Goal: Information Seeking & Learning: Learn about a topic

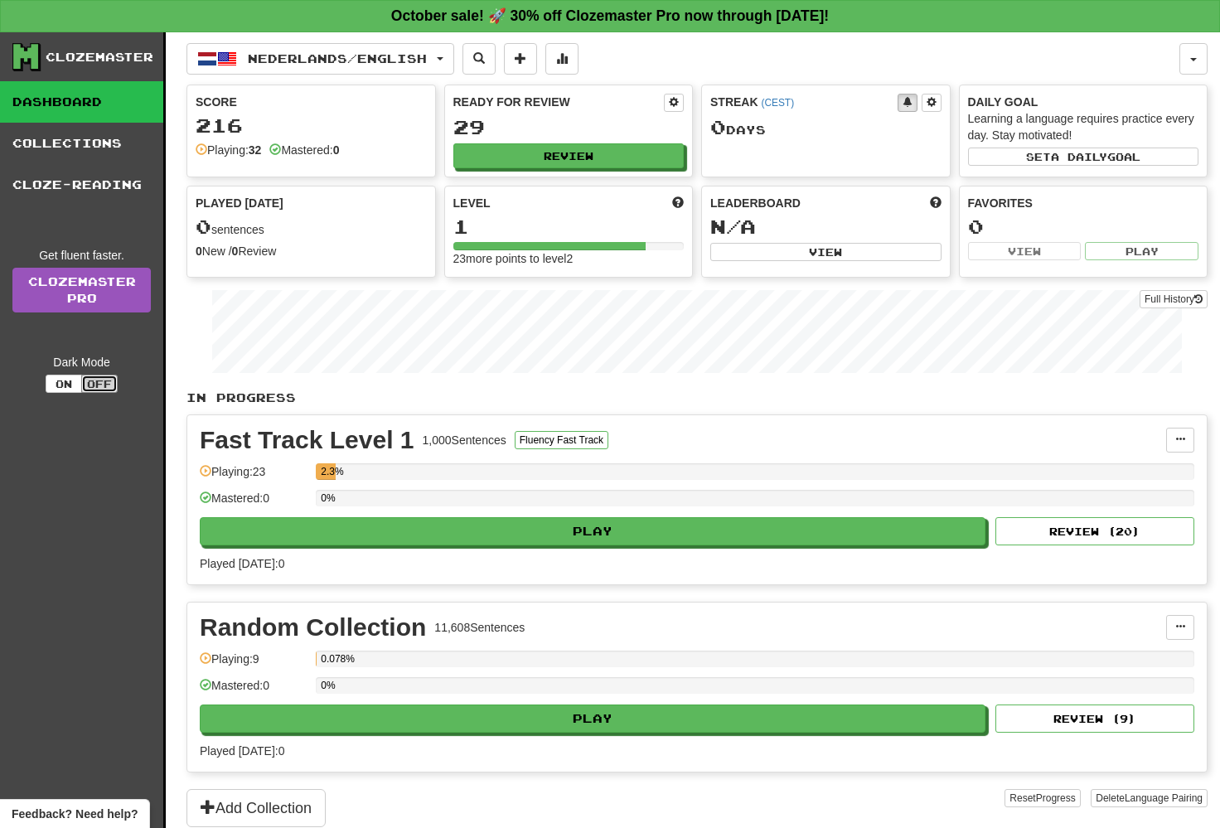
click at [102, 377] on button "Off" at bounding box center [99, 383] width 36 height 18
click at [64, 386] on button "On" at bounding box center [64, 383] width 36 height 18
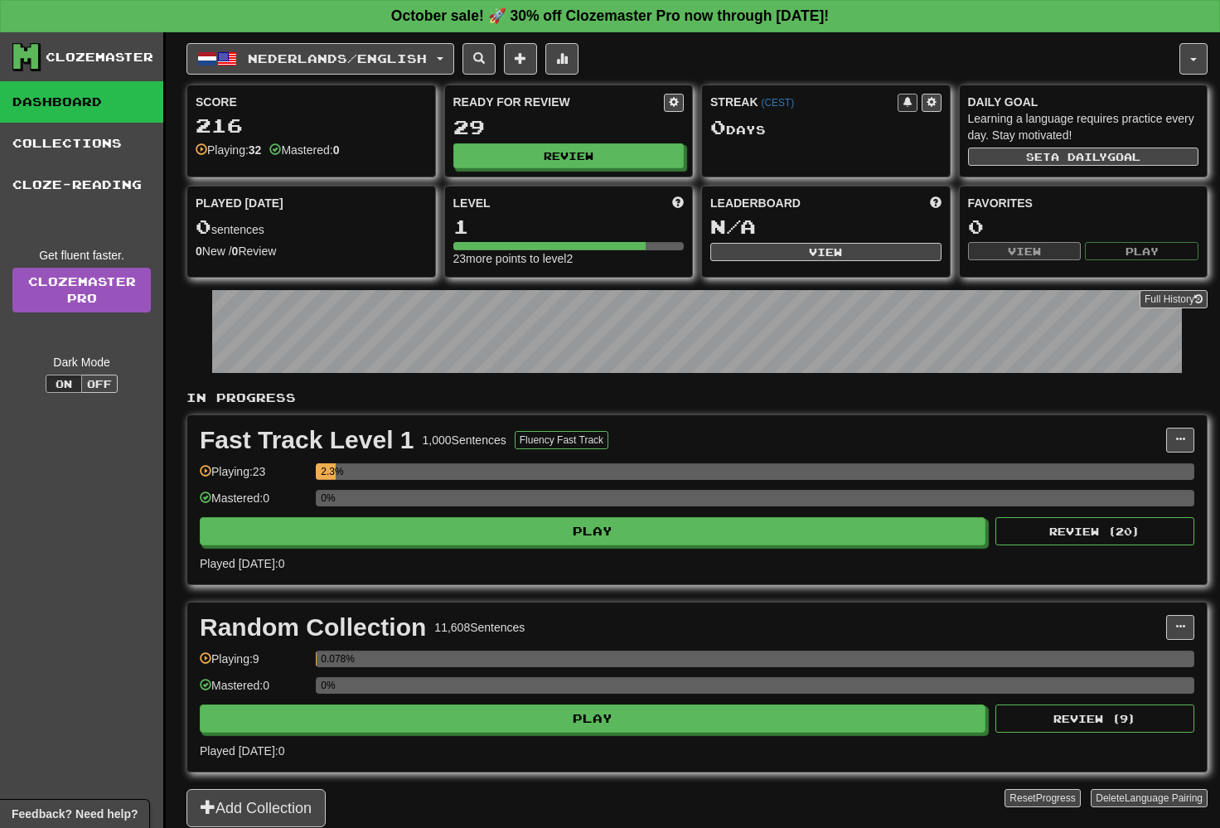
click at [119, 104] on link "Dashboard" at bounding box center [81, 101] width 163 height 41
click at [86, 383] on button "Off" at bounding box center [99, 383] width 36 height 18
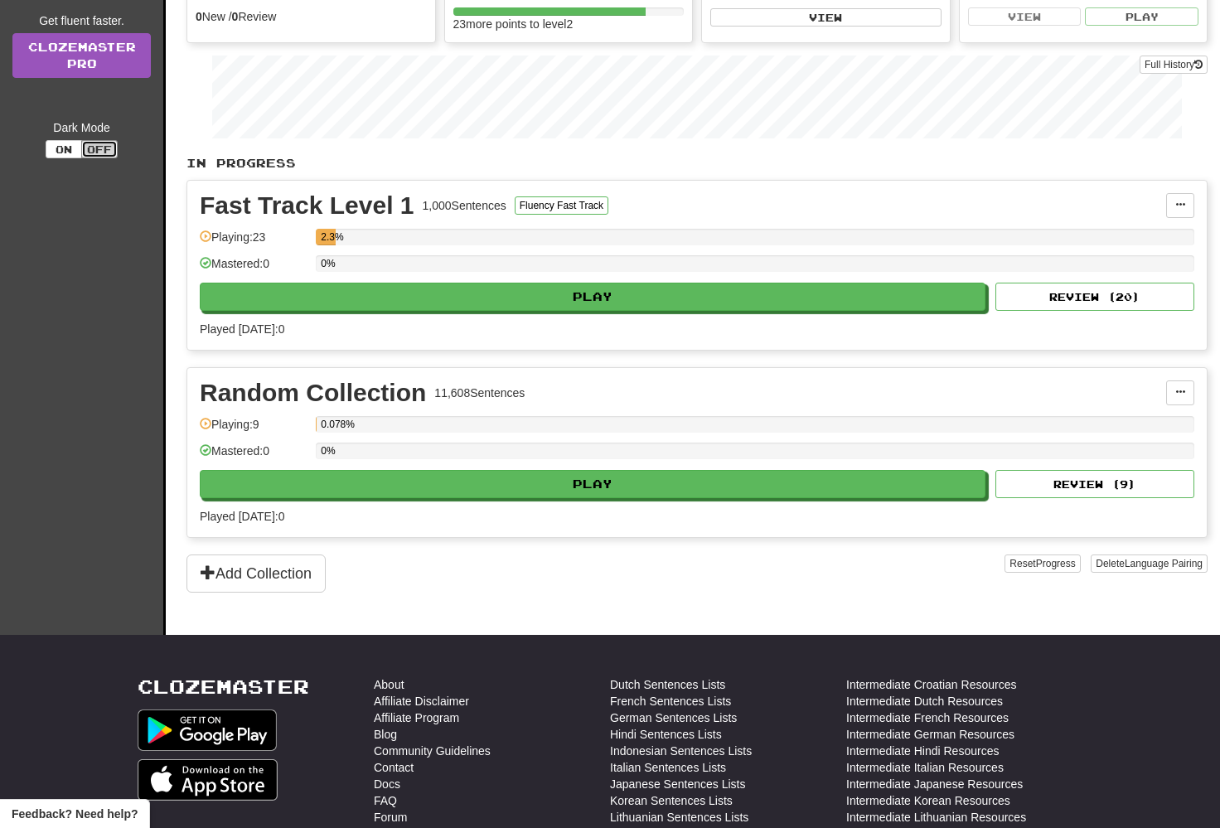
scroll to position [487, 0]
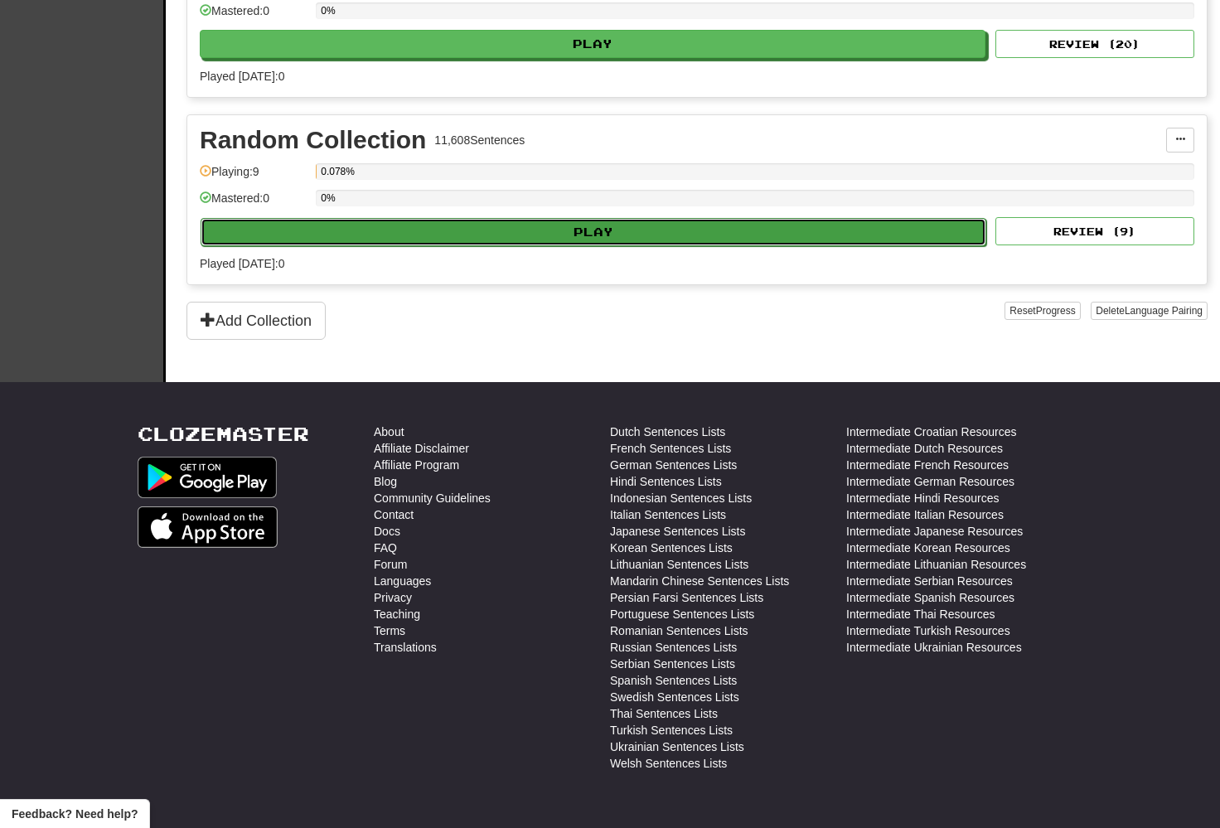
click at [507, 228] on button "Play" at bounding box center [593, 232] width 785 height 28
select select "**"
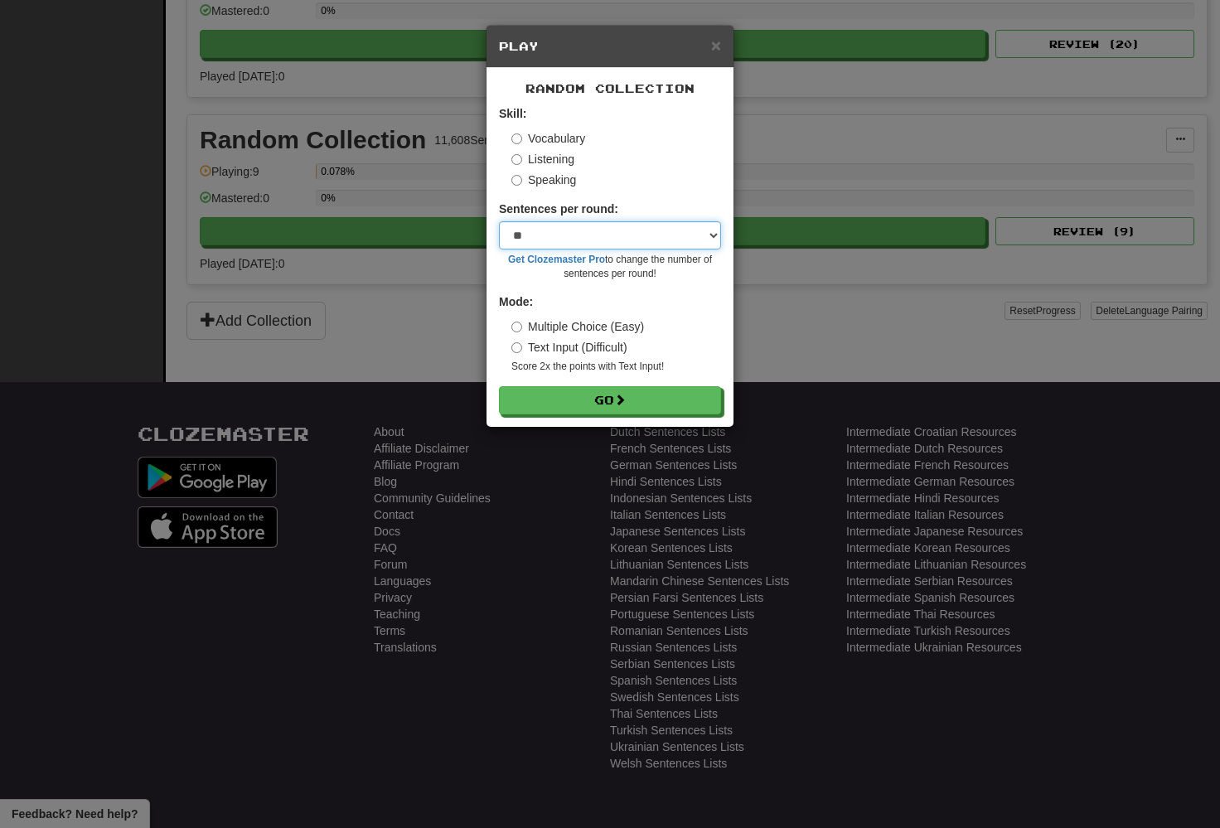
click at [577, 238] on select "* ** ** ** ** ** *** ********" at bounding box center [610, 235] width 222 height 28
click at [548, 152] on label "Listening" at bounding box center [542, 159] width 63 height 17
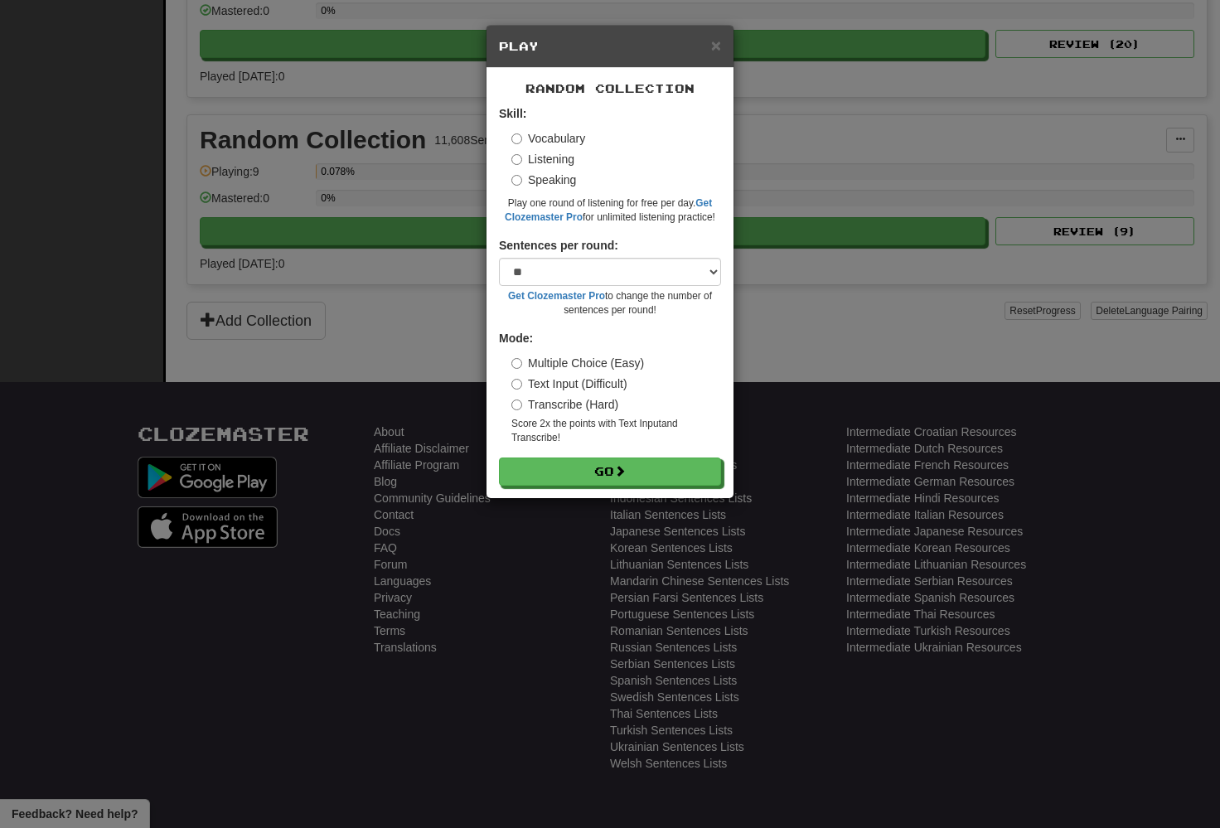
click at [557, 179] on label "Speaking" at bounding box center [543, 180] width 65 height 17
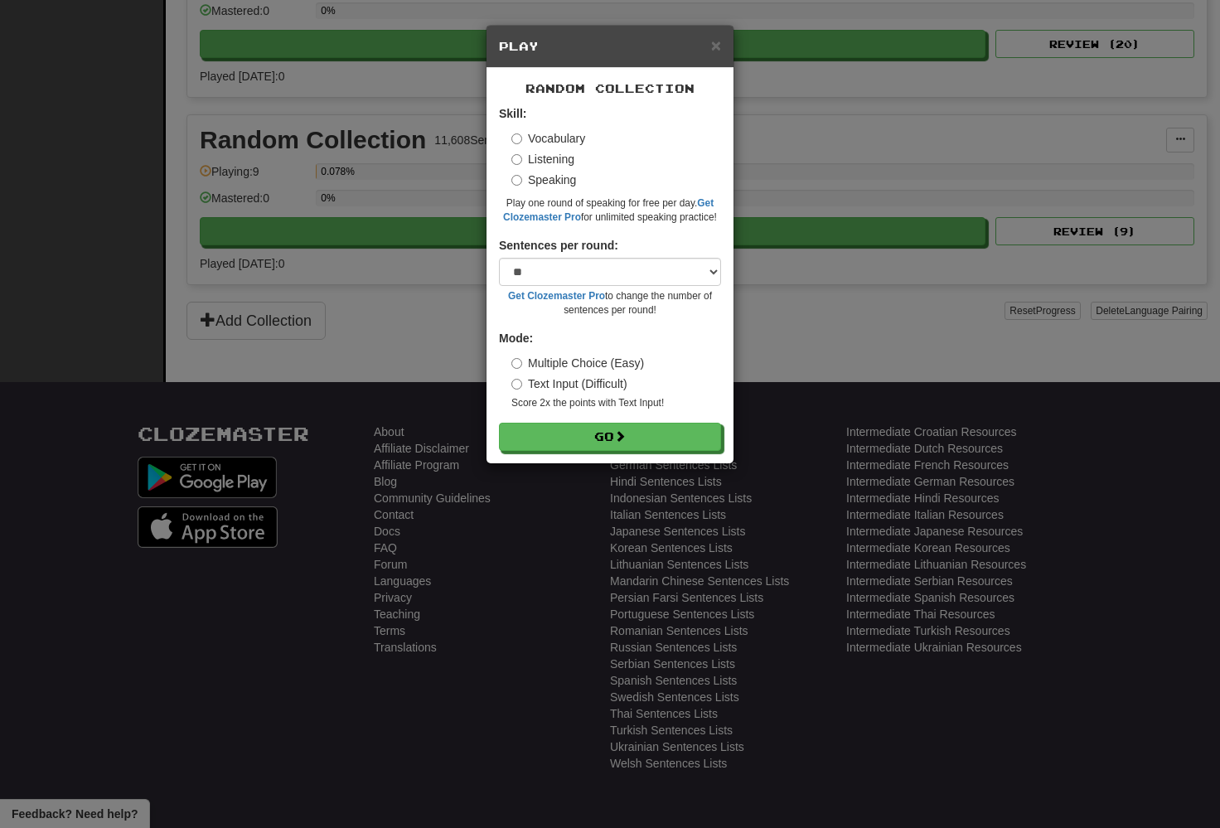
click at [551, 146] on label "Vocabulary" at bounding box center [548, 138] width 74 height 17
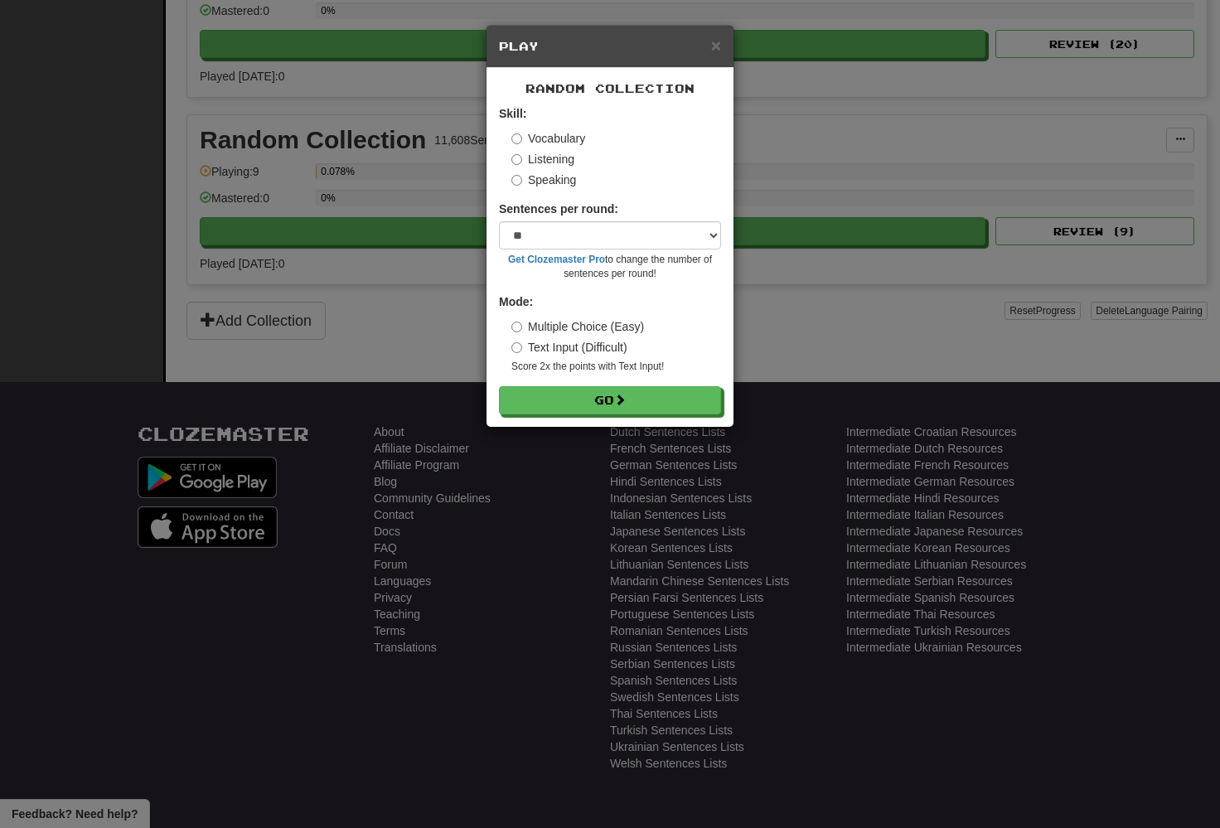
click at [604, 322] on label "Multiple Choice (Easy)" at bounding box center [577, 326] width 133 height 17
click at [633, 398] on button "Go" at bounding box center [611, 401] width 222 height 28
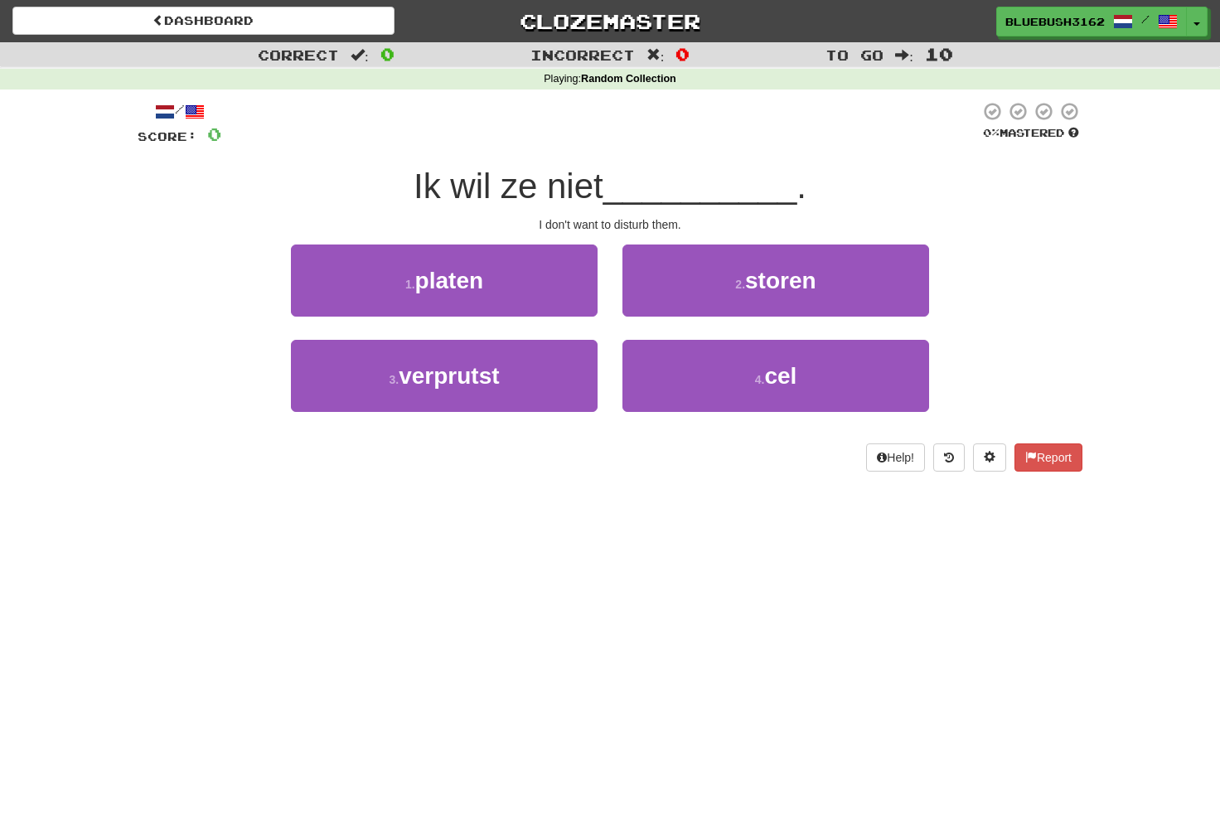
click at [543, 196] on span "Ik wil ze niet" at bounding box center [508, 186] width 190 height 39
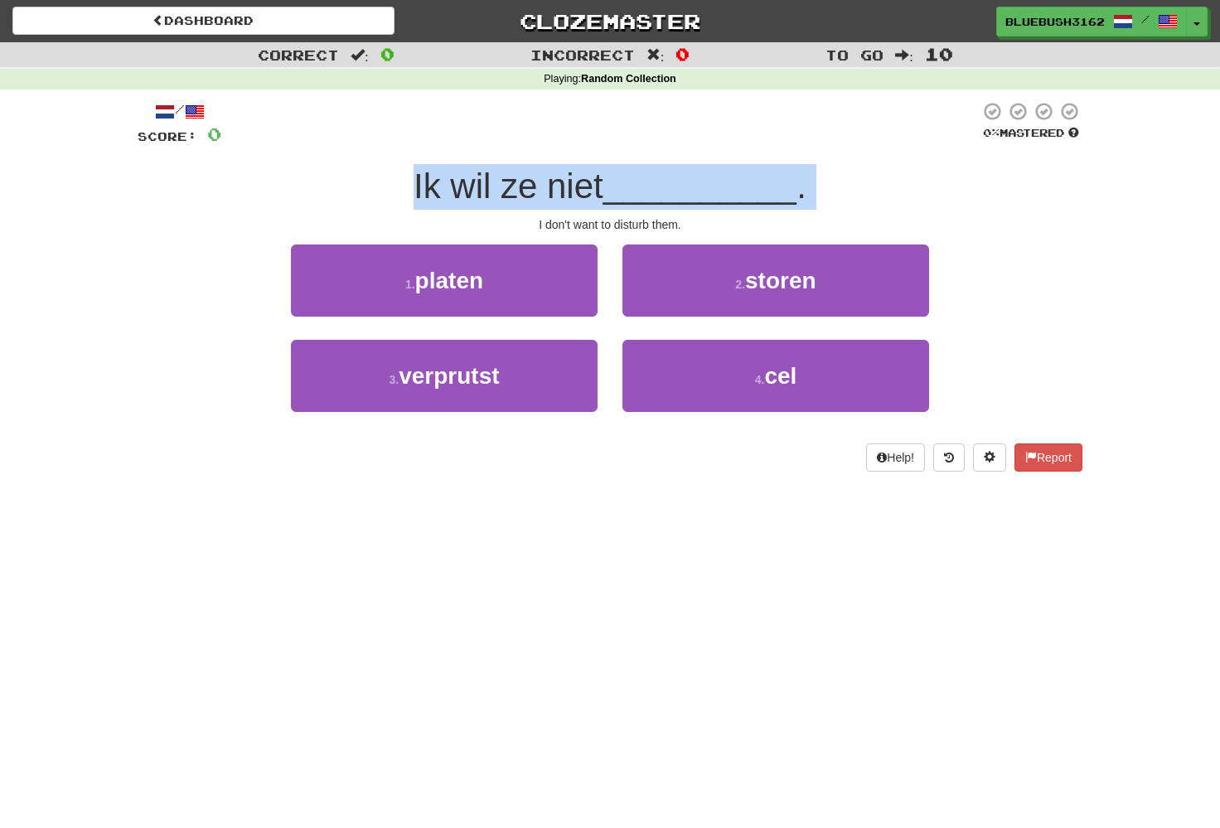
click at [543, 196] on span "Ik wil ze niet" at bounding box center [508, 186] width 190 height 39
click at [532, 207] on div at bounding box center [532, 207] width 0 height 0
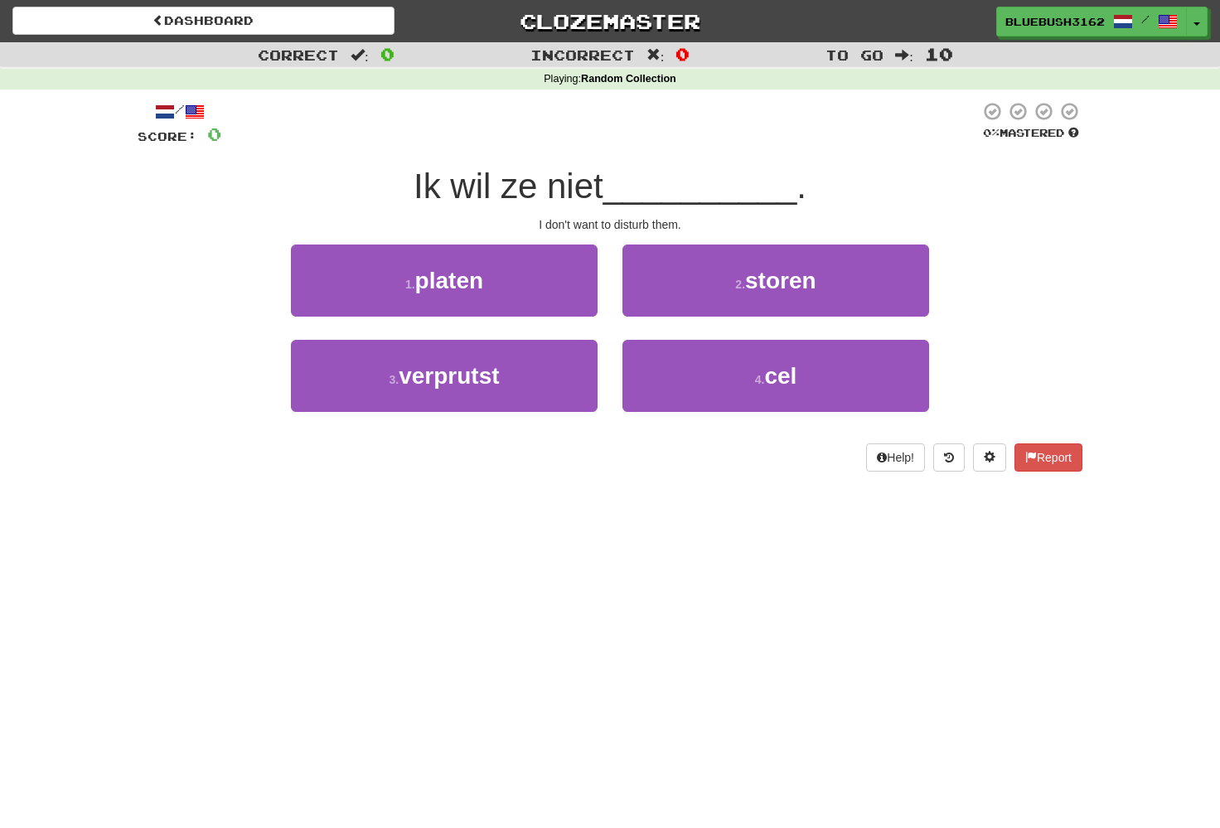
click at [524, 195] on span "Ik wil ze niet" at bounding box center [508, 186] width 190 height 39
click at [513, 207] on div at bounding box center [513, 207] width 0 height 0
click at [523, 197] on span "Ik wil ze niet" at bounding box center [508, 186] width 190 height 39
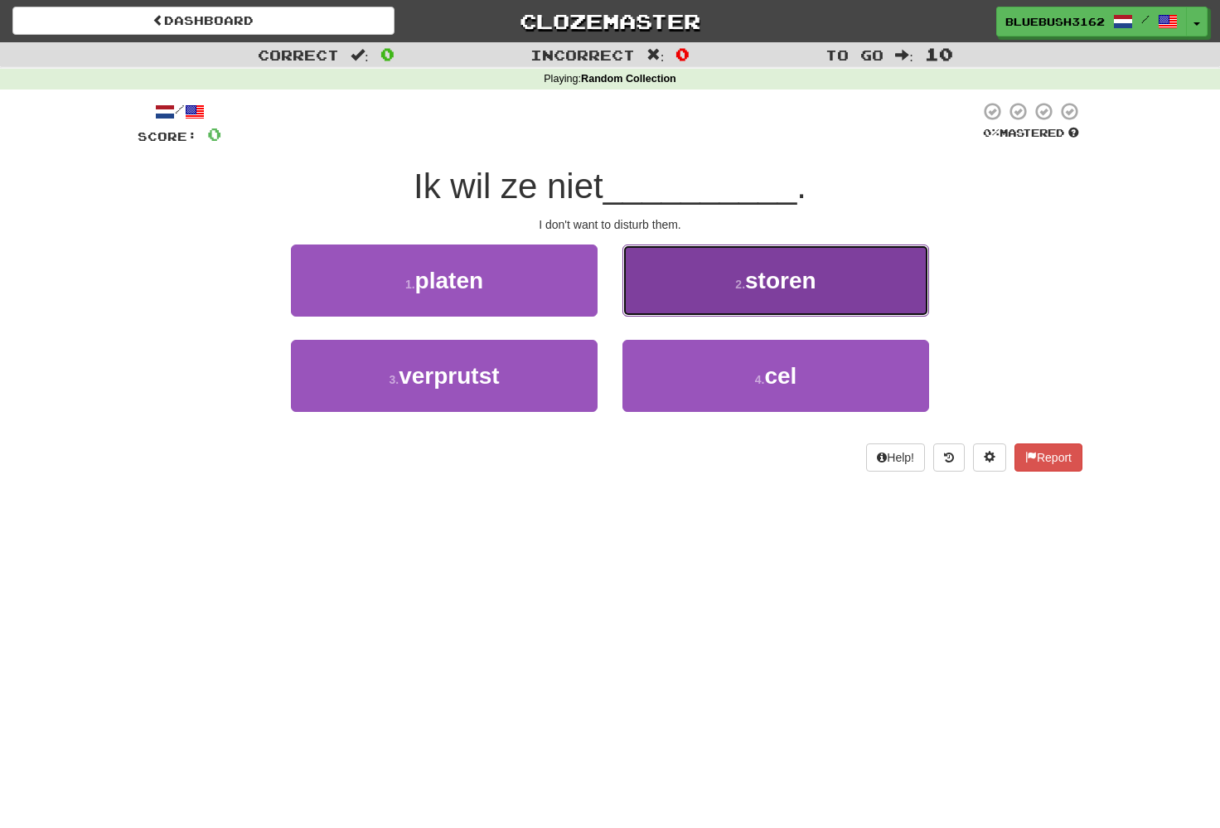
click at [701, 278] on button "2 . storen" at bounding box center [775, 280] width 307 height 72
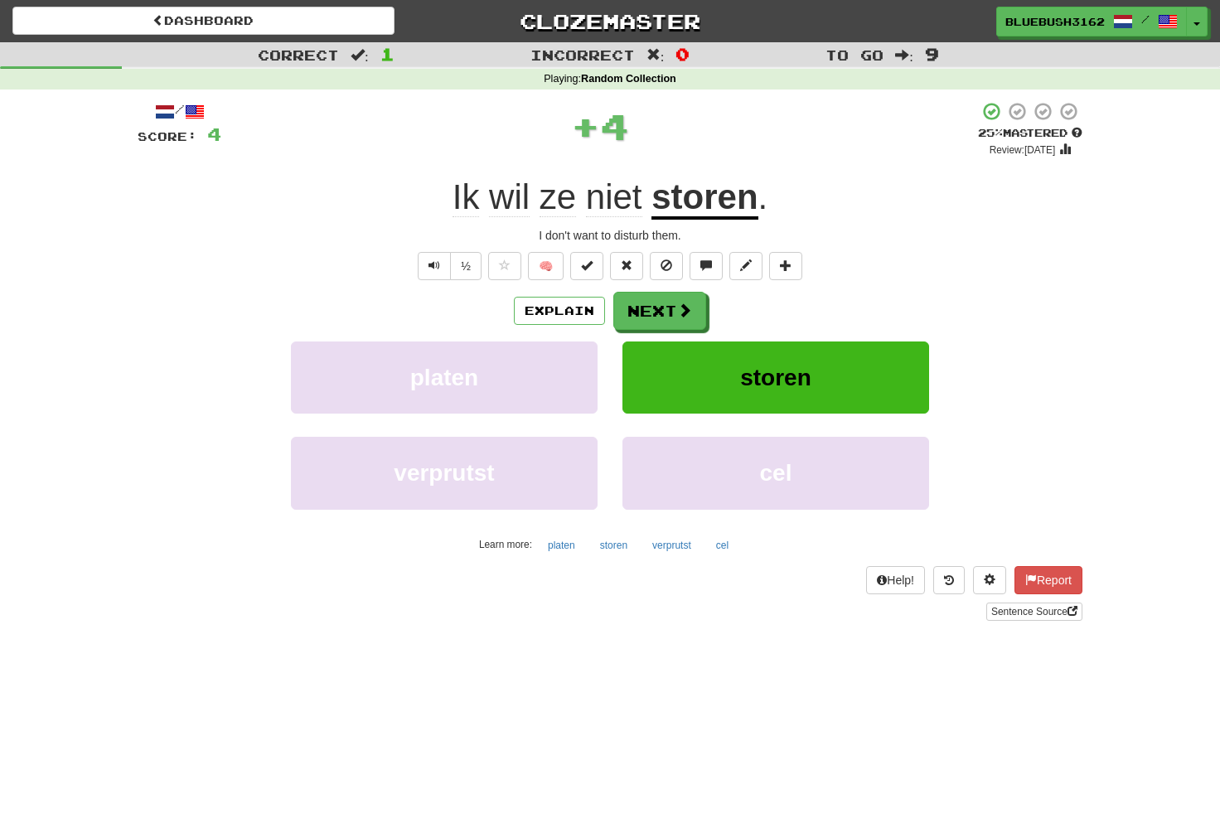
click at [708, 191] on u "storen" at bounding box center [704, 198] width 106 height 42
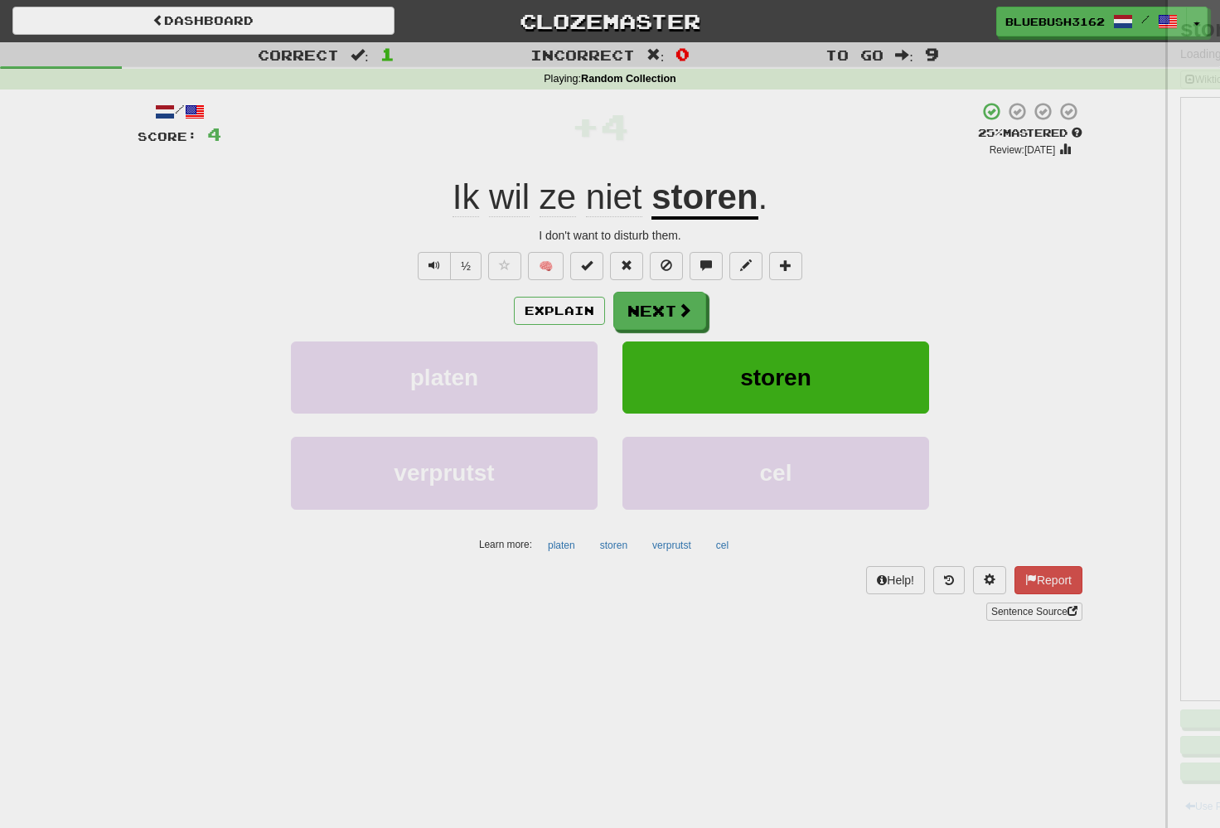
click at [708, 191] on div at bounding box center [610, 414] width 1220 height 828
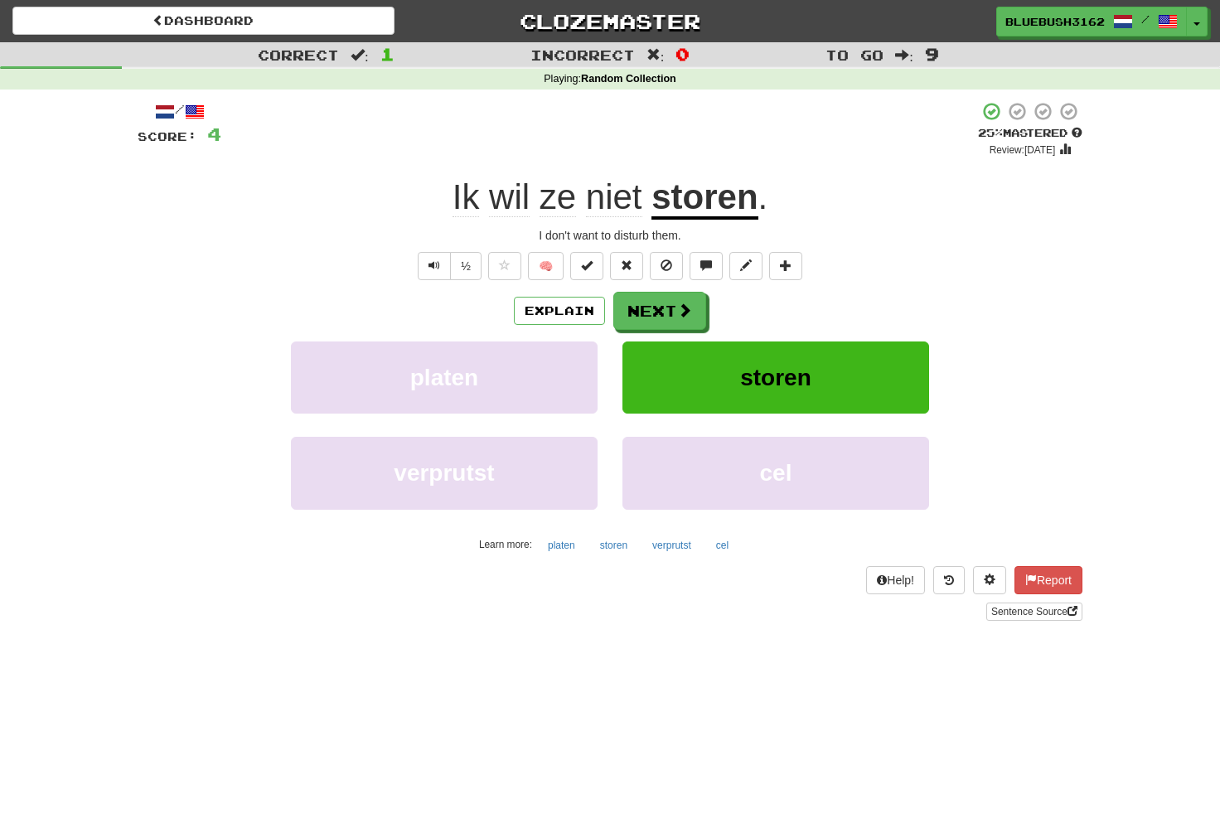
click at [708, 191] on u "storen" at bounding box center [704, 198] width 106 height 42
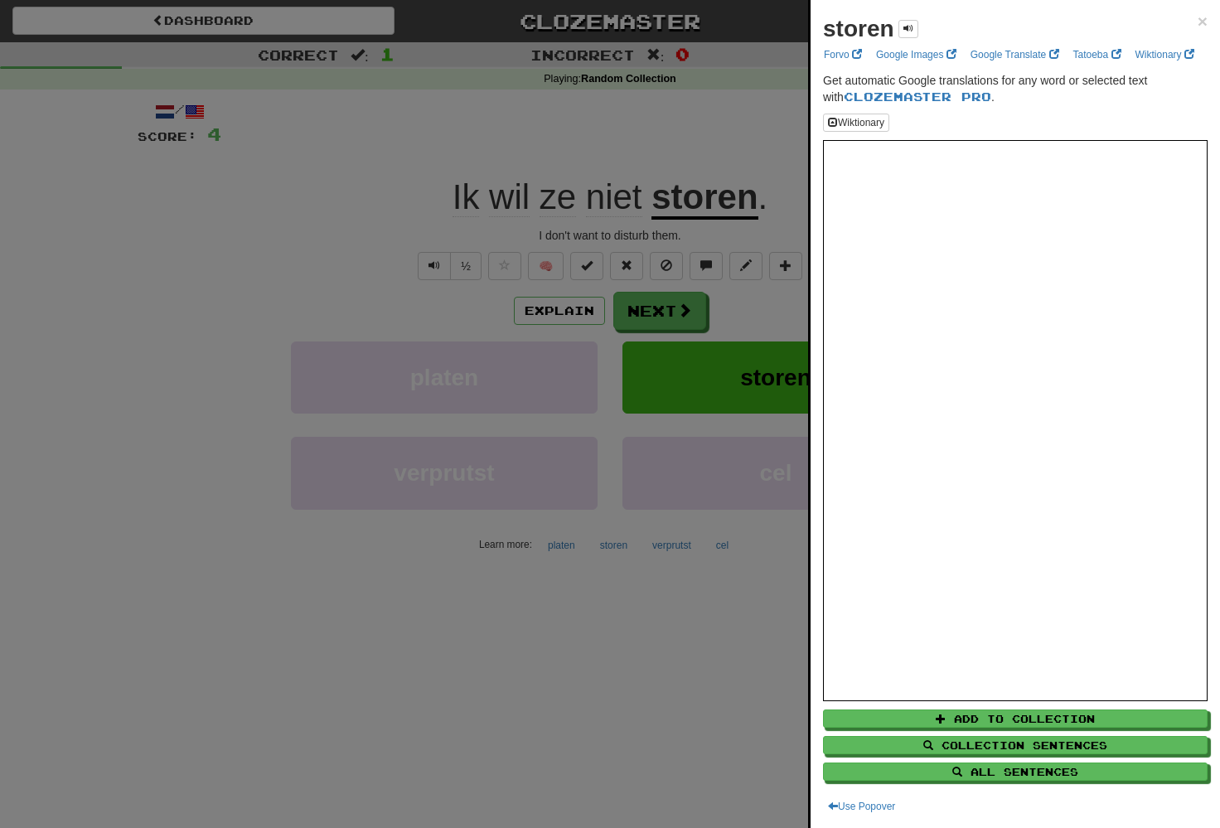
click at [709, 212] on div at bounding box center [610, 414] width 1220 height 828
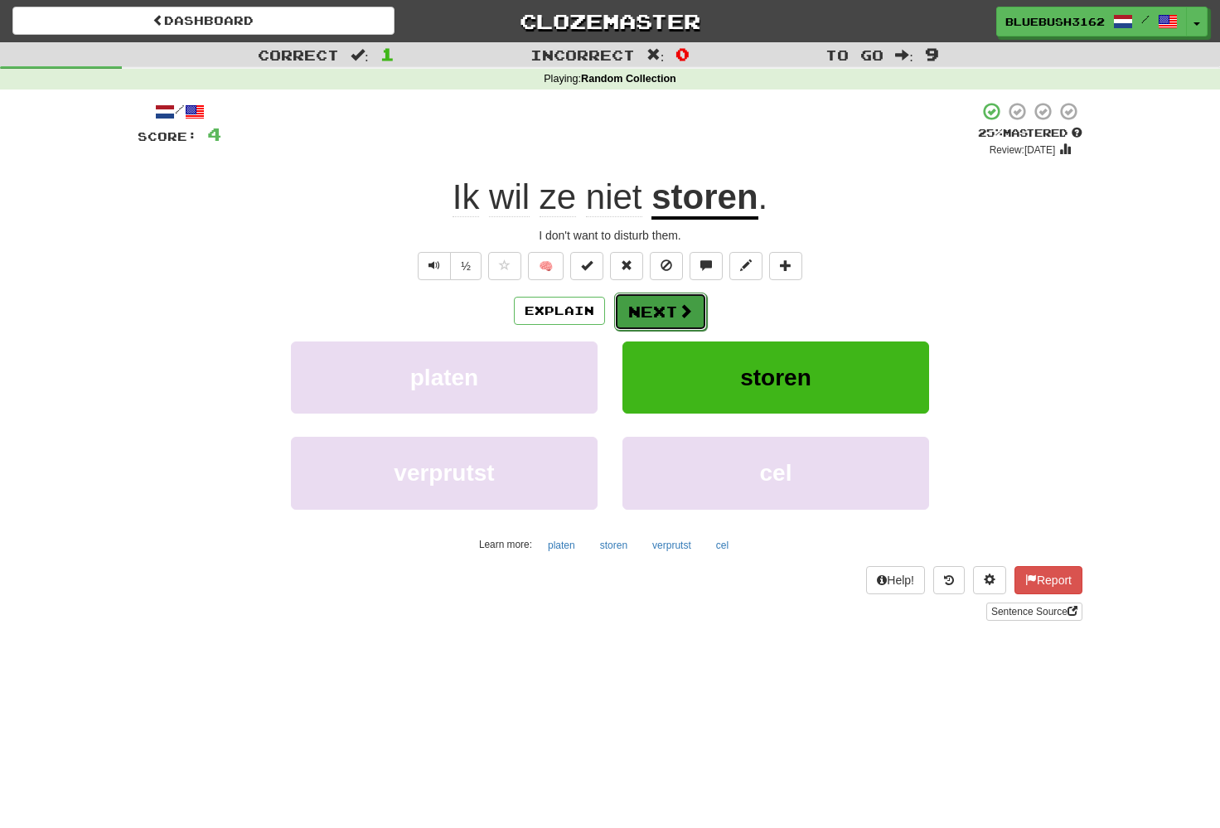
click at [687, 313] on span at bounding box center [685, 310] width 15 height 15
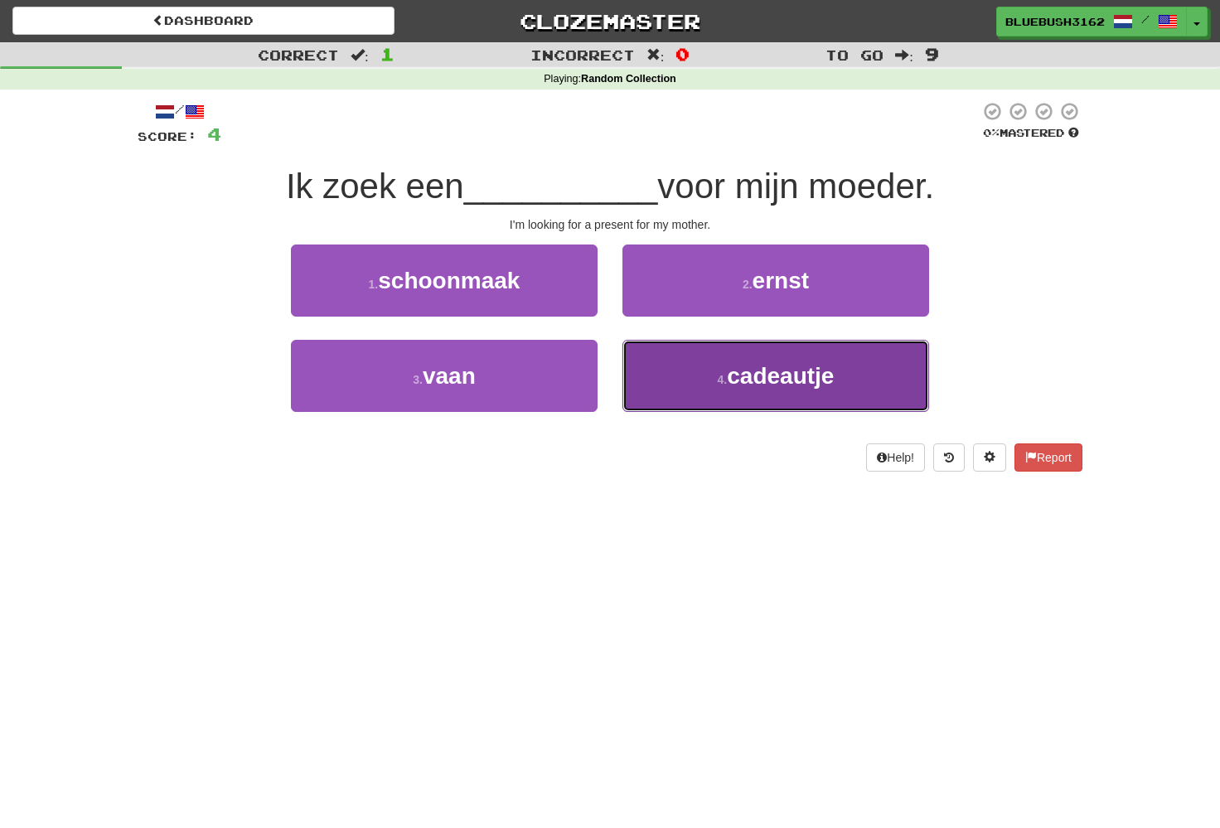
click at [724, 370] on button "4 . cadeautje" at bounding box center [775, 376] width 307 height 72
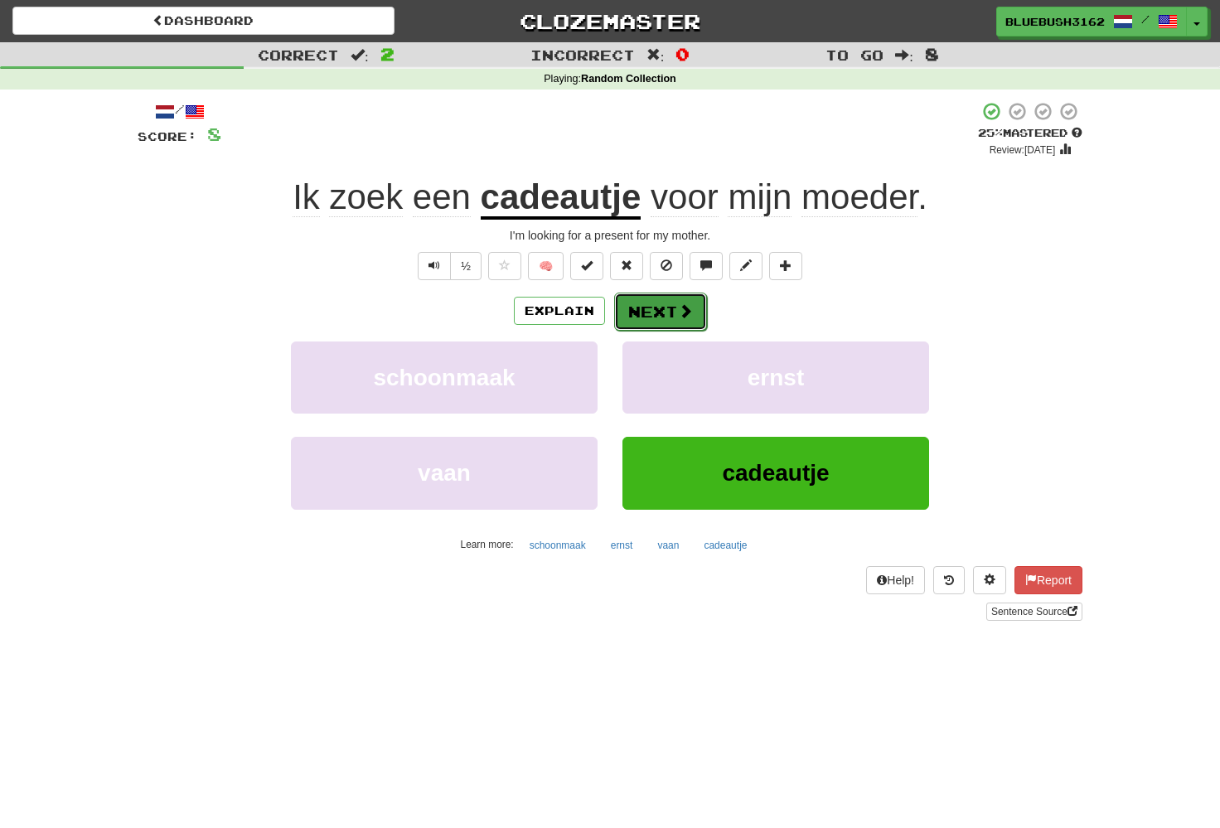
click at [665, 303] on button "Next" at bounding box center [660, 311] width 93 height 38
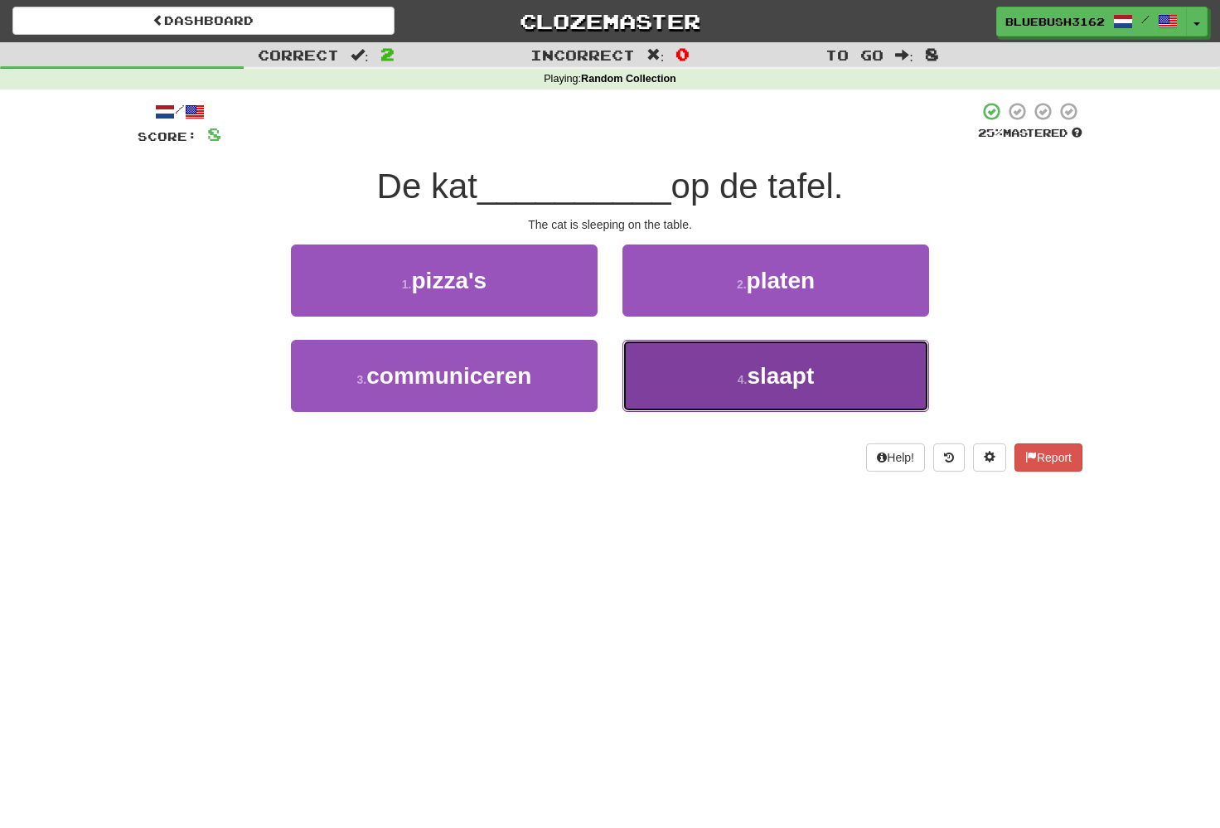
click at [773, 372] on span "slaapt" at bounding box center [780, 376] width 67 height 26
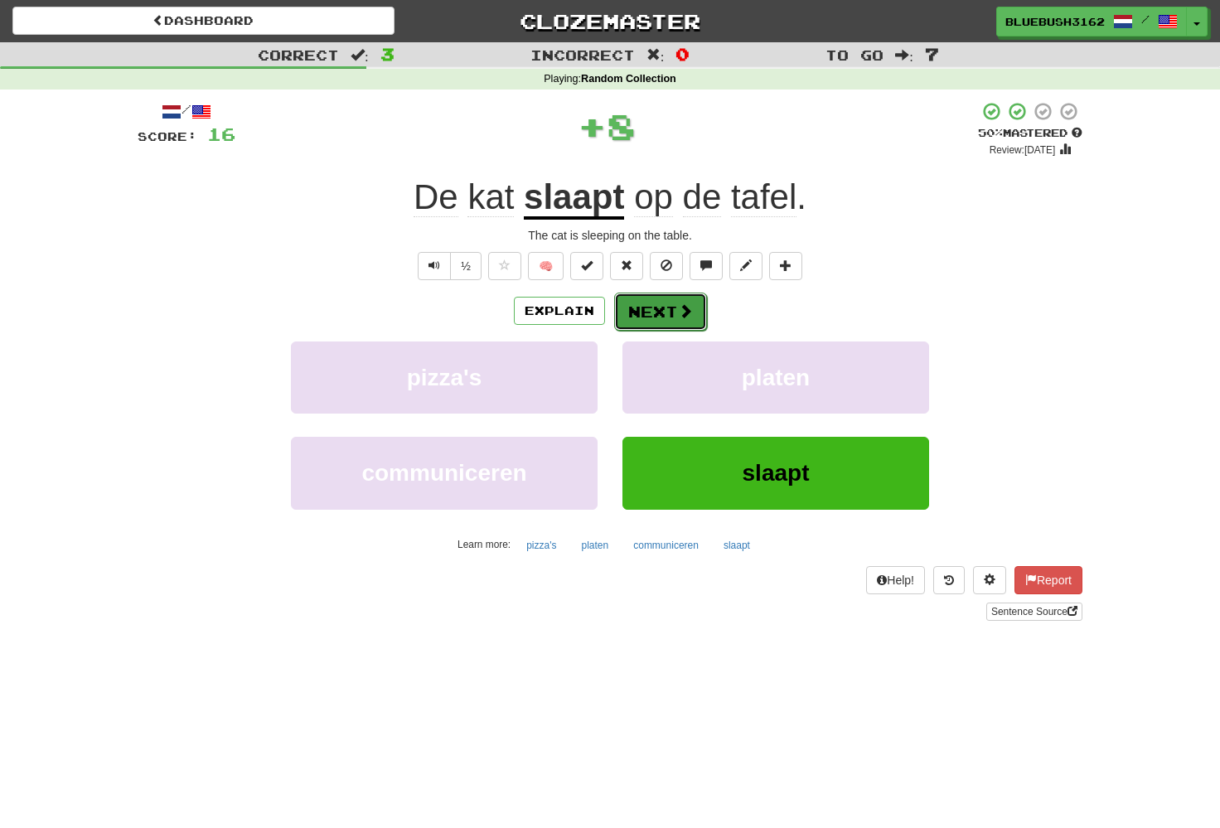
click at [661, 312] on button "Next" at bounding box center [660, 311] width 93 height 38
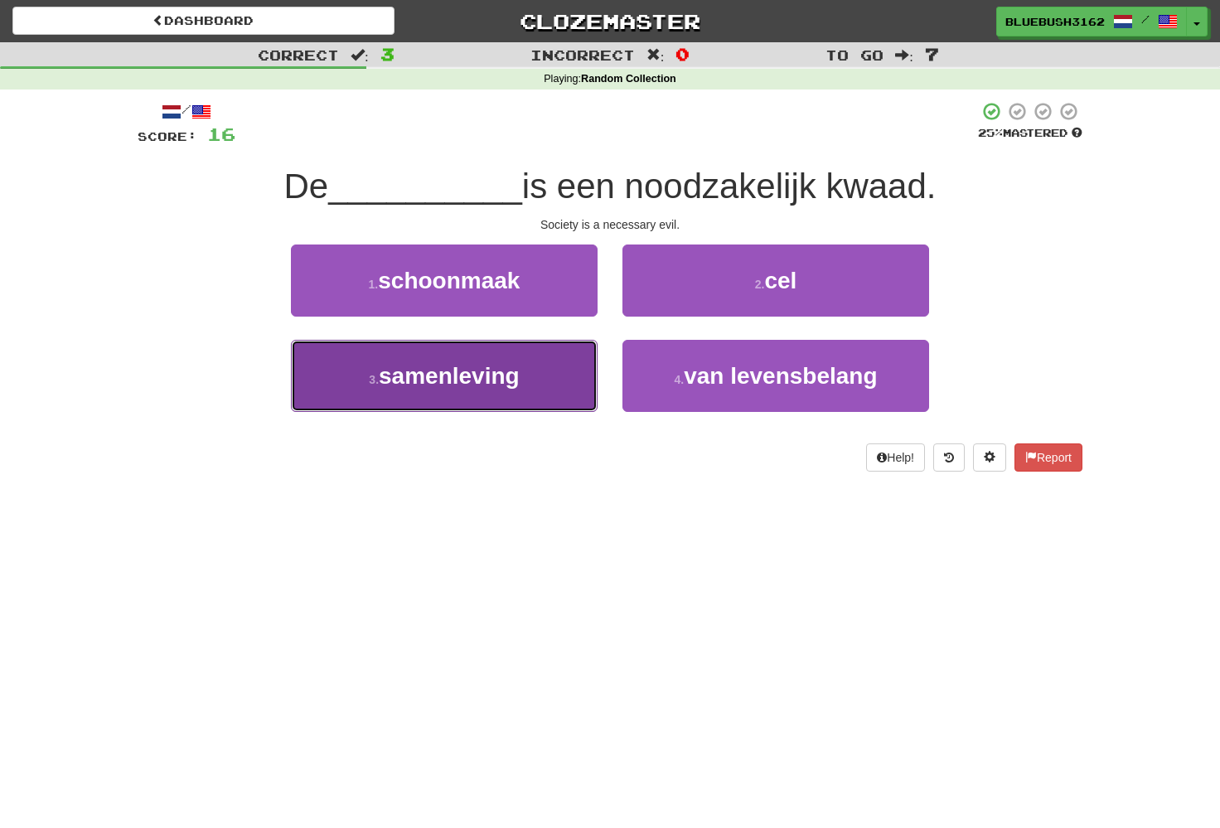
click at [458, 385] on span "samenleving" at bounding box center [449, 376] width 141 height 26
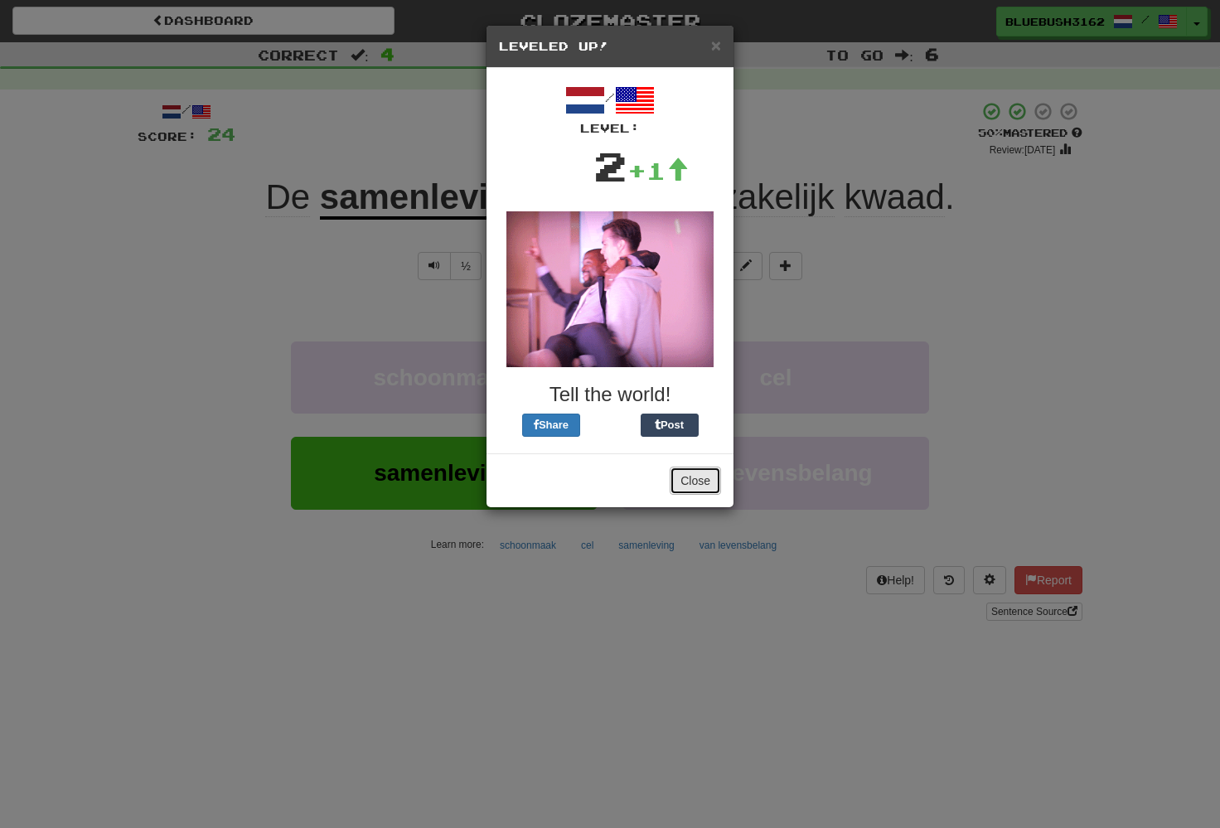
click at [699, 480] on button "Close" at bounding box center [694, 480] width 51 height 28
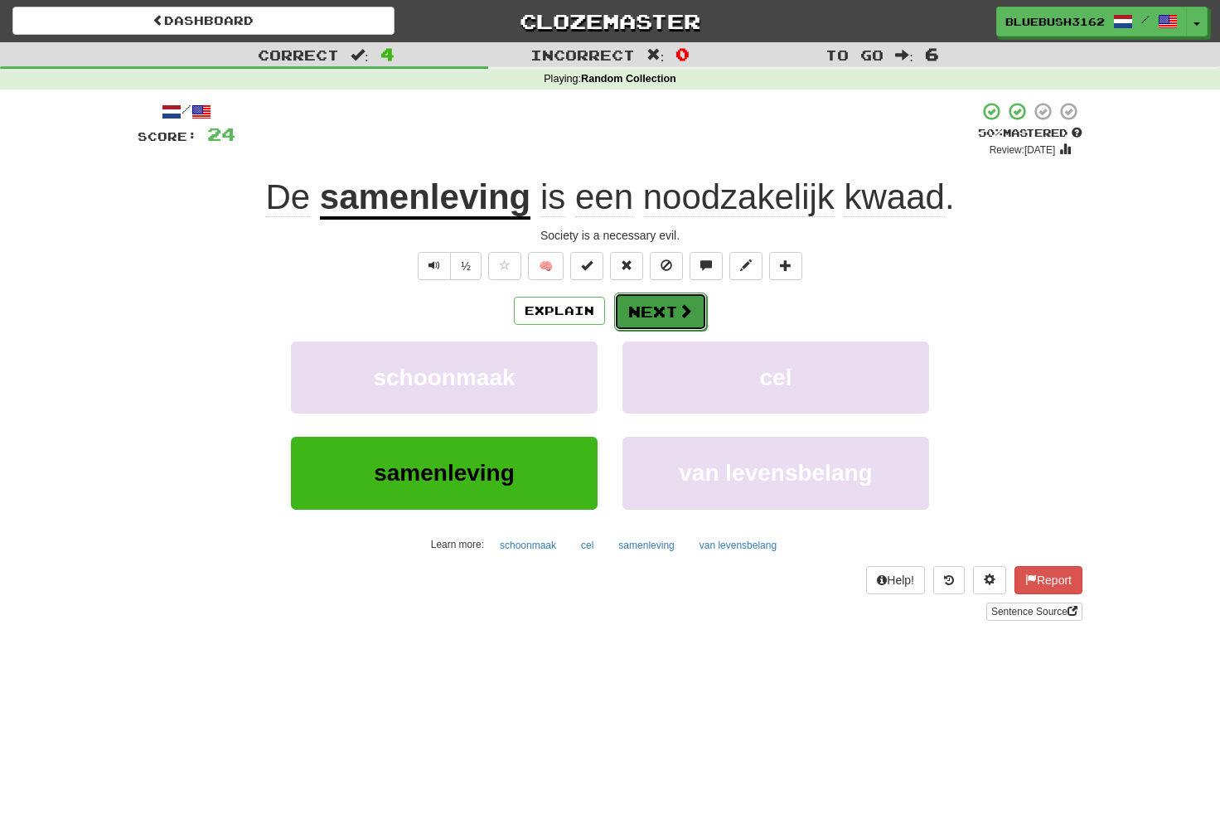
click at [654, 320] on button "Next" at bounding box center [660, 311] width 93 height 38
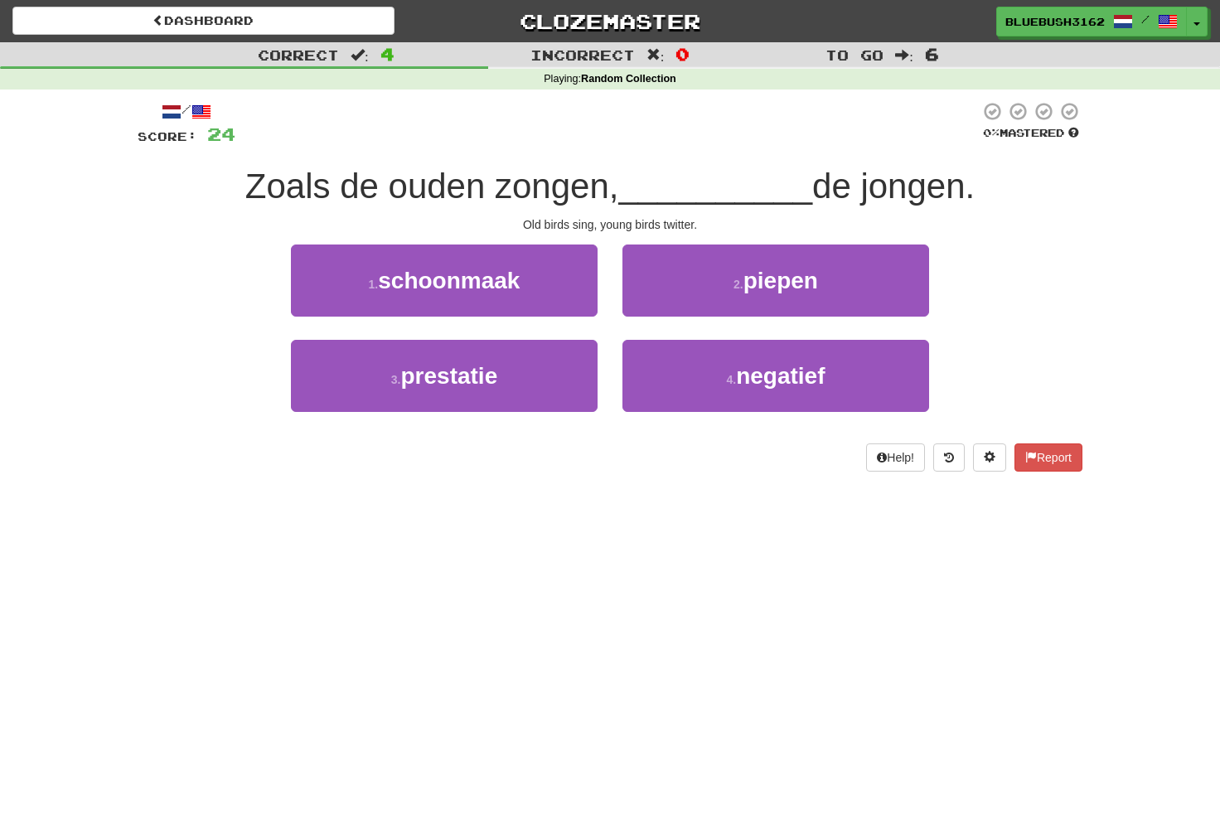
click at [282, 194] on span "Zoals de ouden zongen," at bounding box center [432, 186] width 374 height 39
click at [271, 207] on div at bounding box center [271, 207] width 0 height 0
click at [294, 192] on span "Zoals de ouden zongen," at bounding box center [432, 186] width 374 height 39
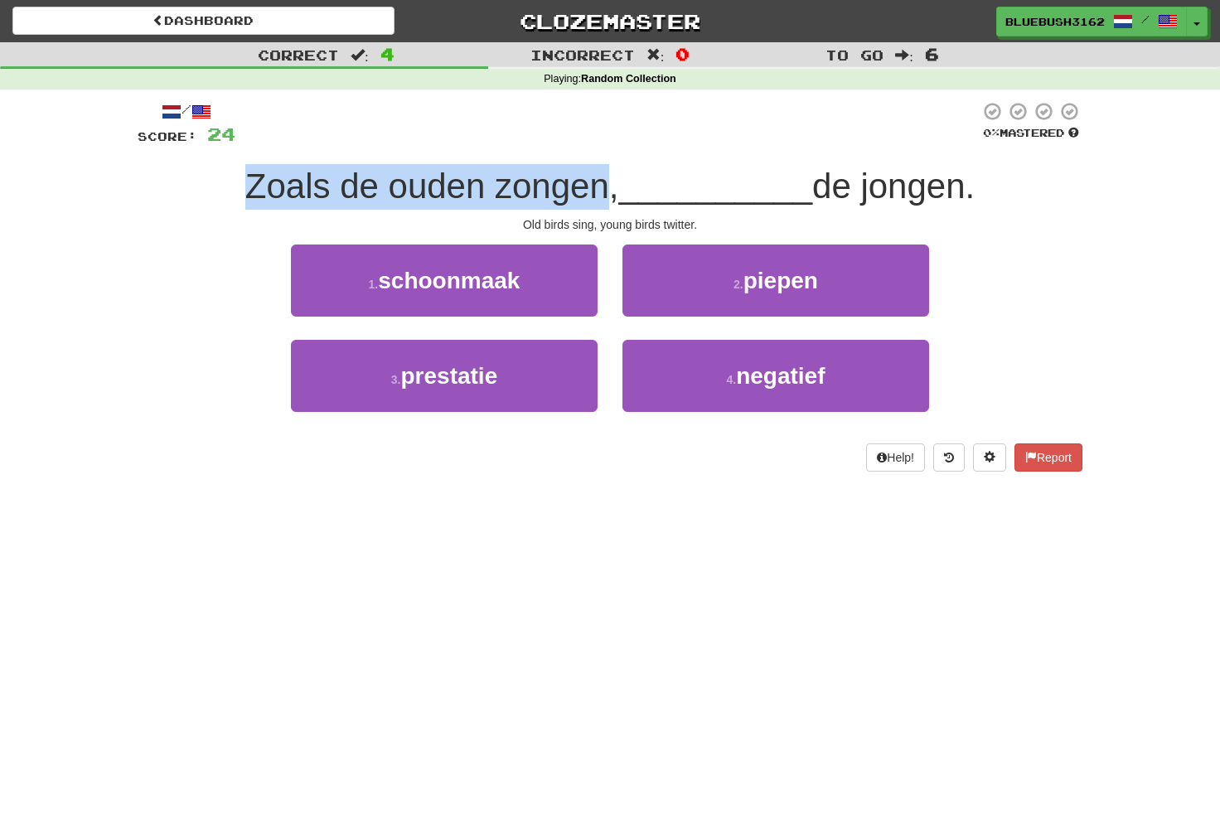
drag, startPoint x: 294, startPoint y: 192, endPoint x: 525, endPoint y: 196, distance: 231.2
click at [526, 196] on span "Zoals de ouden zongen," at bounding box center [432, 186] width 374 height 39
click at [515, 207] on div at bounding box center [515, 207] width 0 height 0
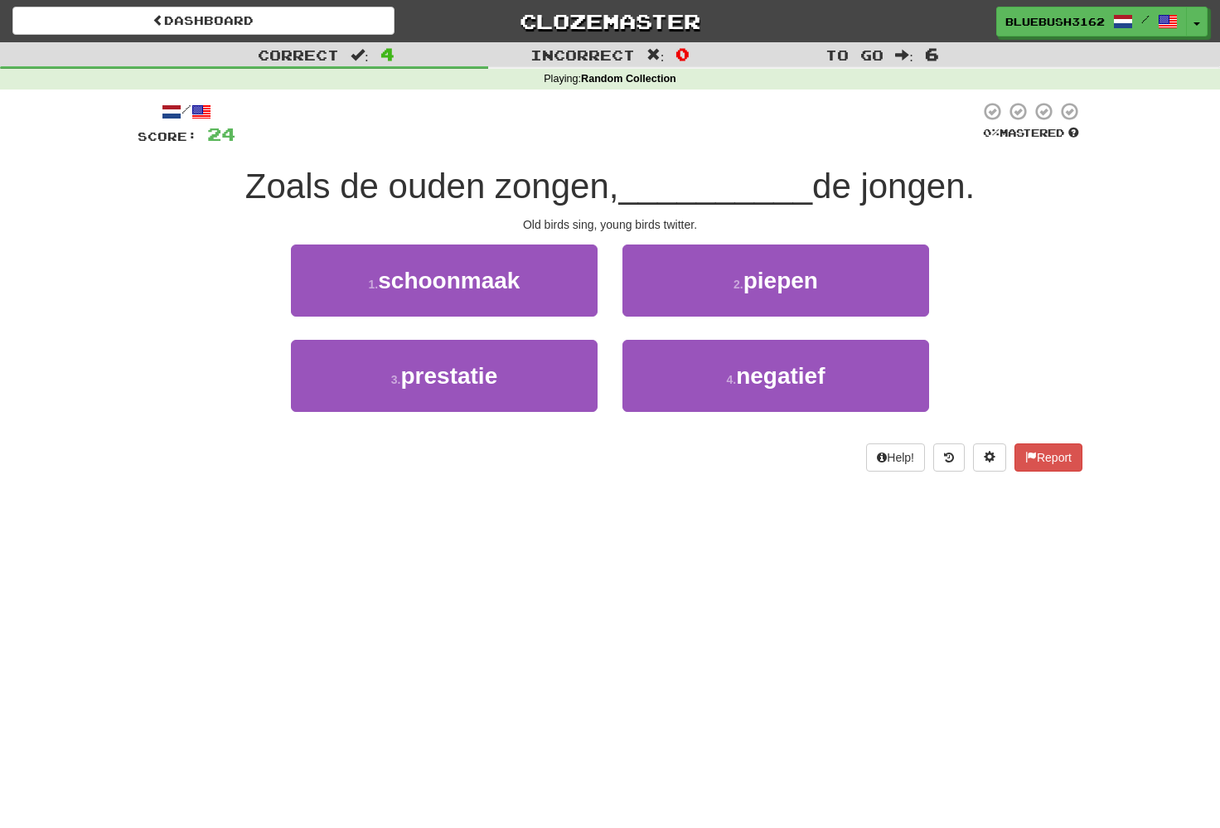
click at [536, 177] on span "Zoals de ouden zongen," at bounding box center [432, 186] width 374 height 39
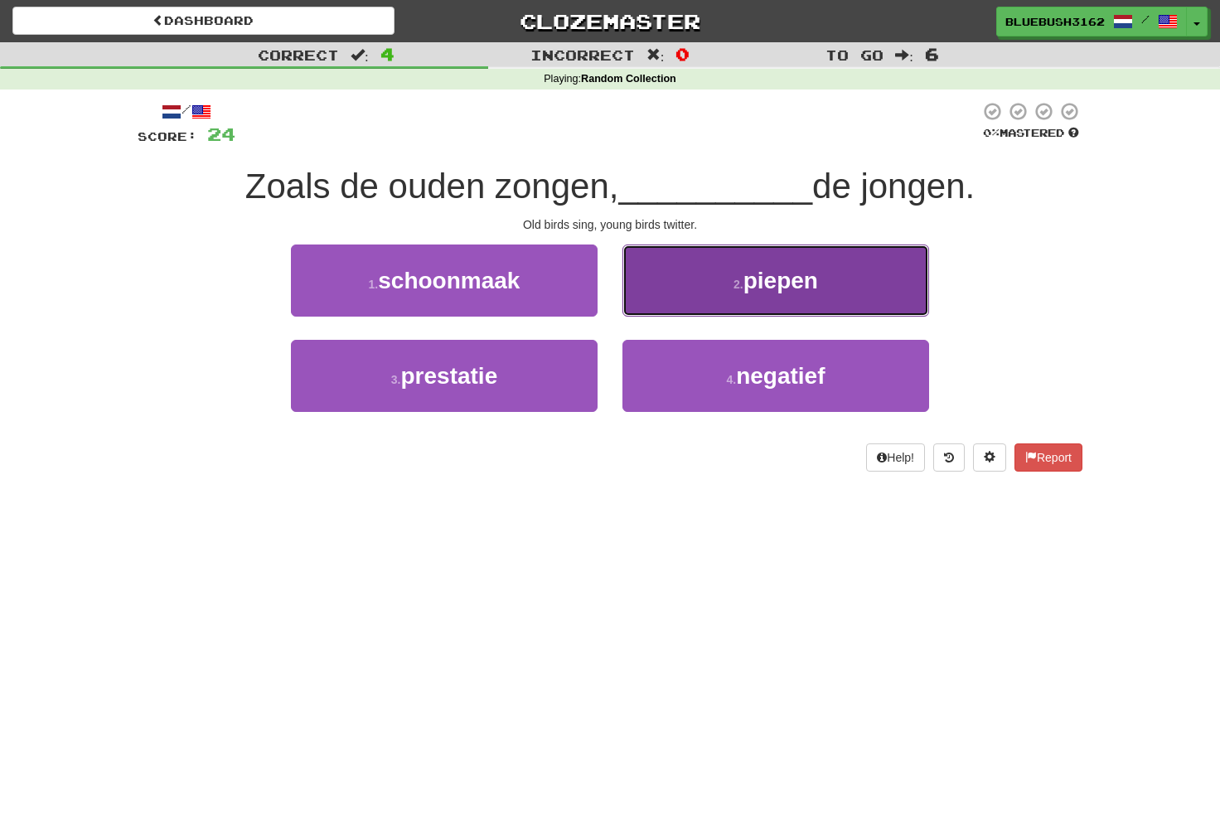
click at [726, 292] on button "2 . piepen" at bounding box center [775, 280] width 307 height 72
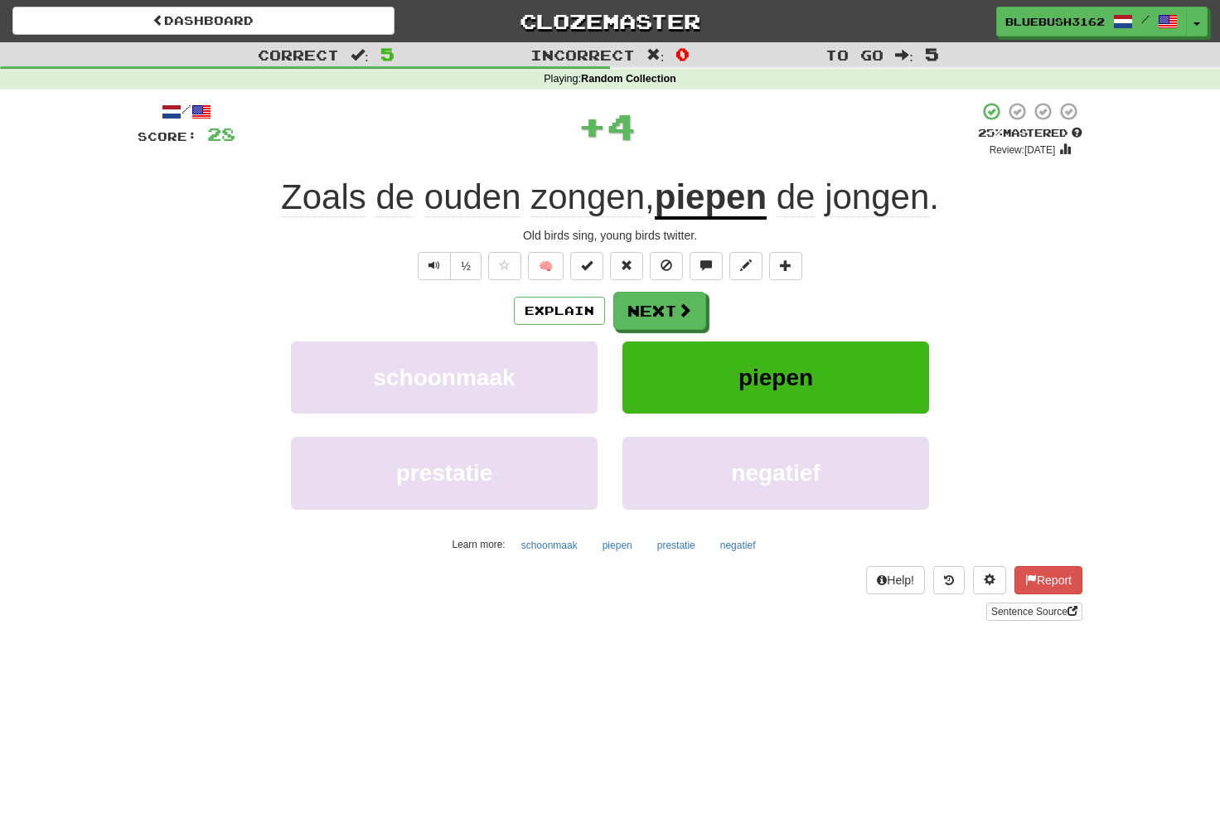
click at [858, 199] on span "jongen" at bounding box center [876, 197] width 104 height 40
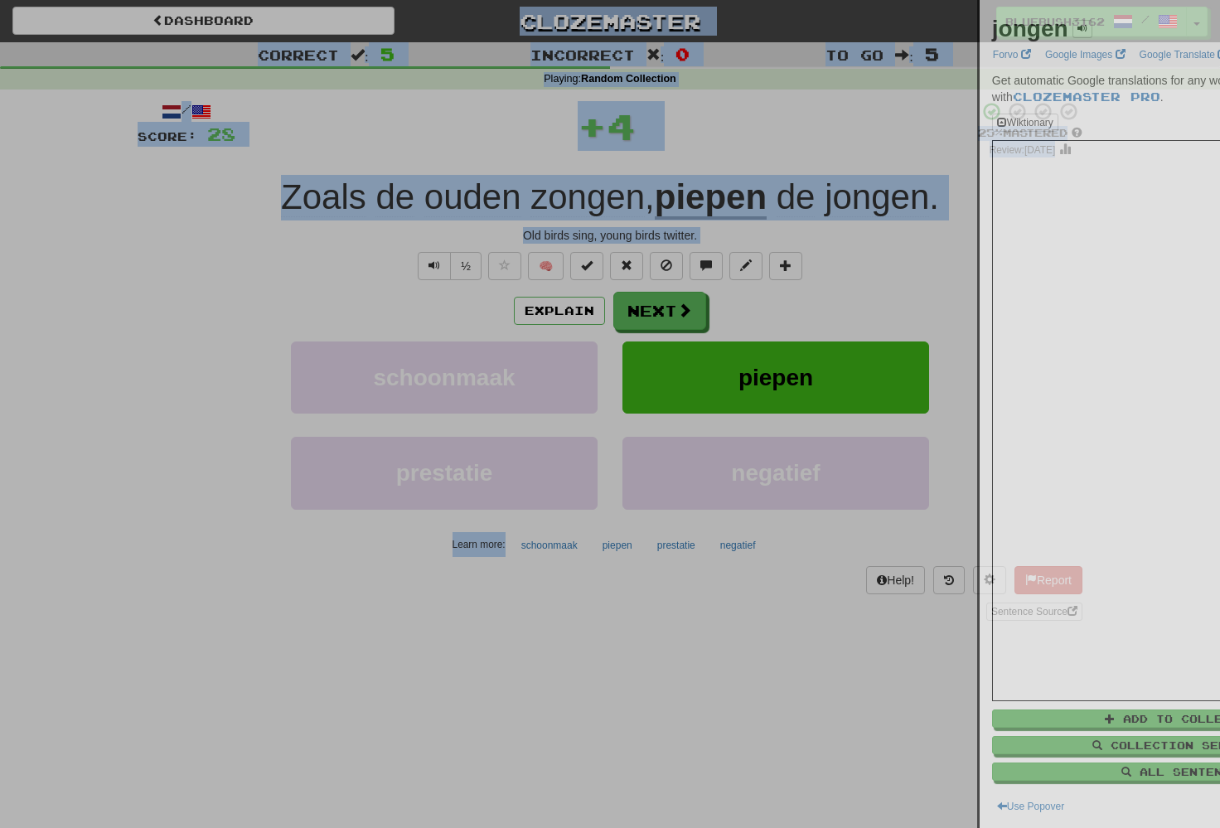
click at [858, 199] on body "Dashboard Clozemaster BlueBush3162 / Toggle Dropdown Dashboard Leaderboard Acti…" at bounding box center [610, 708] width 1220 height 1416
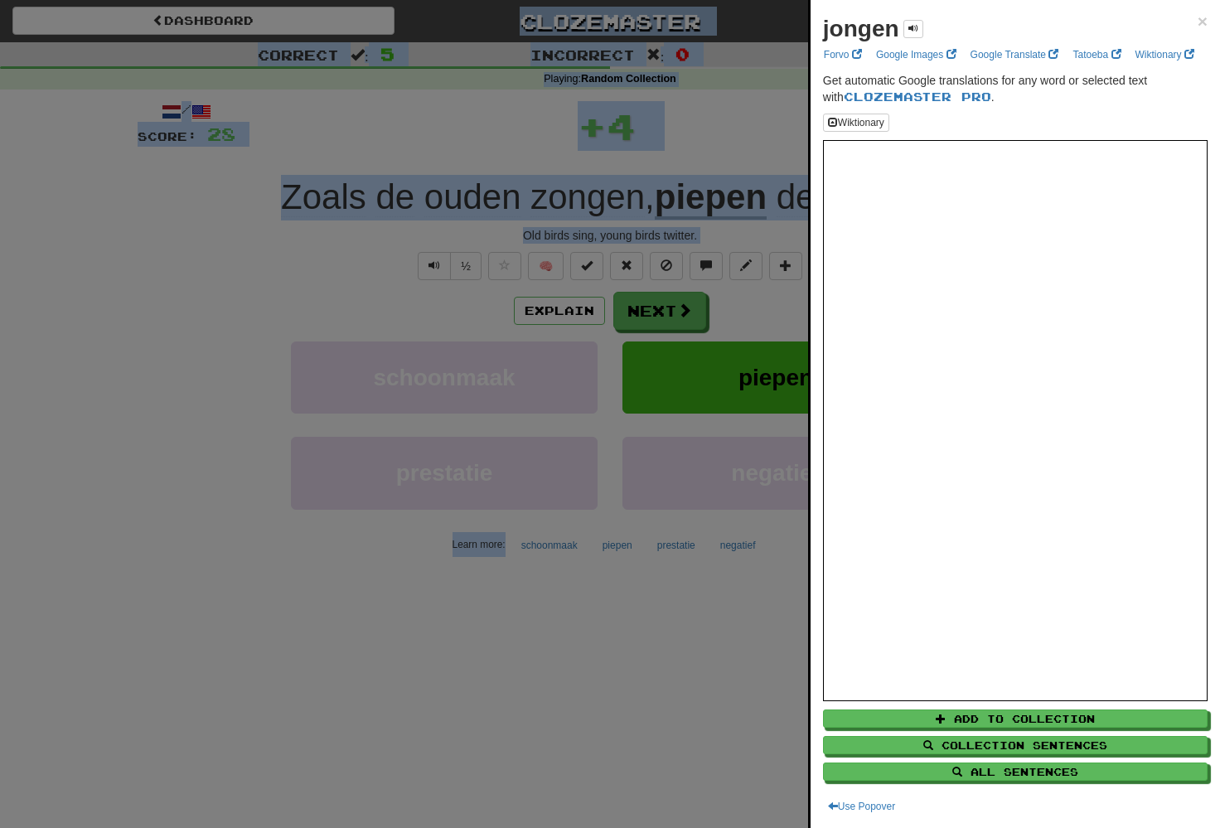
click at [738, 178] on div at bounding box center [610, 414] width 1220 height 828
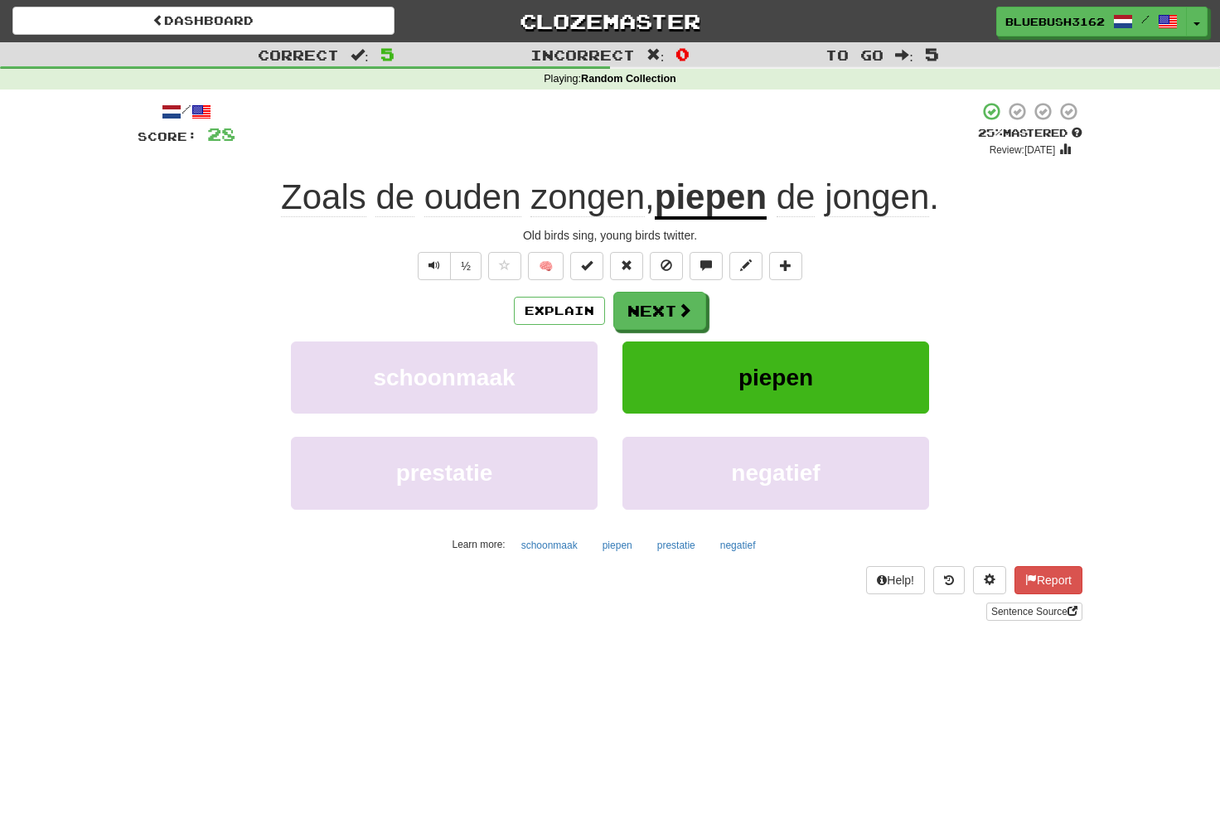
drag, startPoint x: 714, startPoint y: 170, endPoint x: 954, endPoint y: 199, distance: 241.2
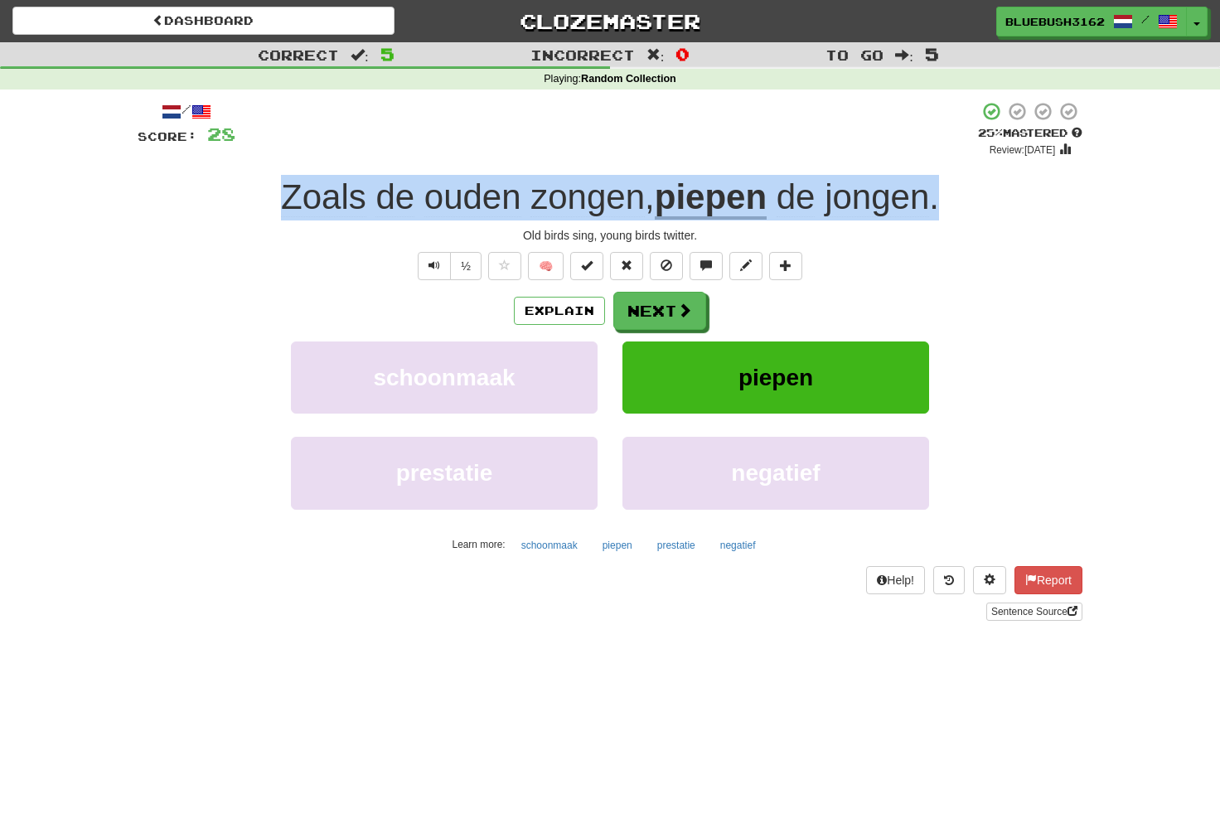
drag, startPoint x: 988, startPoint y: 190, endPoint x: 247, endPoint y: 193, distance: 741.5
click at [247, 193] on div "Zoals de ouden zongen , piepen de jongen ." at bounding box center [610, 198] width 945 height 46
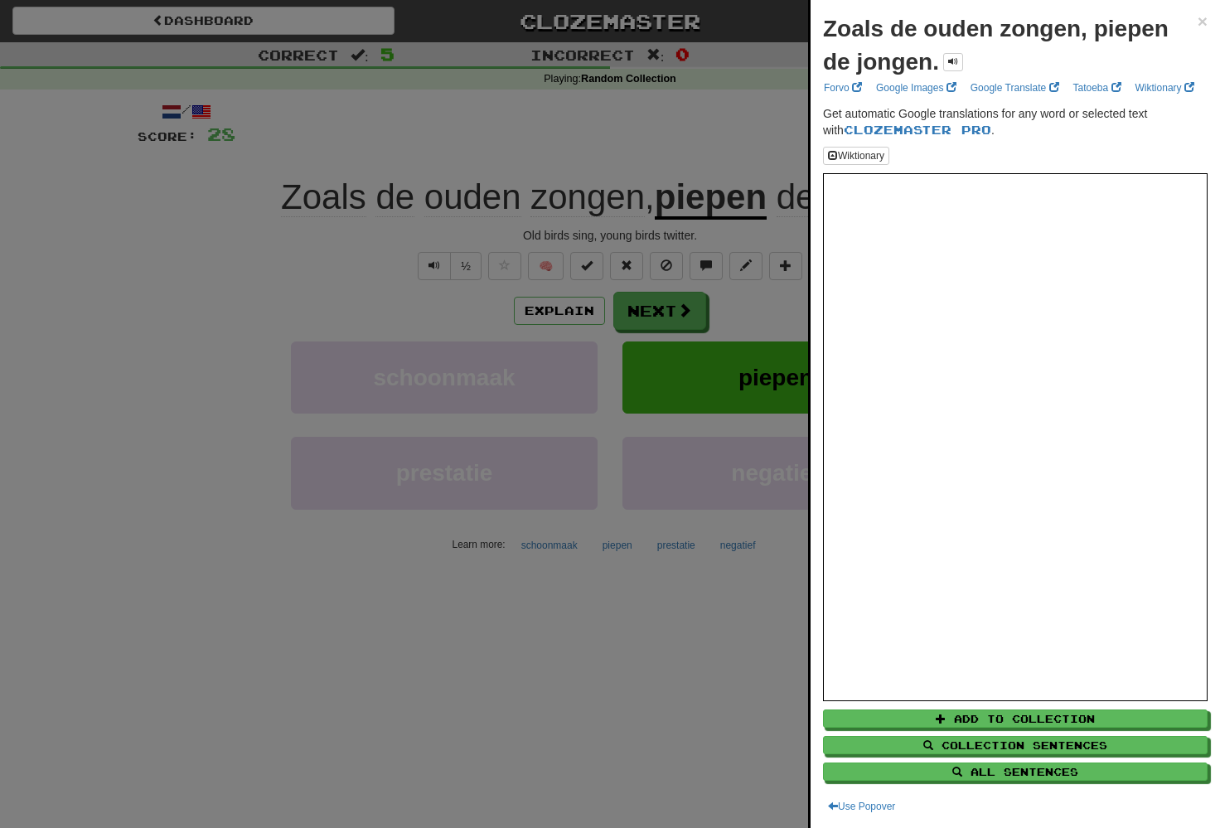
click at [645, 268] on div at bounding box center [610, 414] width 1220 height 828
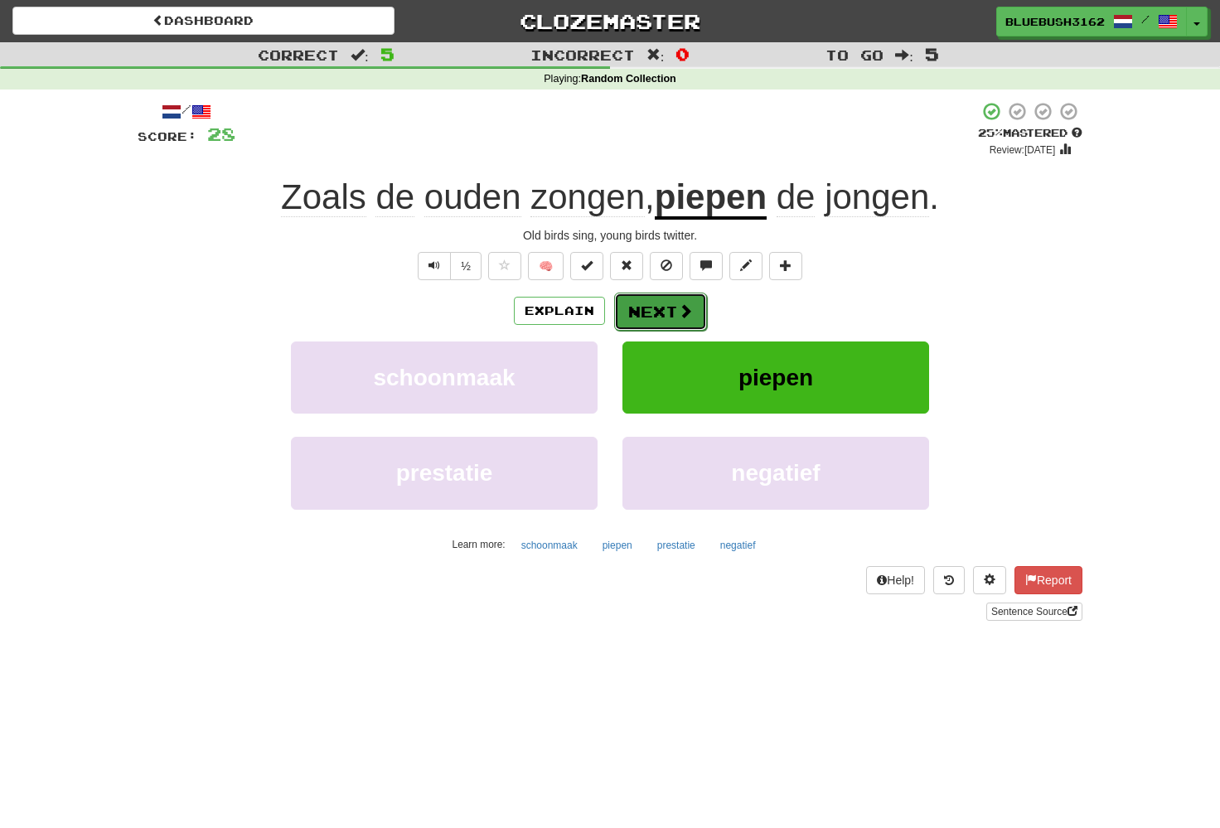
click at [672, 310] on button "Next" at bounding box center [660, 311] width 93 height 38
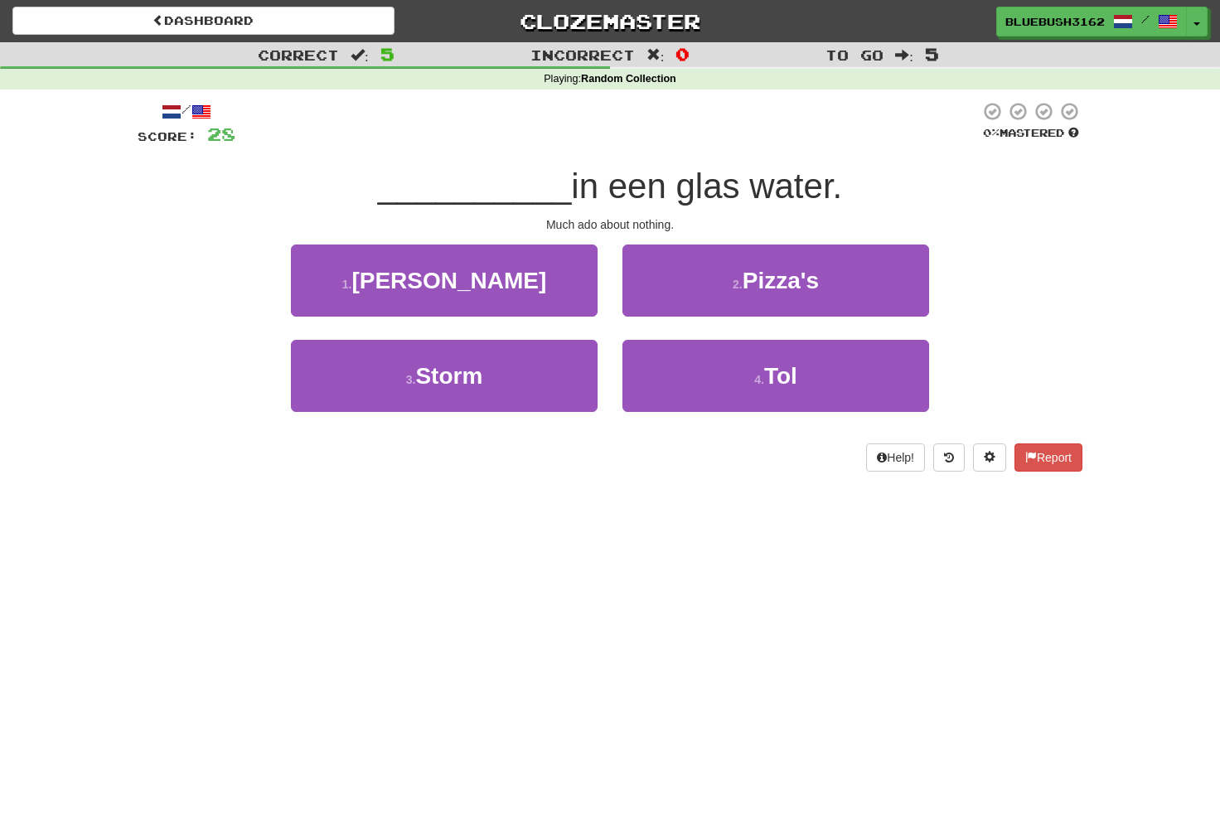
click at [571, 197] on span "in een glas water." at bounding box center [706, 186] width 271 height 39
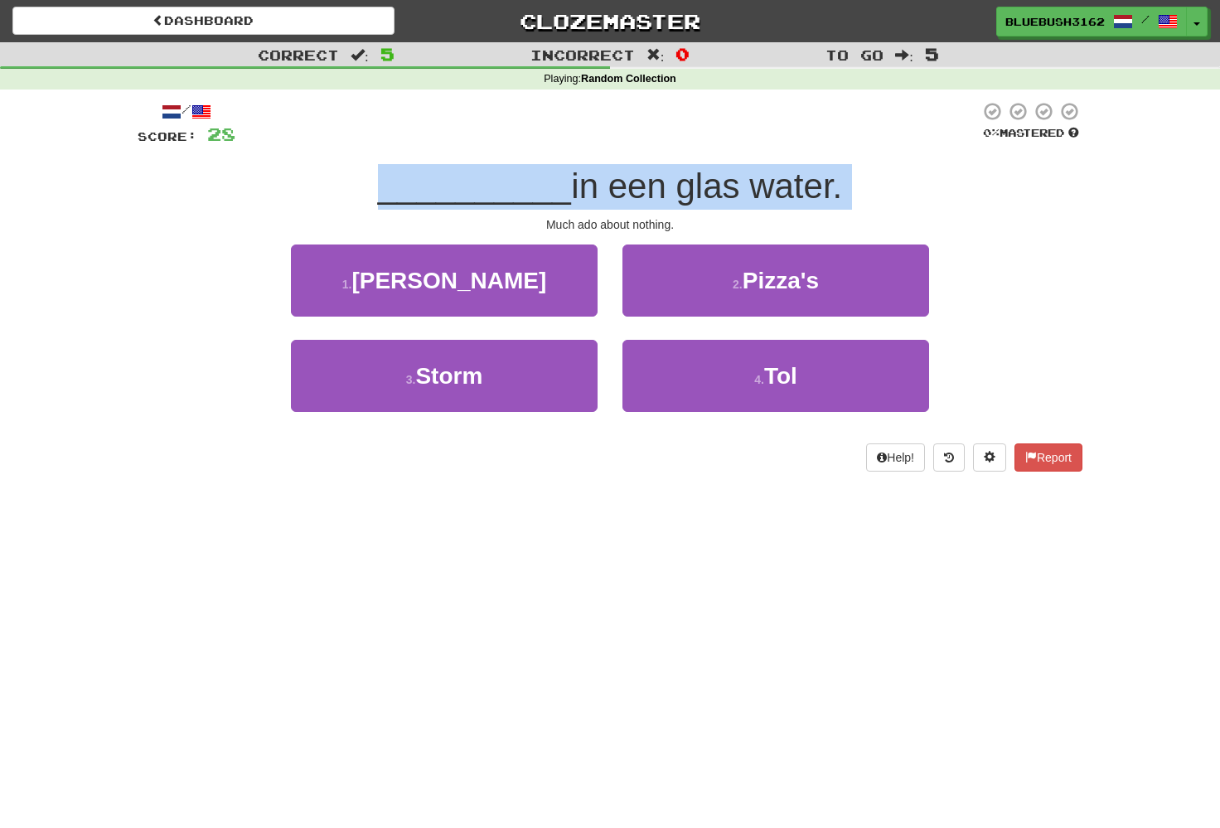
click at [592, 189] on span "in een glas water." at bounding box center [706, 186] width 271 height 39
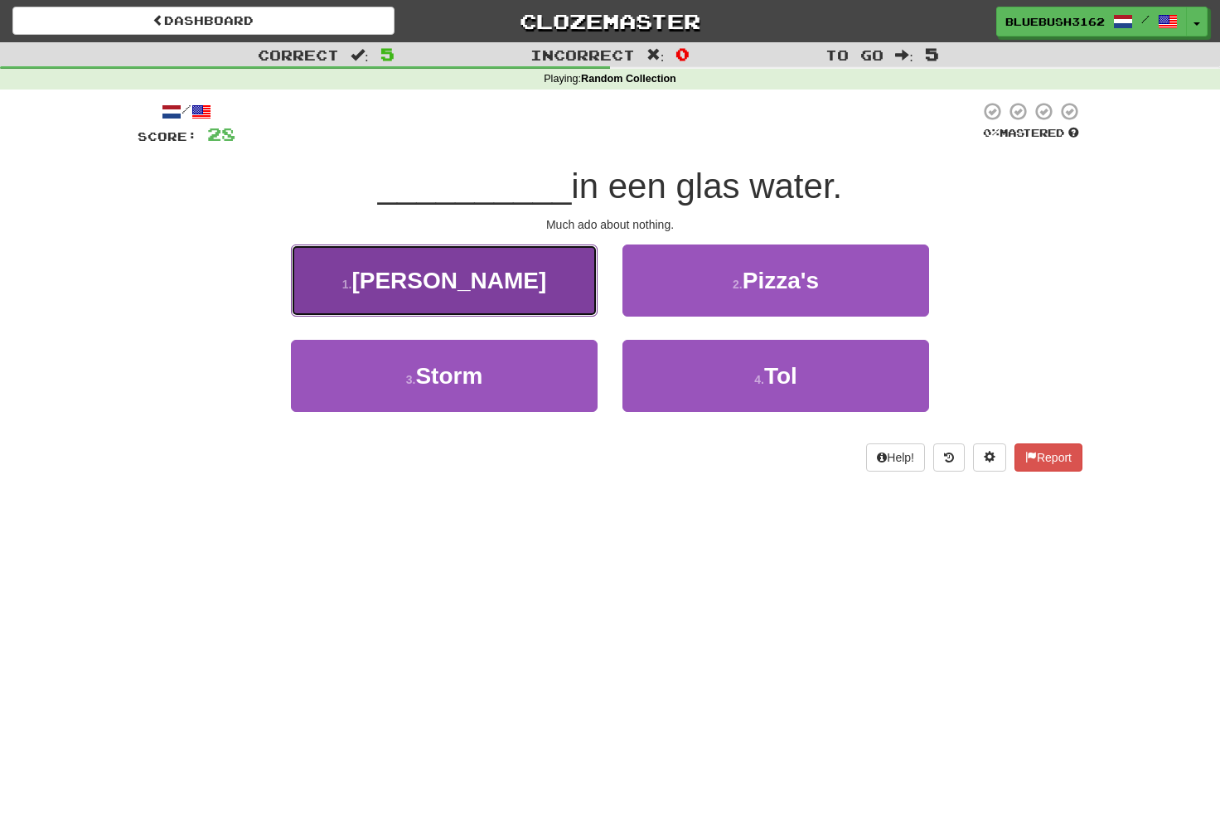
click at [552, 290] on button "1 . Ernst" at bounding box center [444, 280] width 307 height 72
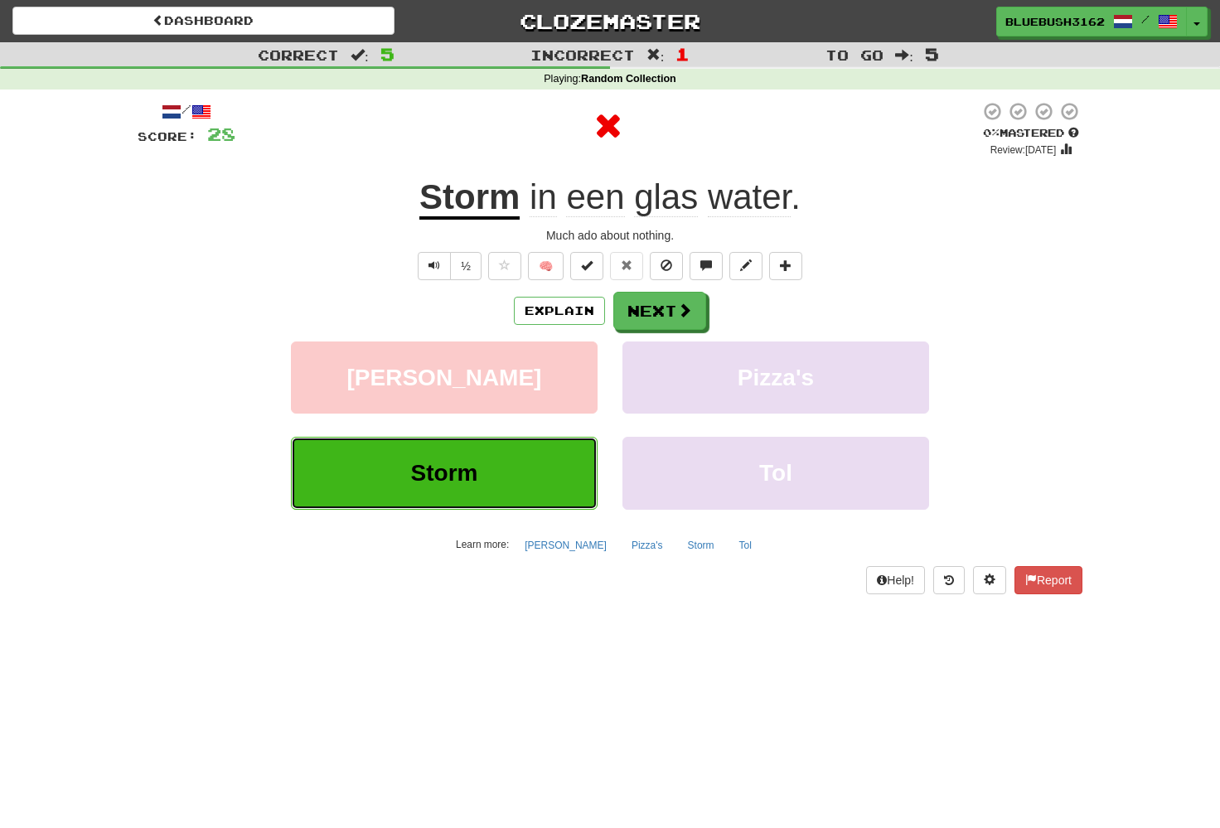
click at [529, 465] on button "Storm" at bounding box center [444, 473] width 307 height 72
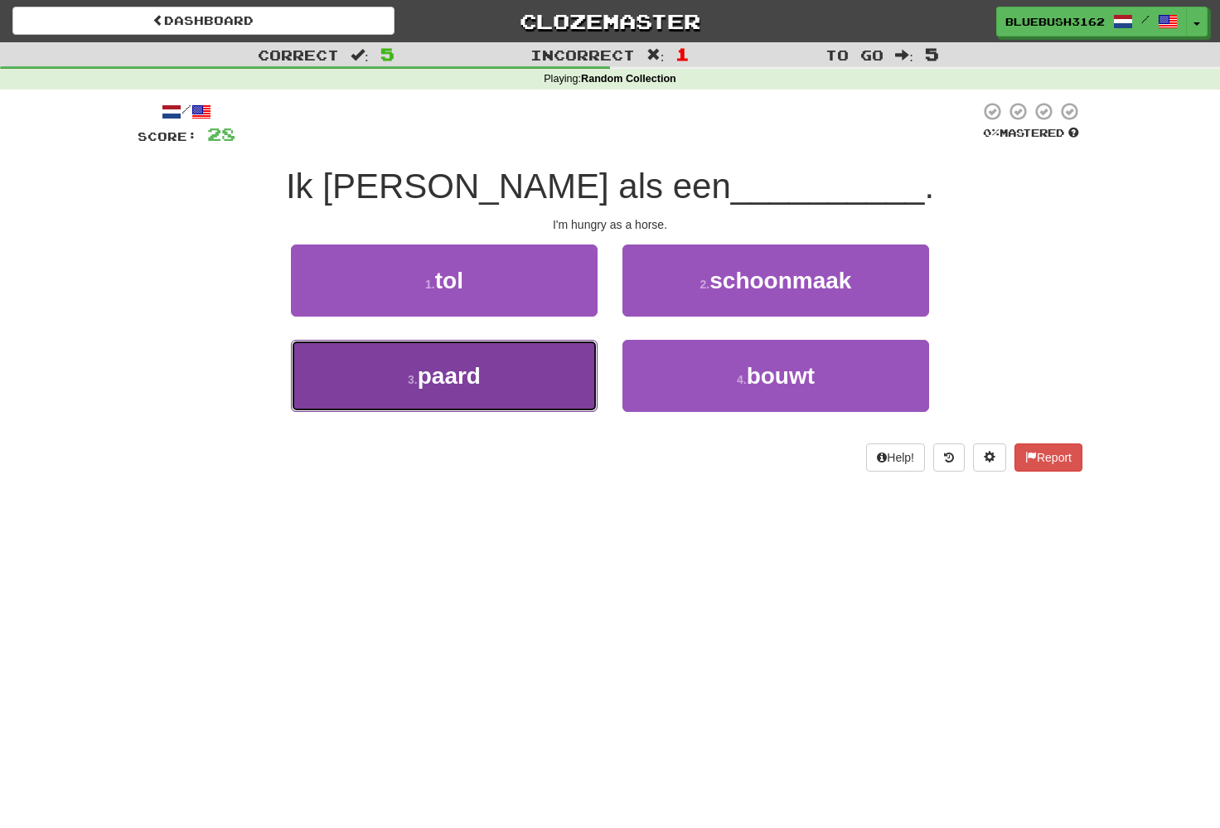
click at [528, 379] on button "3 . paard" at bounding box center [444, 376] width 307 height 72
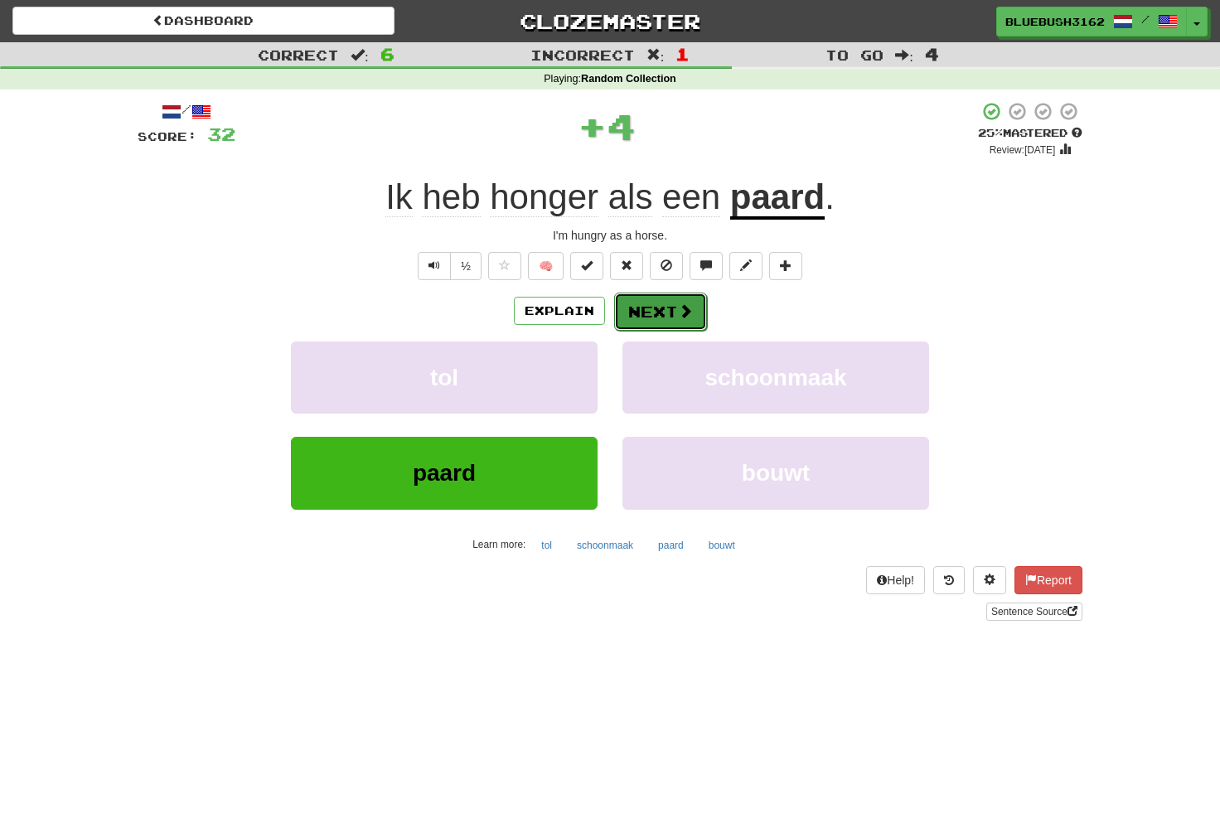
click at [688, 305] on span at bounding box center [685, 310] width 15 height 15
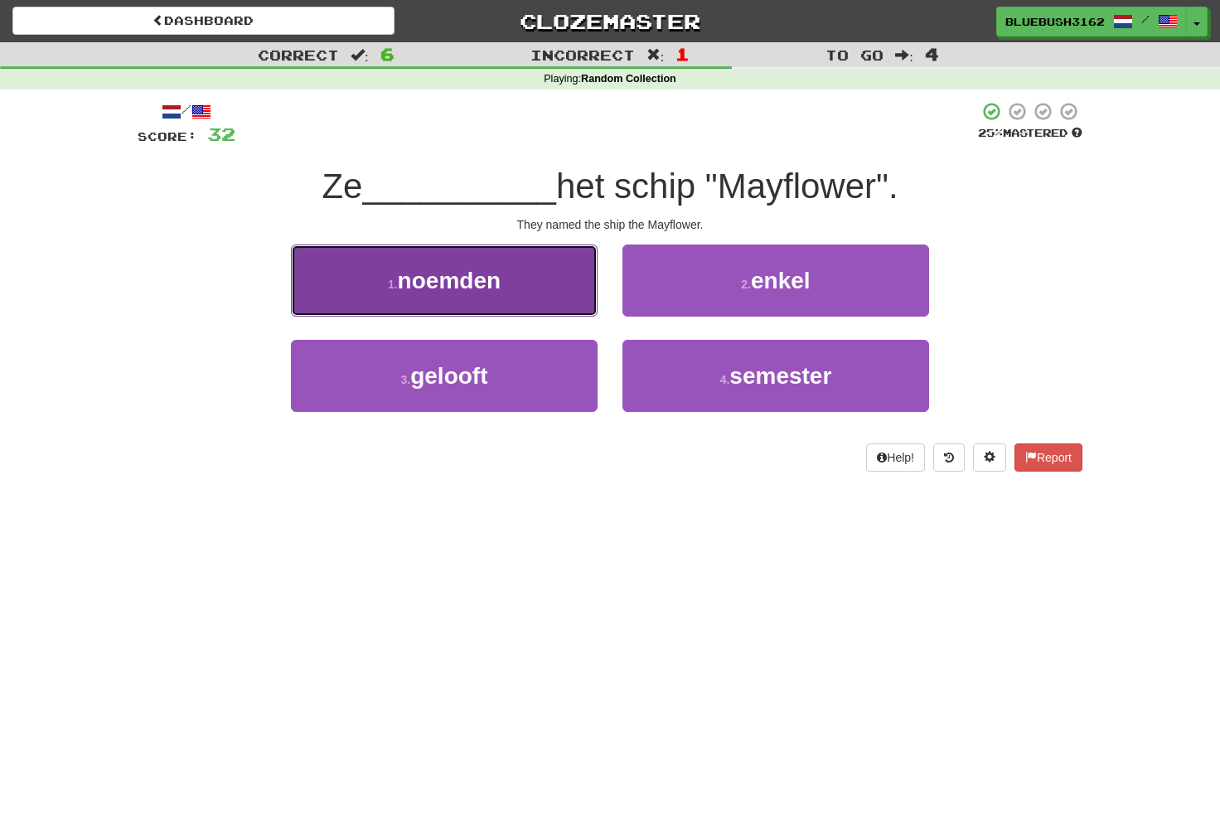
click at [555, 289] on button "1 . noemden" at bounding box center [444, 280] width 307 height 72
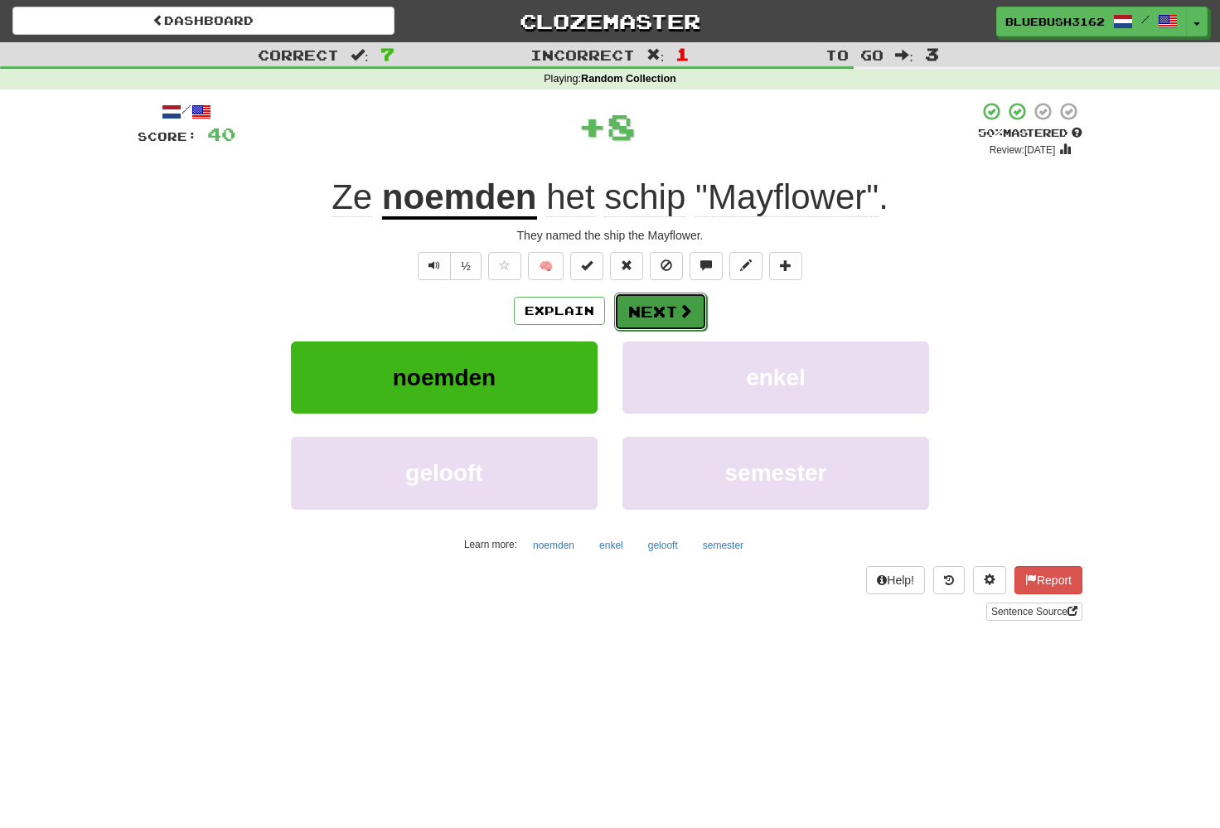
click at [681, 313] on span at bounding box center [685, 310] width 15 height 15
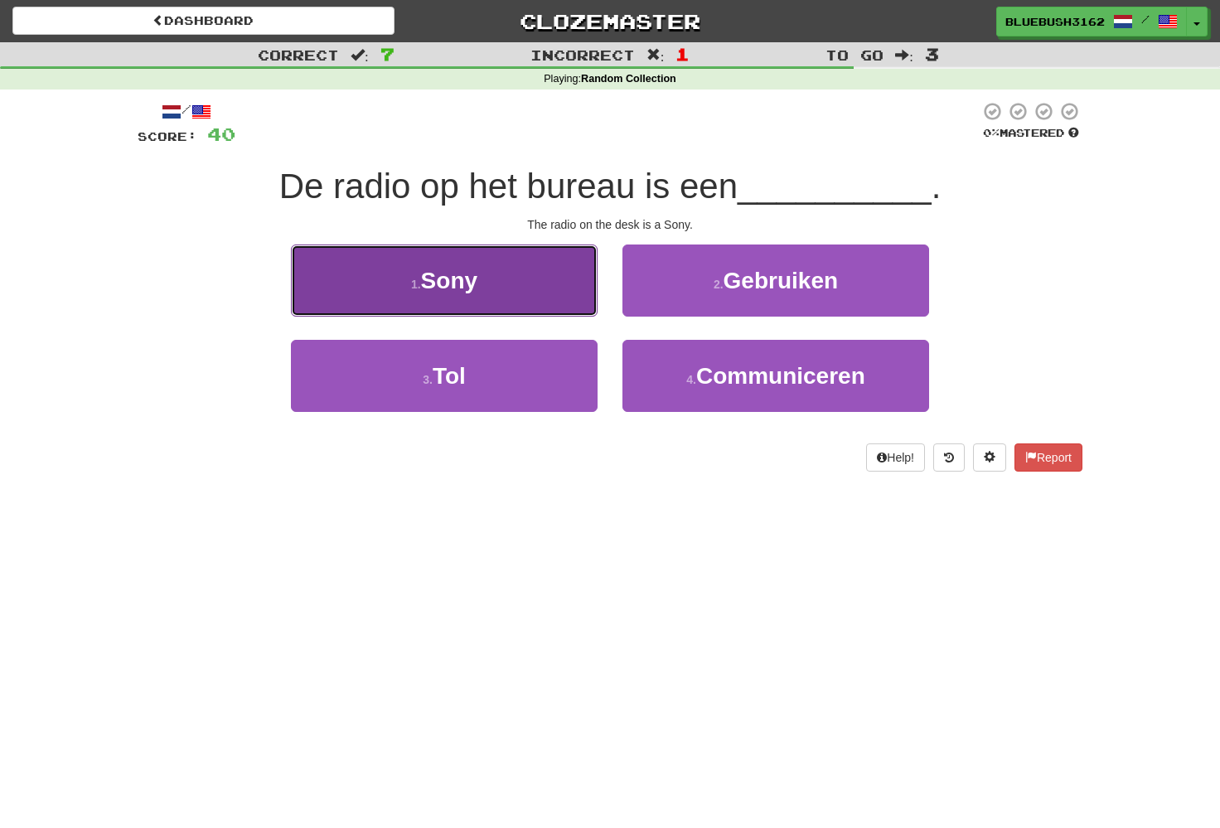
click at [532, 305] on button "1 . Sony" at bounding box center [444, 280] width 307 height 72
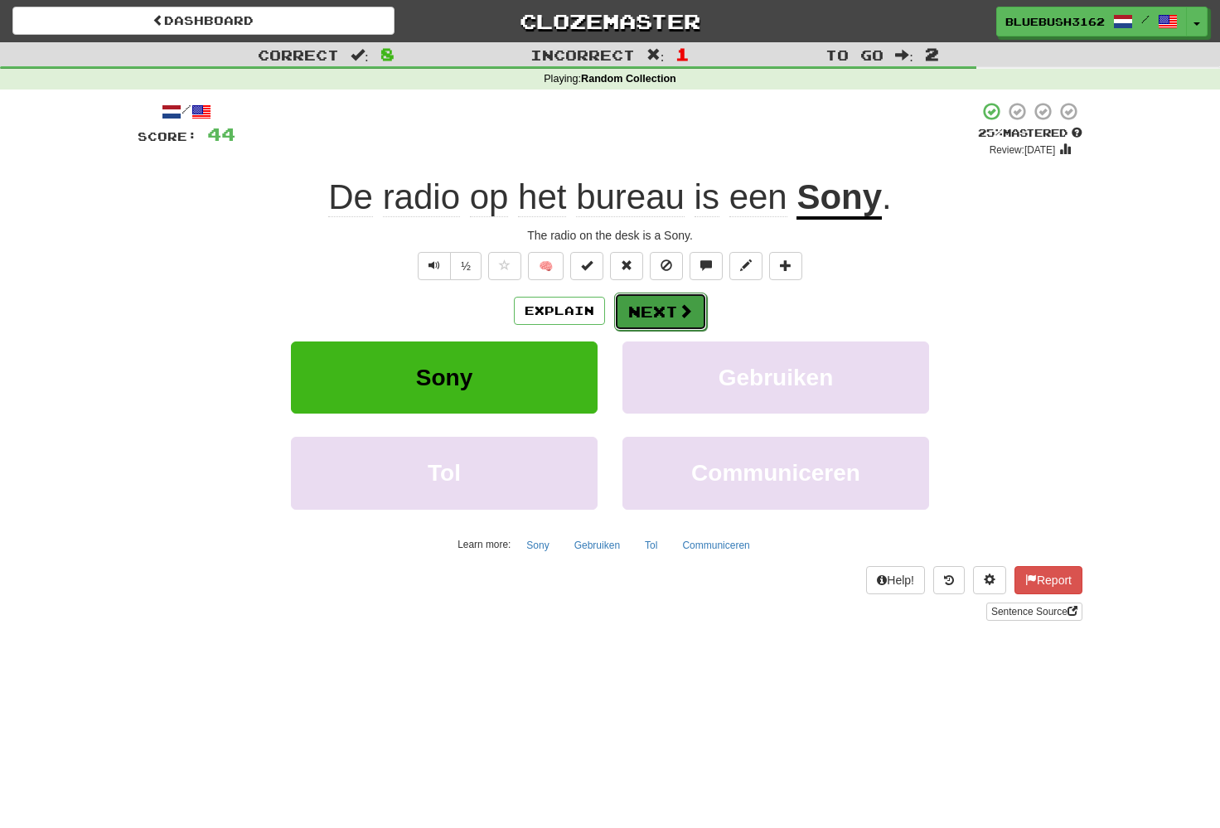
click at [675, 320] on button "Next" at bounding box center [660, 311] width 93 height 38
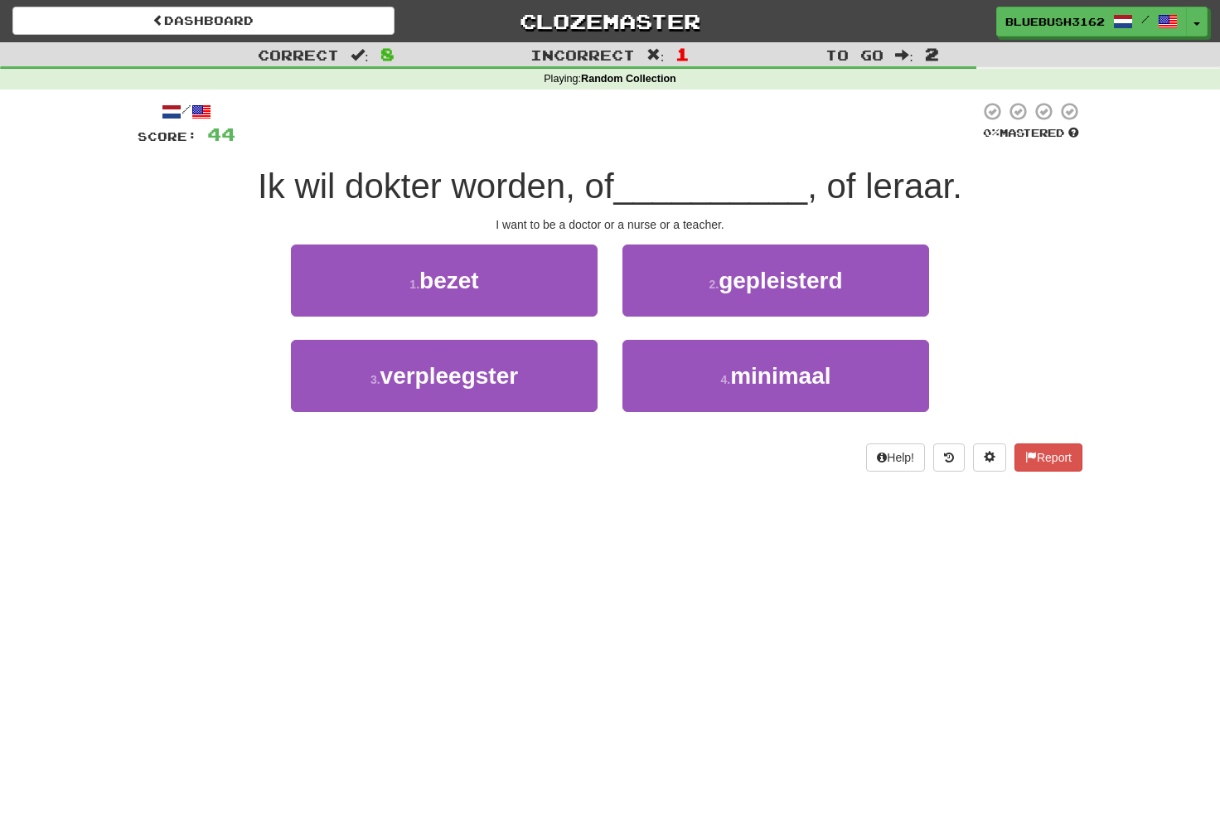
click at [492, 201] on span "Ik wil dokter worden, of" at bounding box center [436, 186] width 356 height 39
click at [481, 207] on div at bounding box center [481, 207] width 0 height 0
click at [496, 189] on span "Ik wil dokter worden, of" at bounding box center [436, 186] width 356 height 39
click at [530, 196] on span "Ik wil dokter worden, of" at bounding box center [436, 186] width 356 height 39
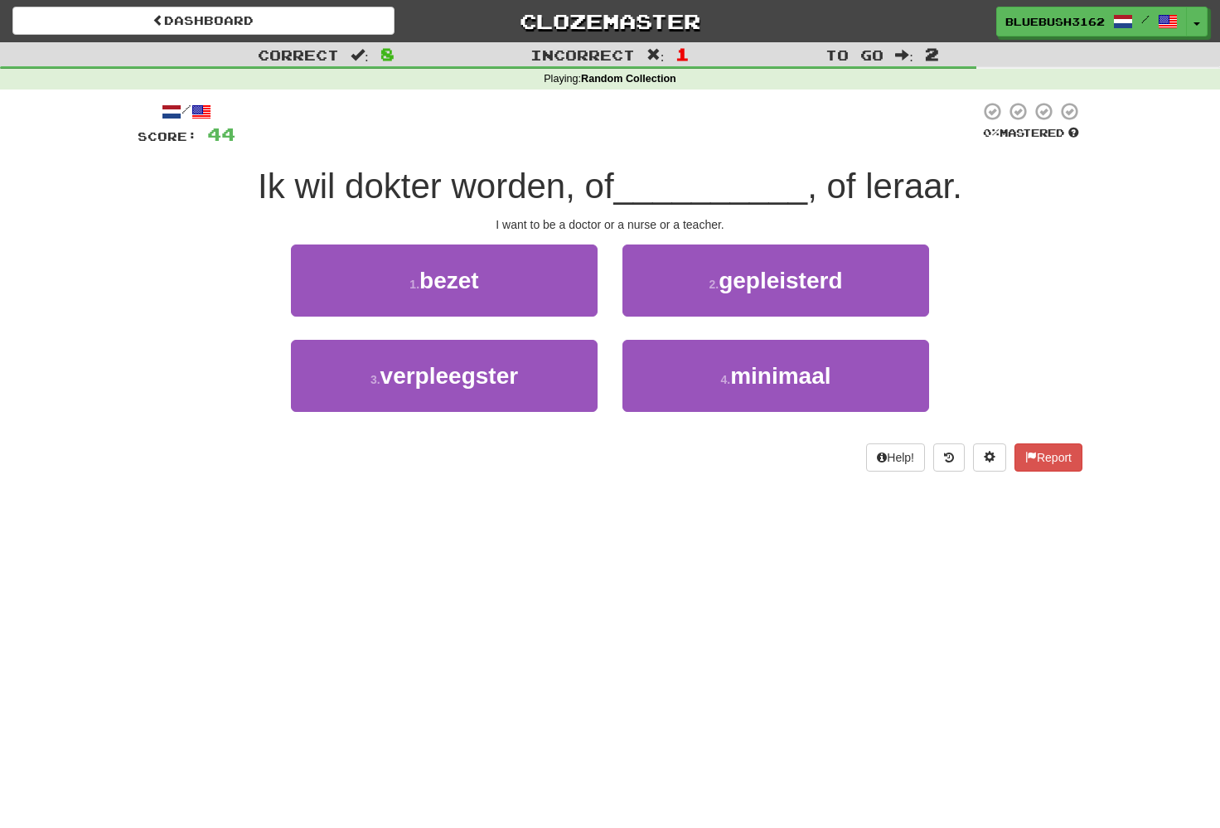
click at [530, 196] on span "Ik wil dokter worden, of" at bounding box center [436, 186] width 356 height 39
click at [550, 190] on span "Ik wil dokter worden, of" at bounding box center [436, 186] width 356 height 39
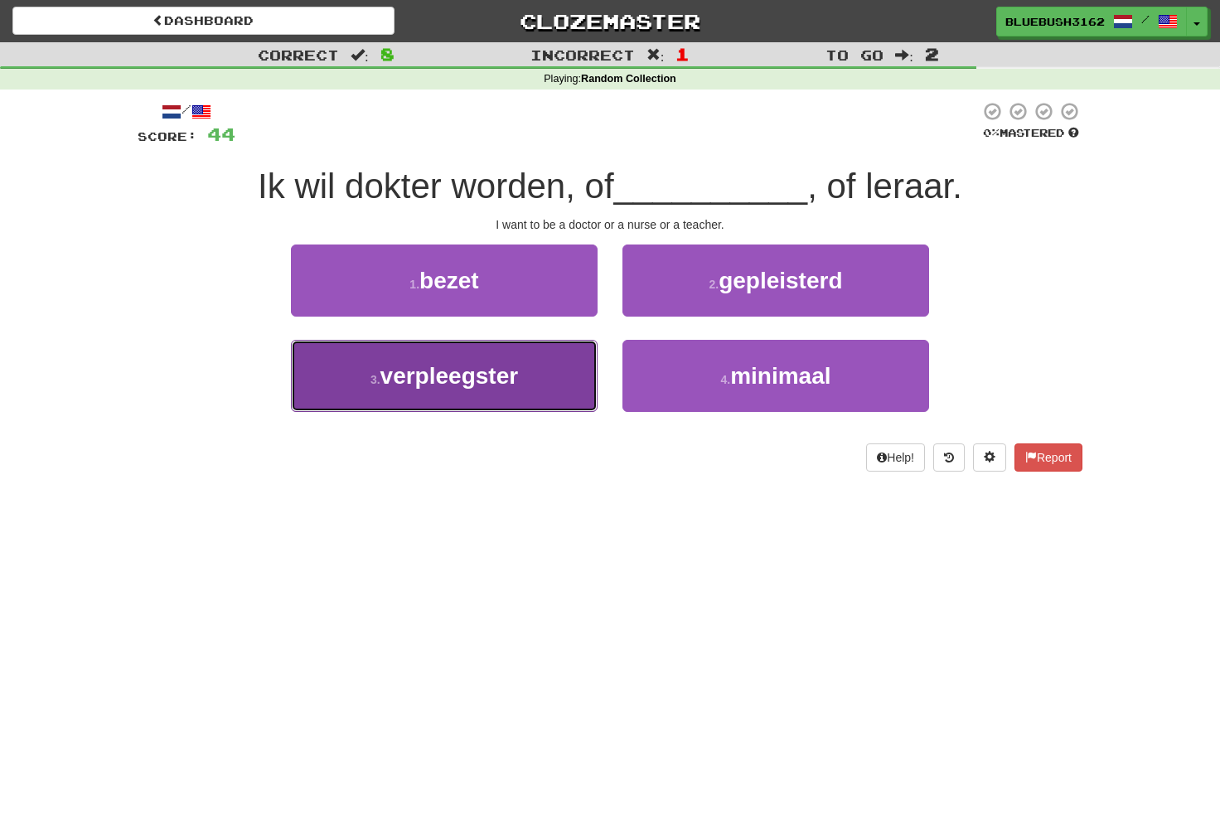
click at [425, 383] on span "verpleegster" at bounding box center [449, 376] width 138 height 26
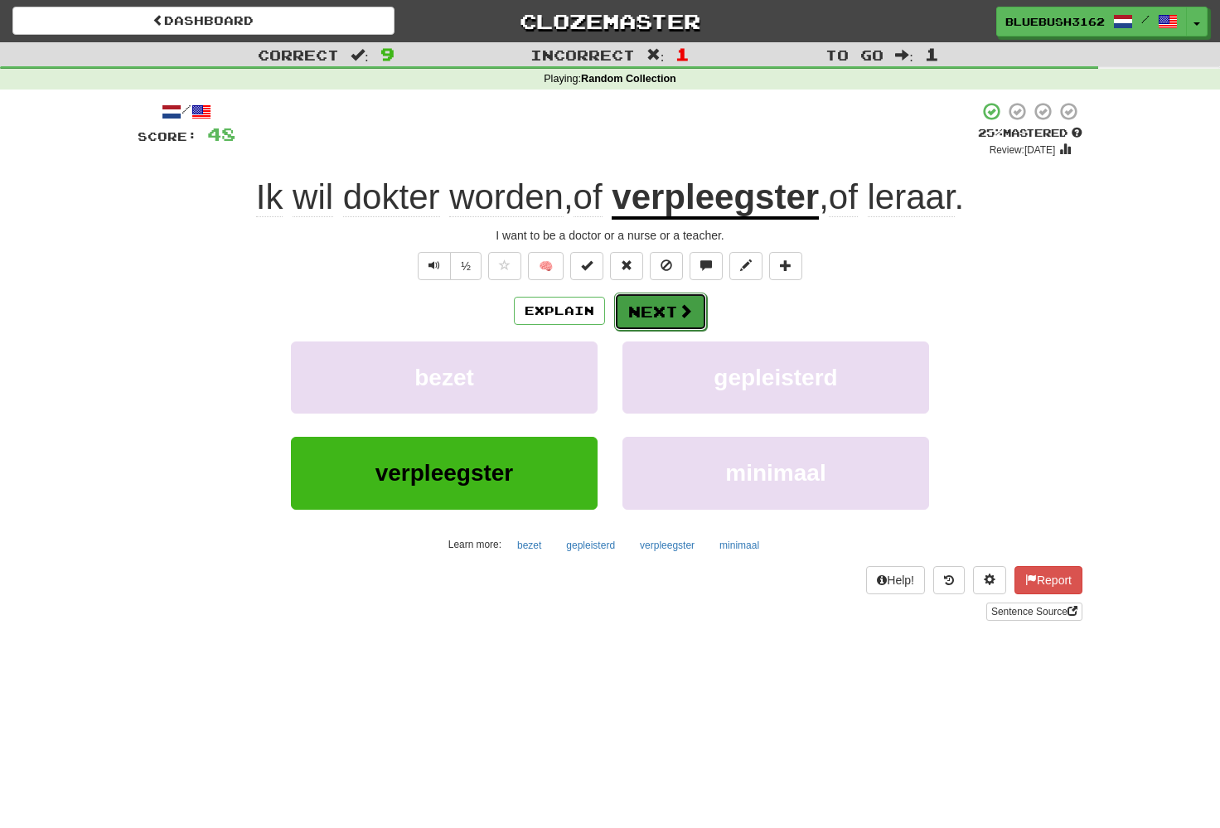
click at [669, 312] on button "Next" at bounding box center [660, 311] width 93 height 38
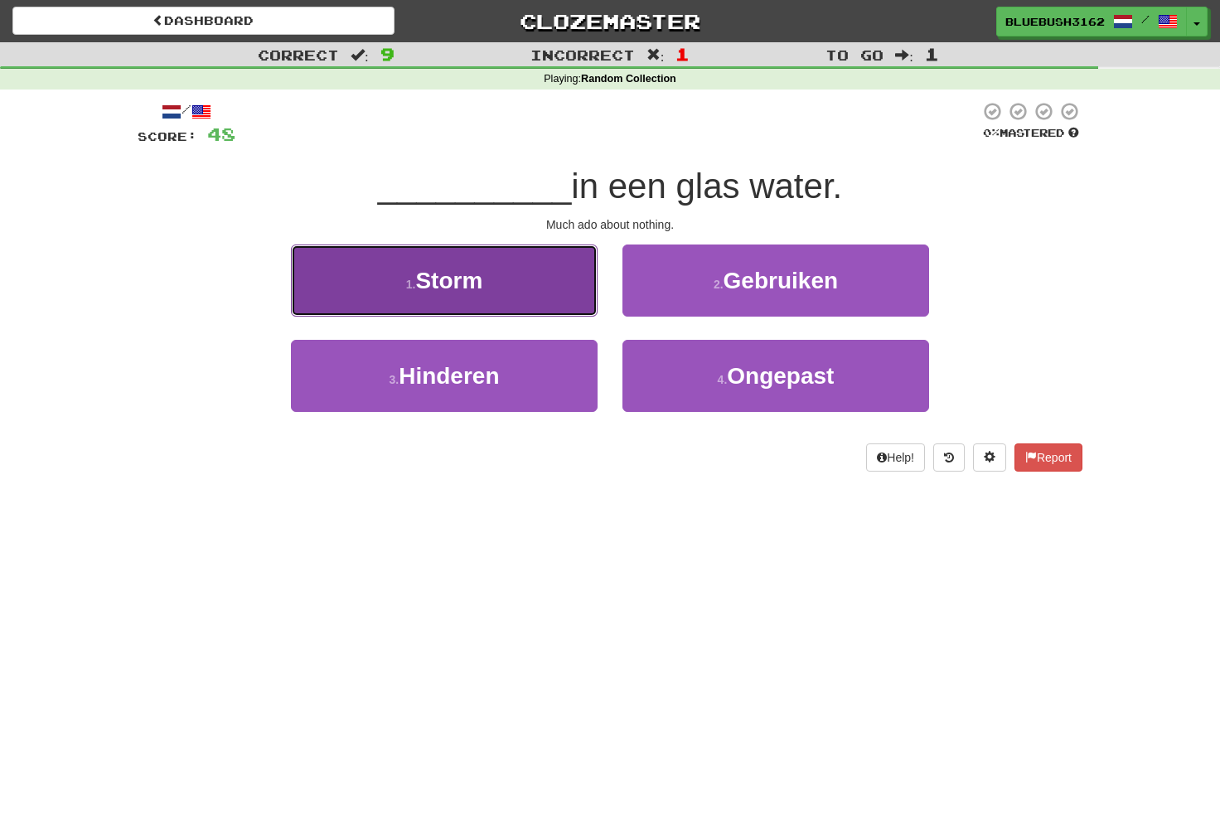
click at [540, 276] on button "1 . Storm" at bounding box center [444, 280] width 307 height 72
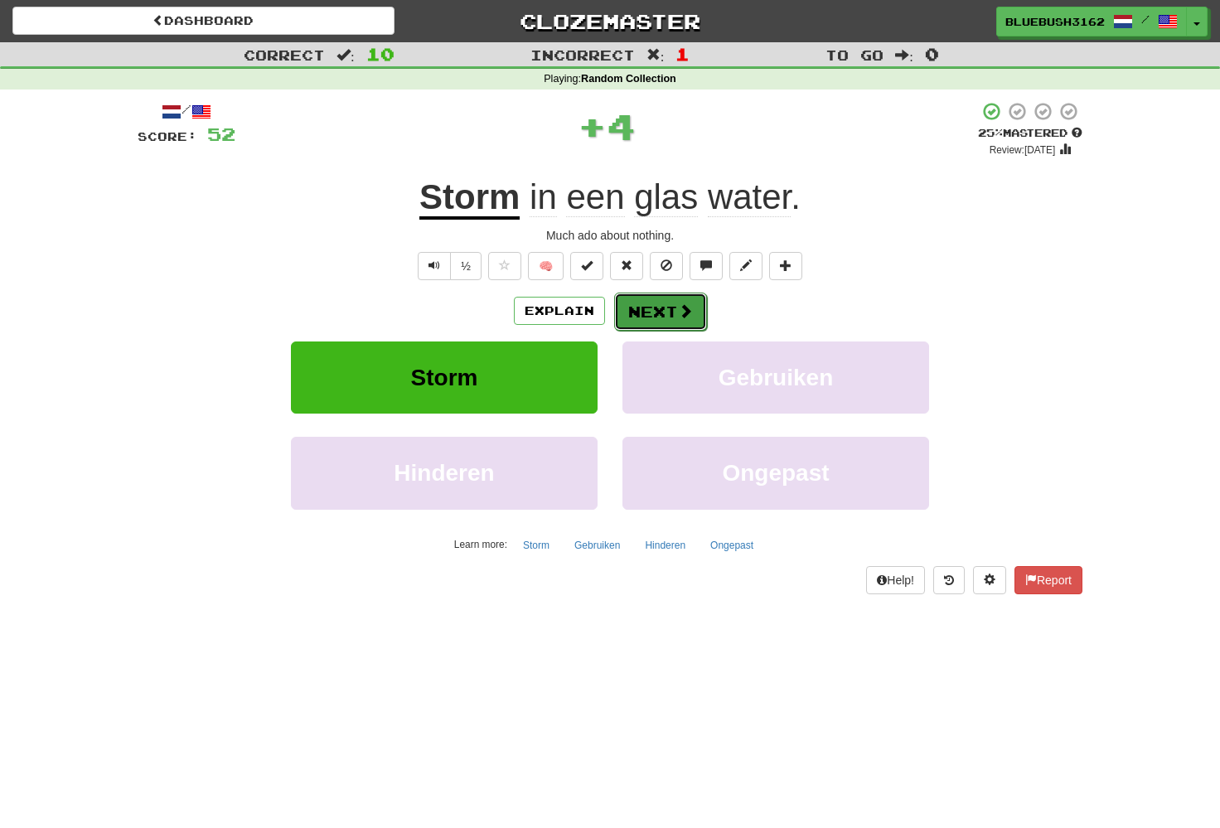
click at [652, 302] on button "Next" at bounding box center [660, 311] width 93 height 38
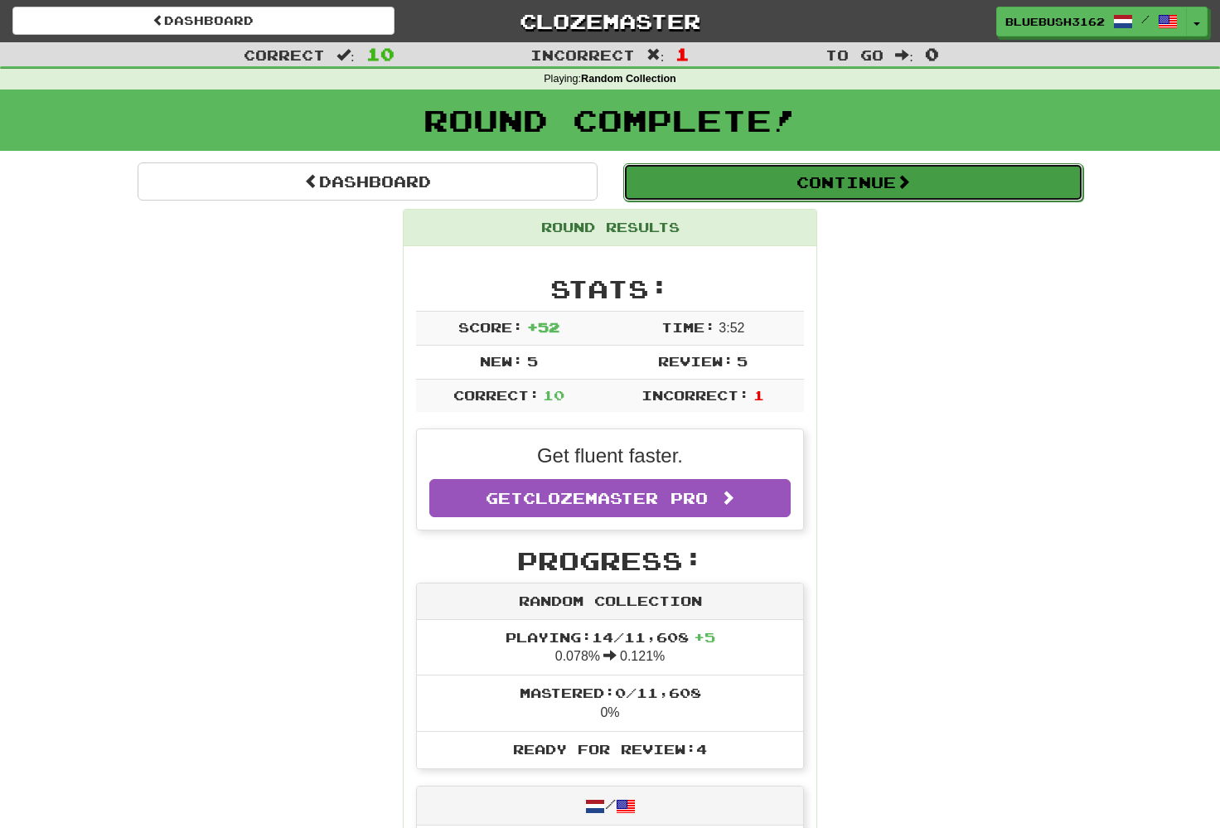
click at [819, 196] on button "Continue" at bounding box center [853, 182] width 460 height 38
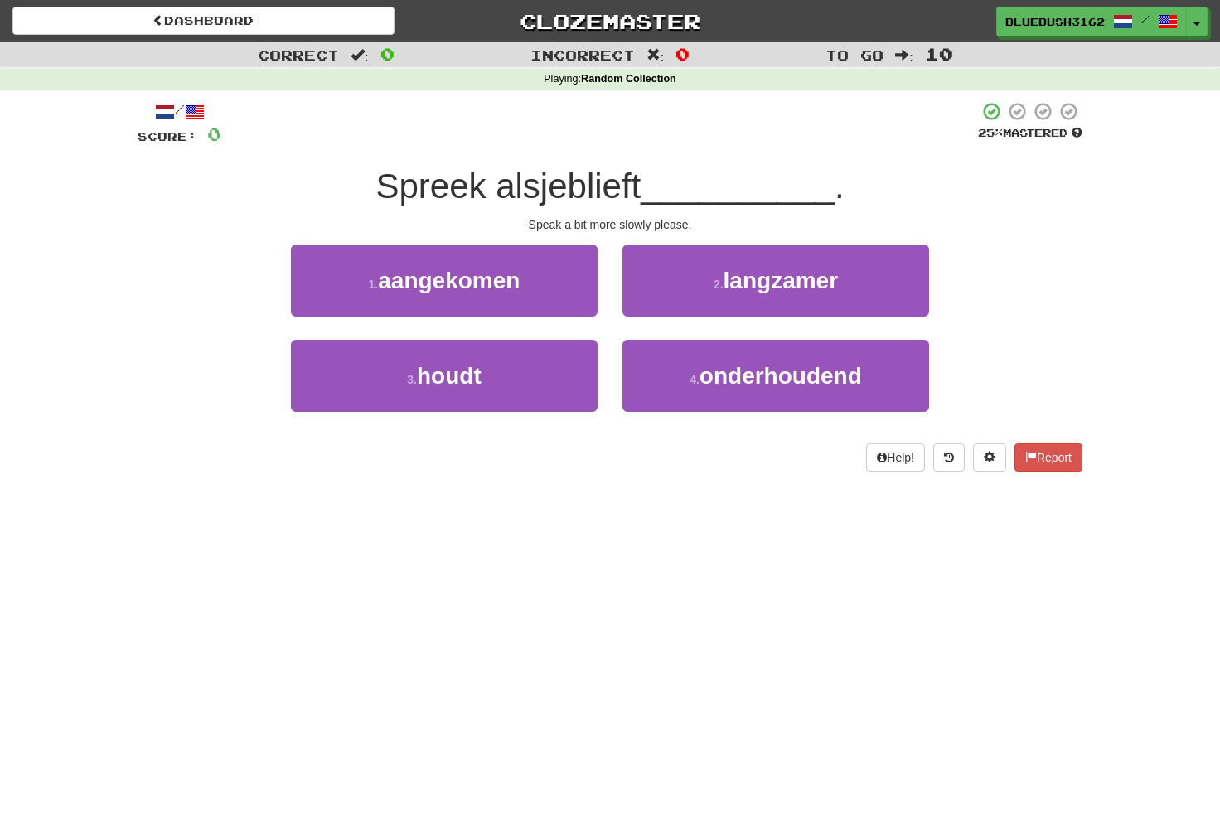
click at [515, 180] on span "Spreek alsjeblieft" at bounding box center [507, 186] width 265 height 39
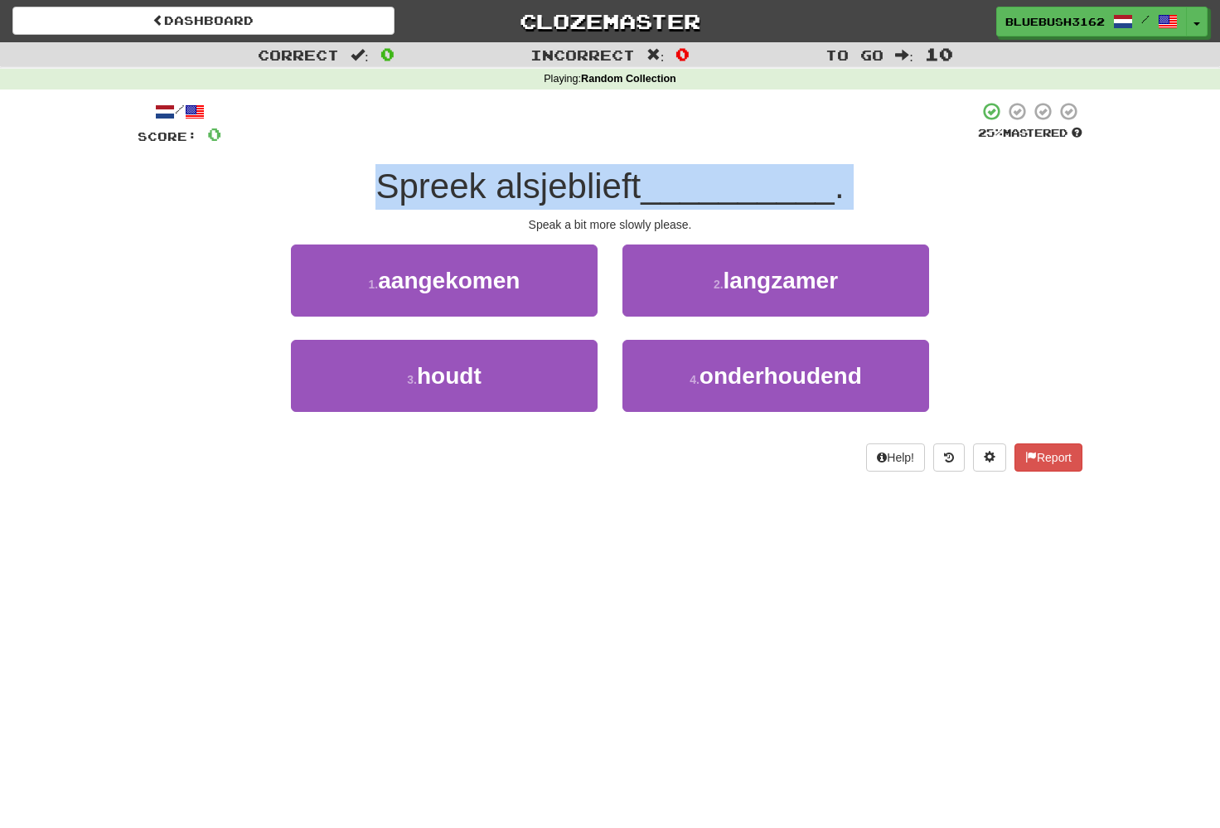
click at [505, 143] on div at bounding box center [505, 143] width 0 height 0
click at [735, 128] on div at bounding box center [599, 124] width 756 height 46
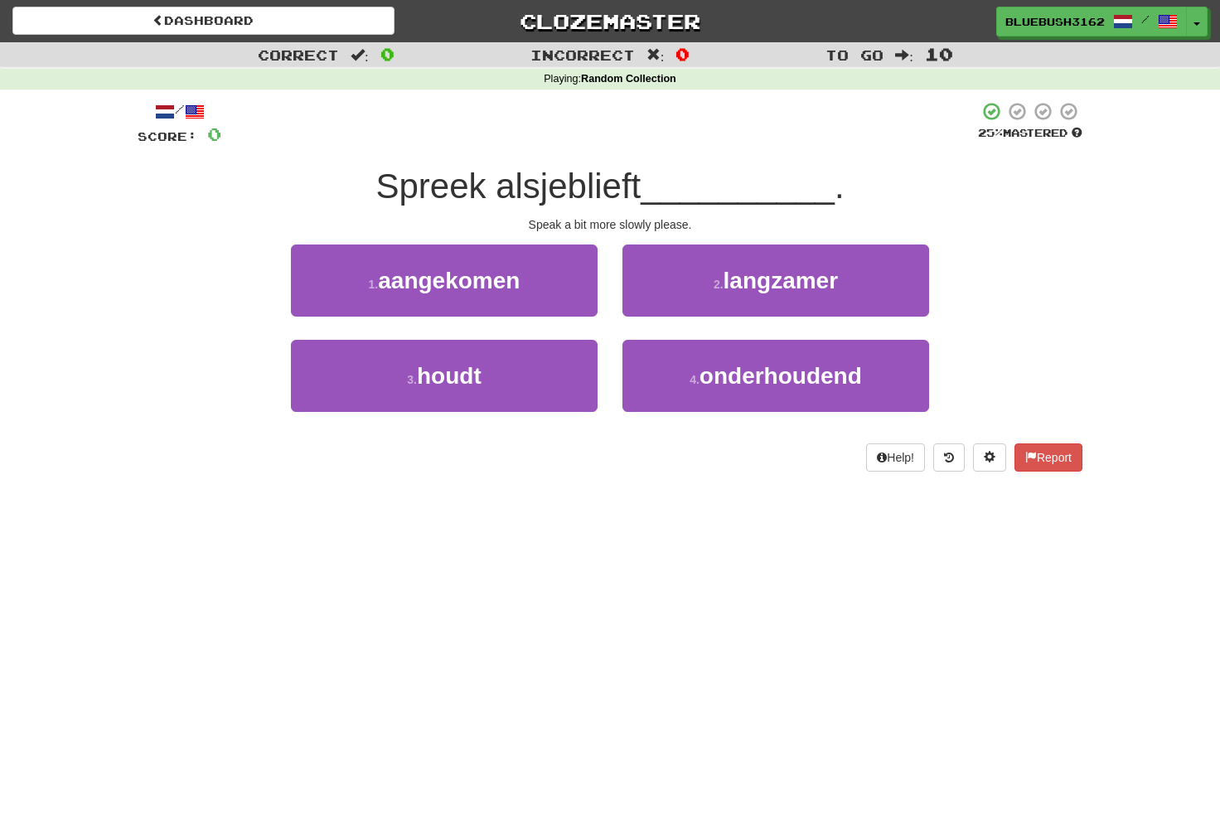
click at [603, 179] on span "Spreek alsjeblieft" at bounding box center [507, 186] width 265 height 39
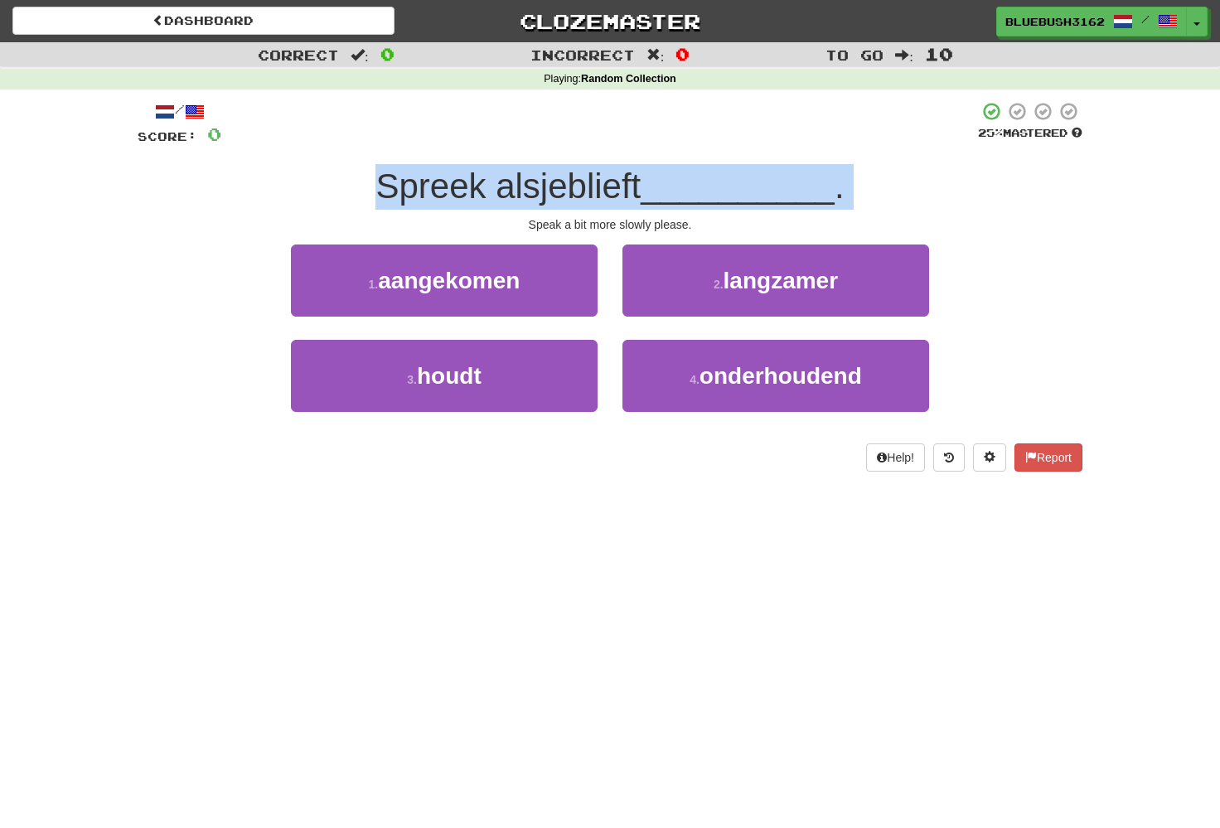
click at [616, 186] on span "Spreek alsjeblieft" at bounding box center [507, 186] width 265 height 39
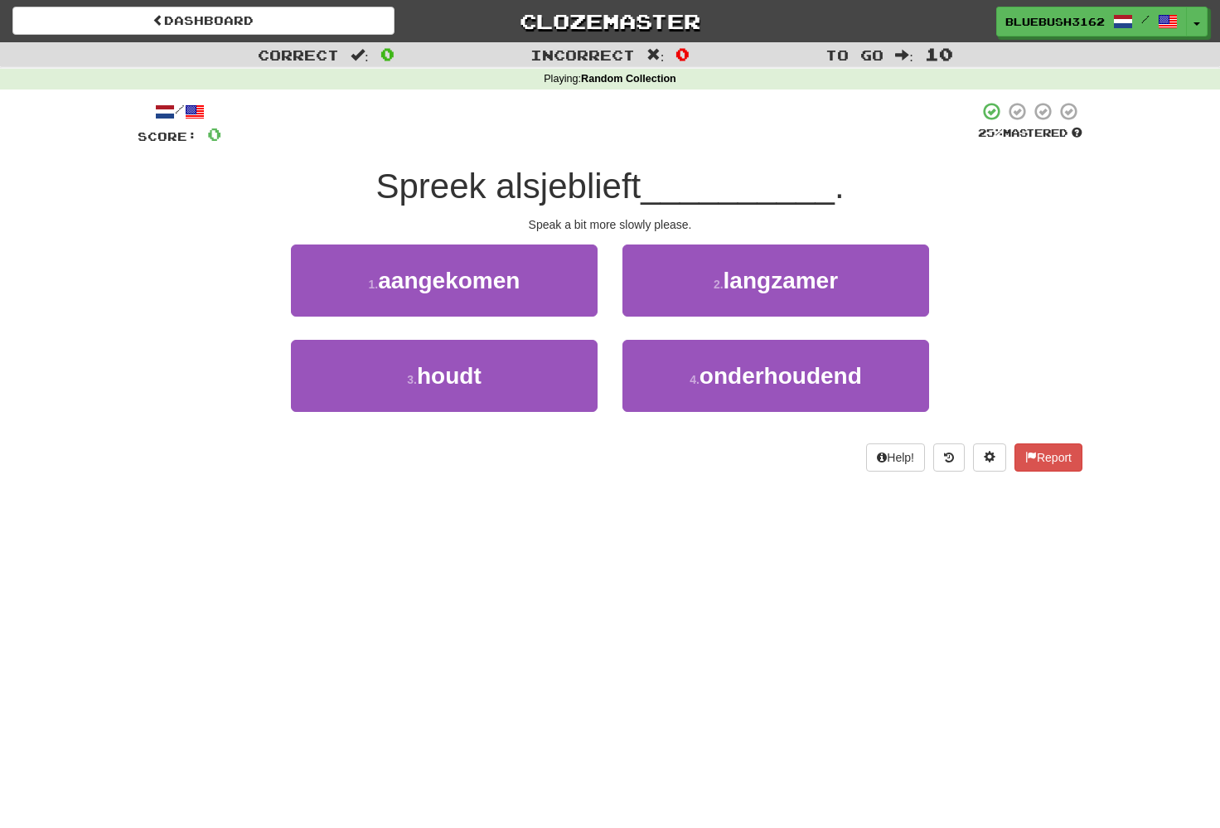
click at [530, 181] on span "Spreek alsjeblieft" at bounding box center [507, 186] width 265 height 39
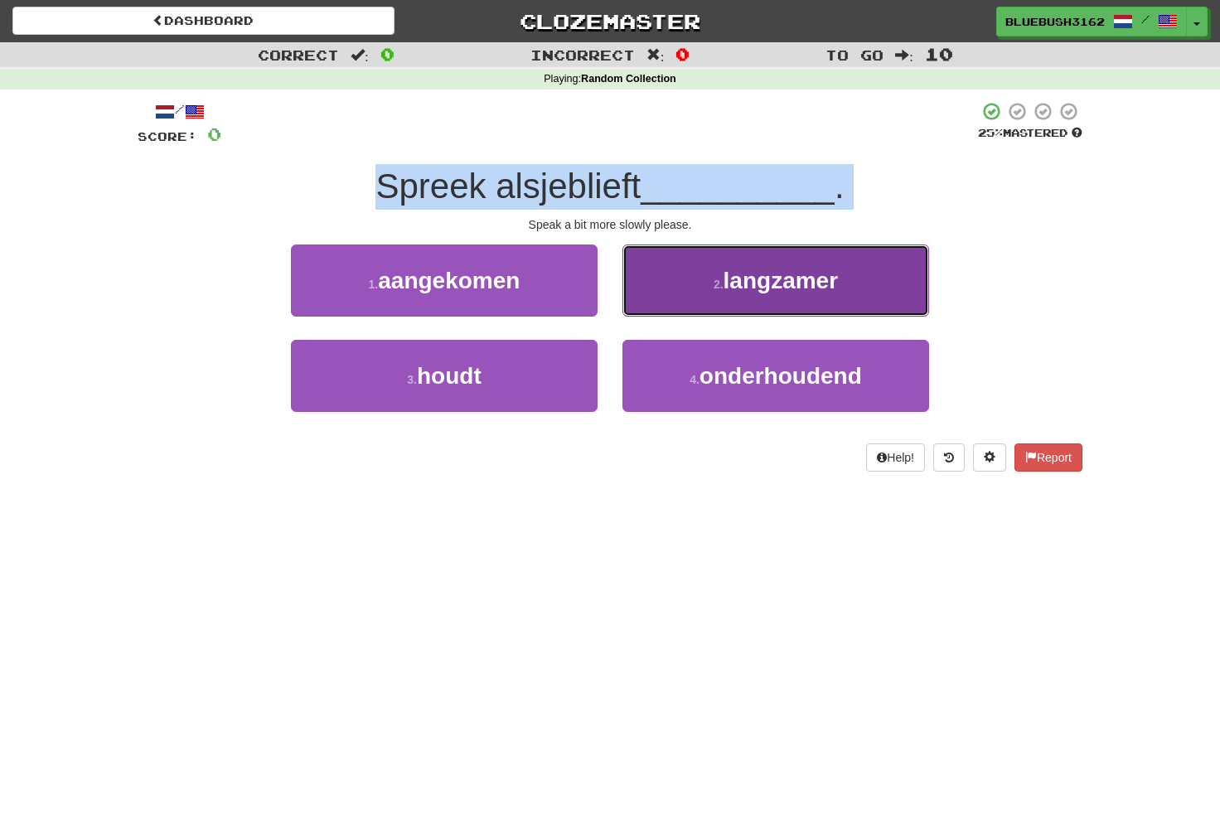
click at [765, 301] on button "2 . langzamer" at bounding box center [775, 280] width 307 height 72
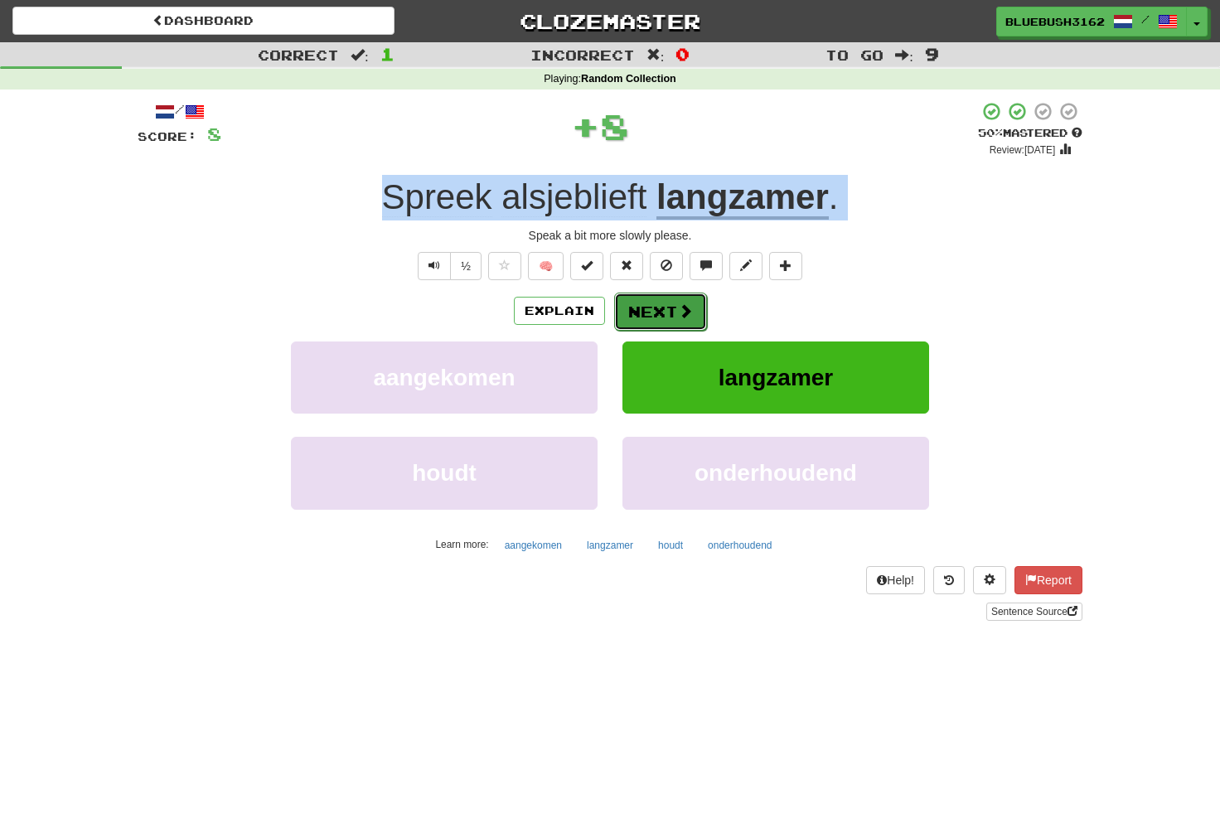
click at [694, 316] on button "Next" at bounding box center [660, 311] width 93 height 38
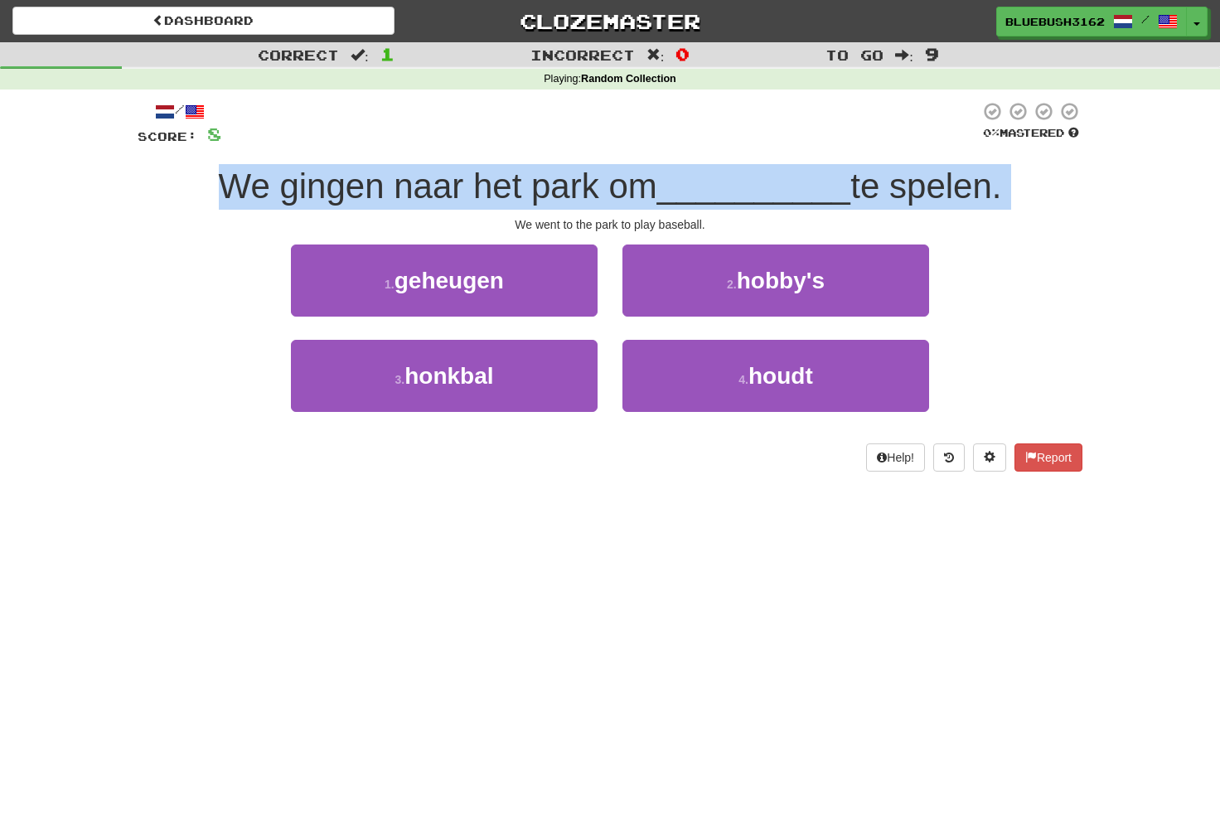
click at [608, 176] on span "We gingen naar het park om" at bounding box center [438, 186] width 438 height 39
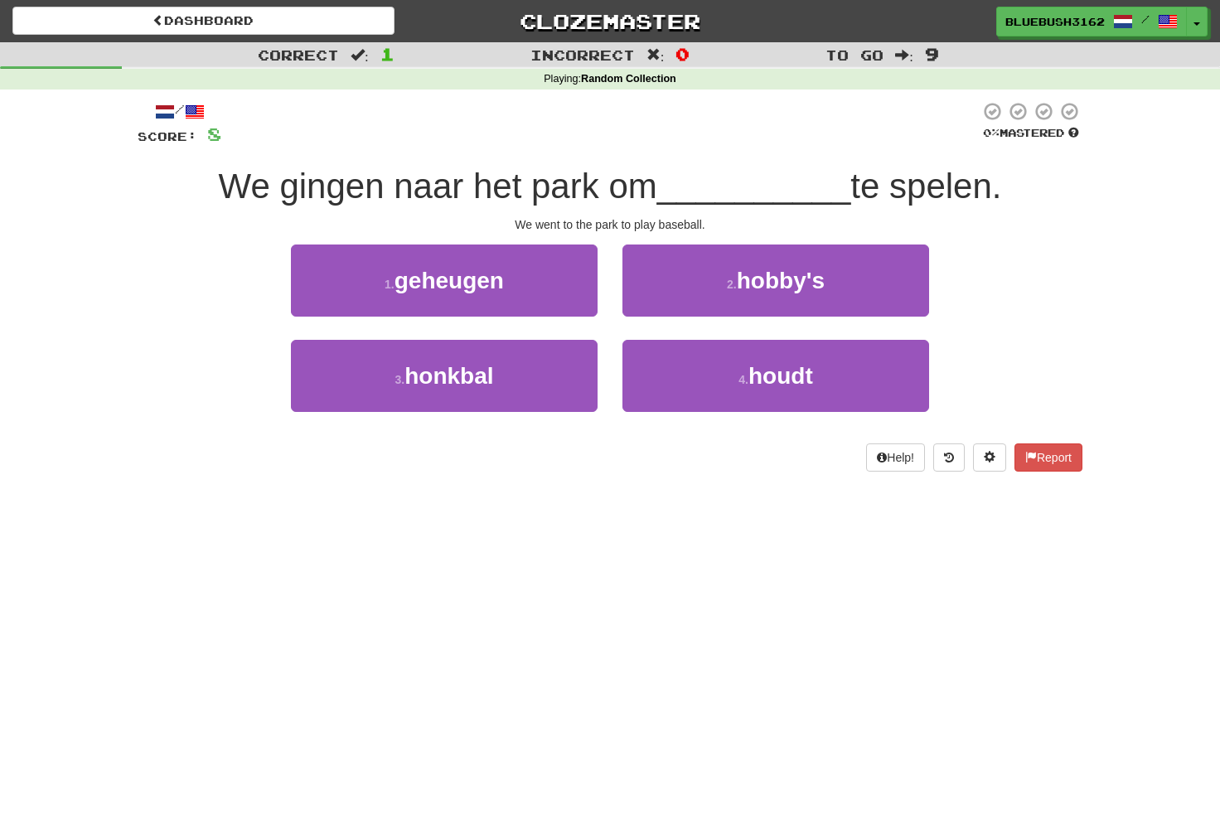
click at [205, 109] on span at bounding box center [195, 112] width 20 height 20
click at [311, 172] on span "We gingen naar het park om" at bounding box center [438, 186] width 438 height 39
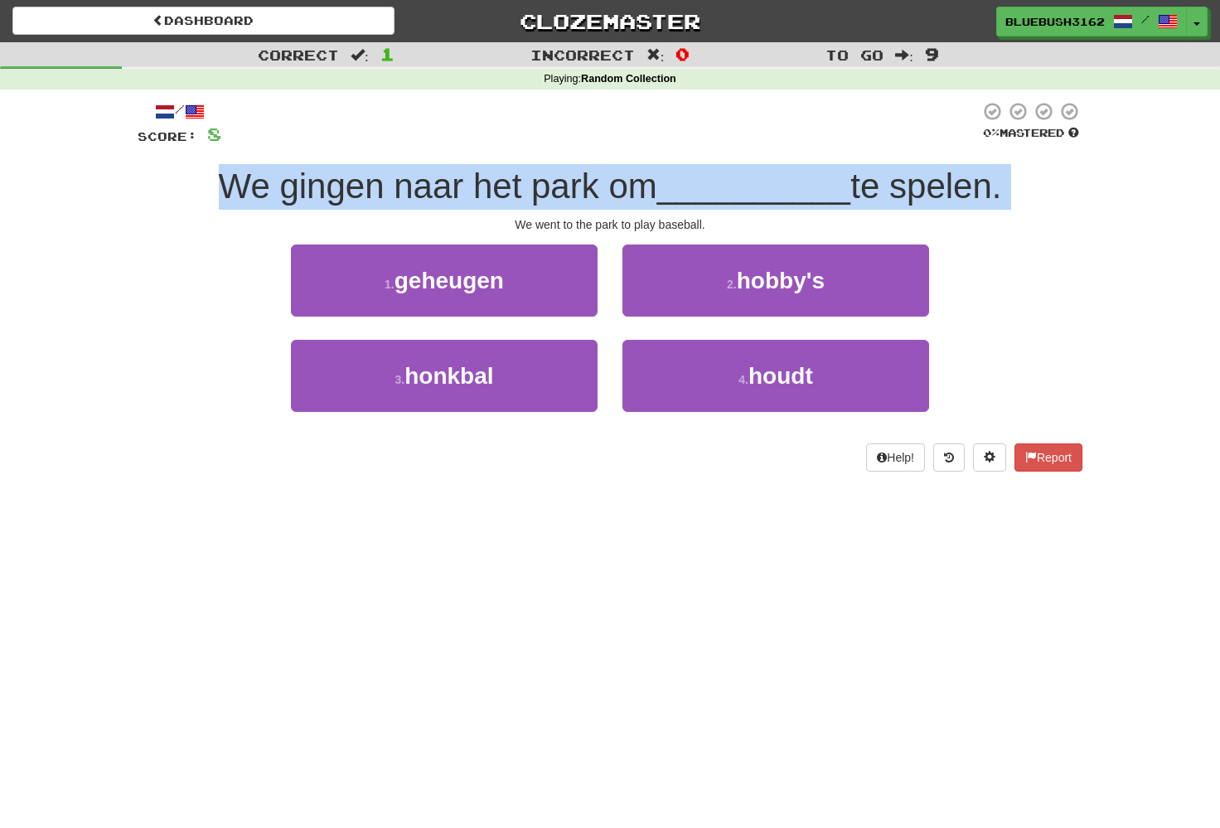
click at [352, 181] on span "We gingen naar het park om" at bounding box center [438, 186] width 438 height 39
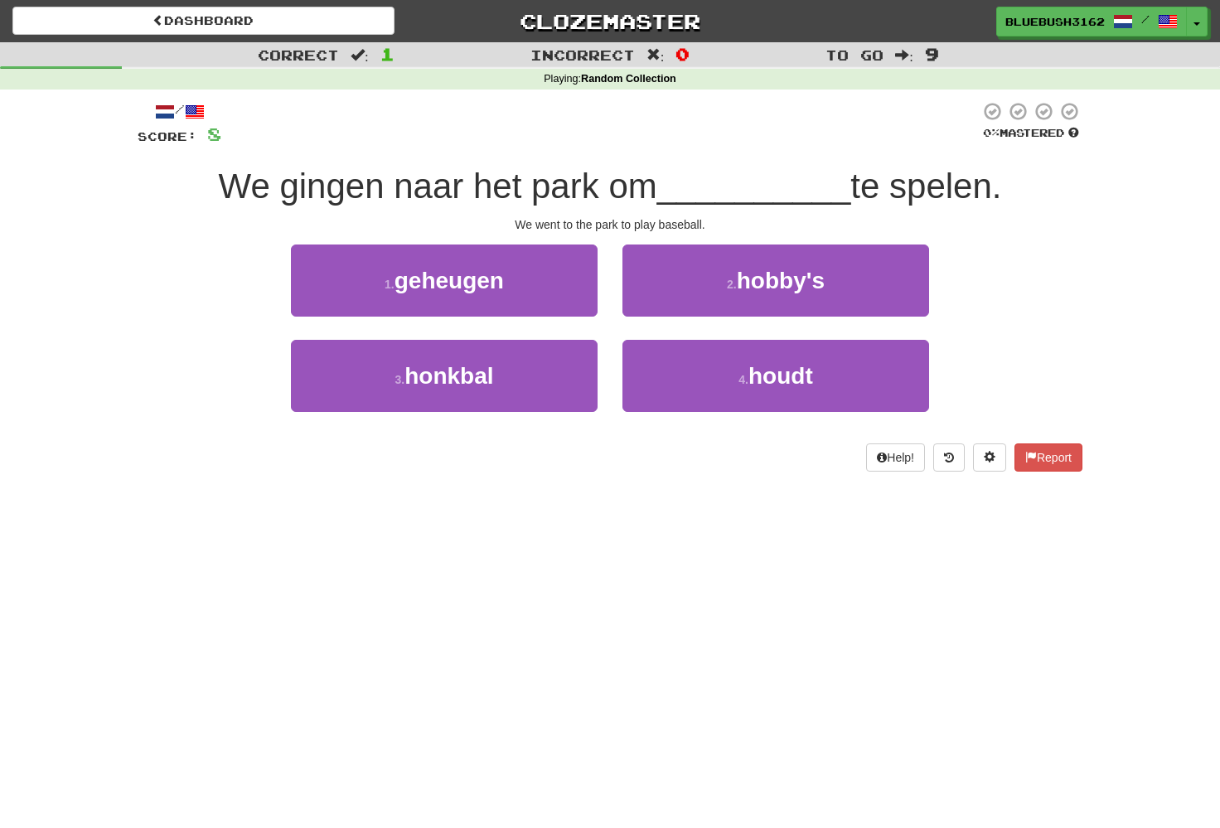
click at [352, 181] on span "We gingen naar het park om" at bounding box center [438, 186] width 438 height 39
click at [377, 181] on span "We gingen naar het park om" at bounding box center [438, 186] width 438 height 39
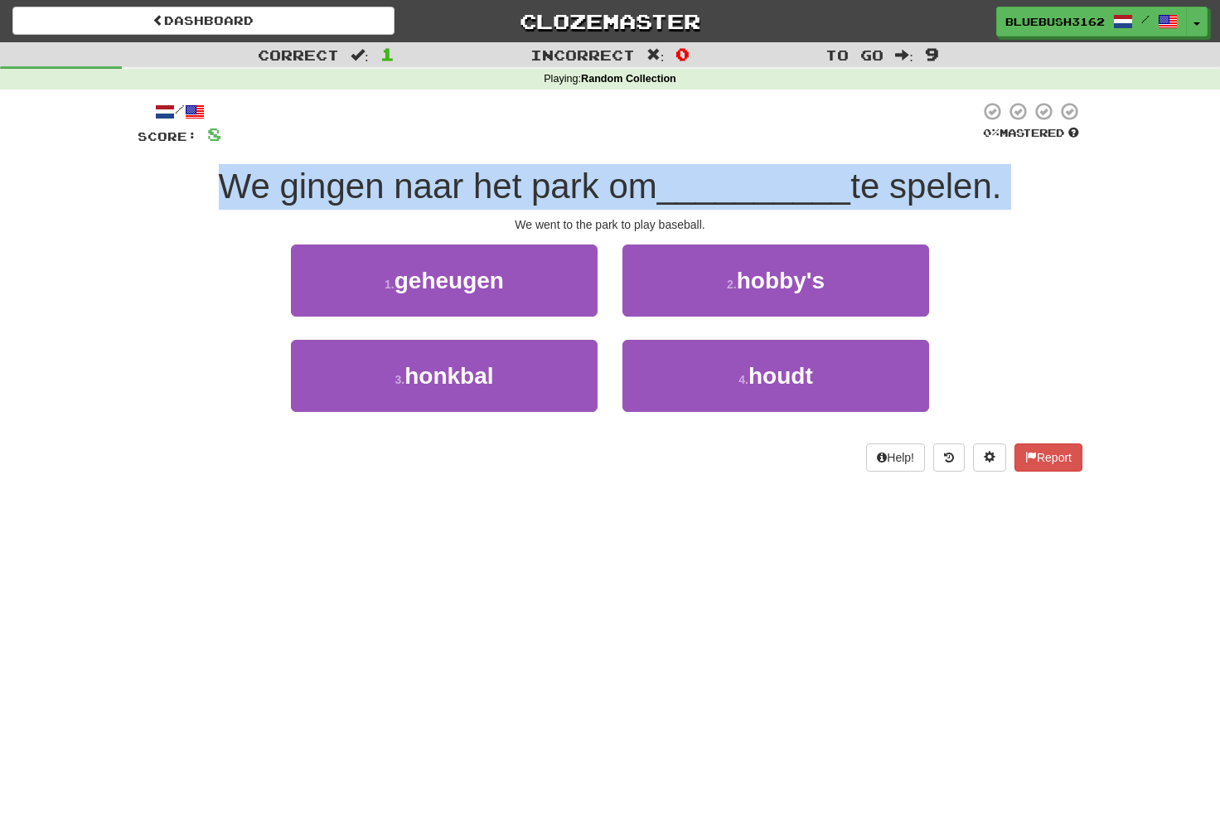
click at [481, 181] on span "We gingen naar het park om" at bounding box center [438, 186] width 438 height 39
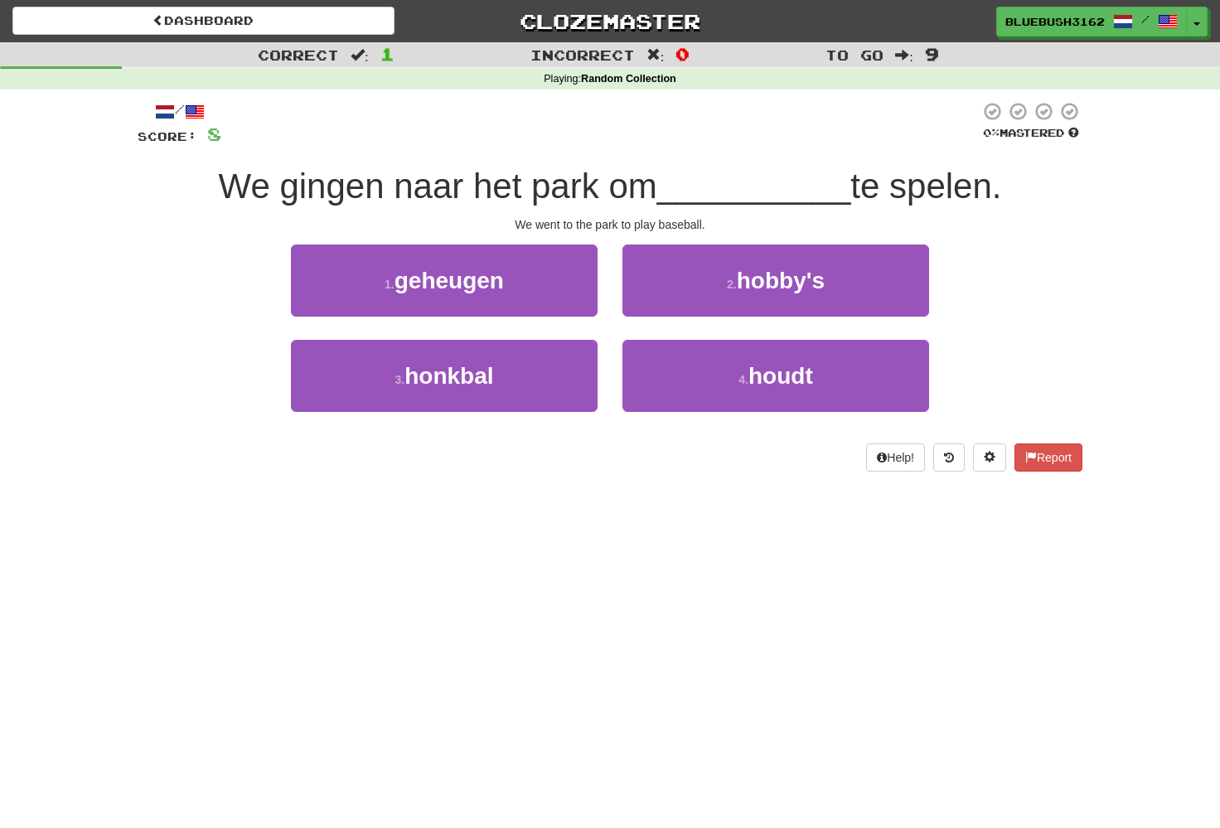
click at [481, 181] on span "We gingen naar het park om" at bounding box center [438, 186] width 438 height 39
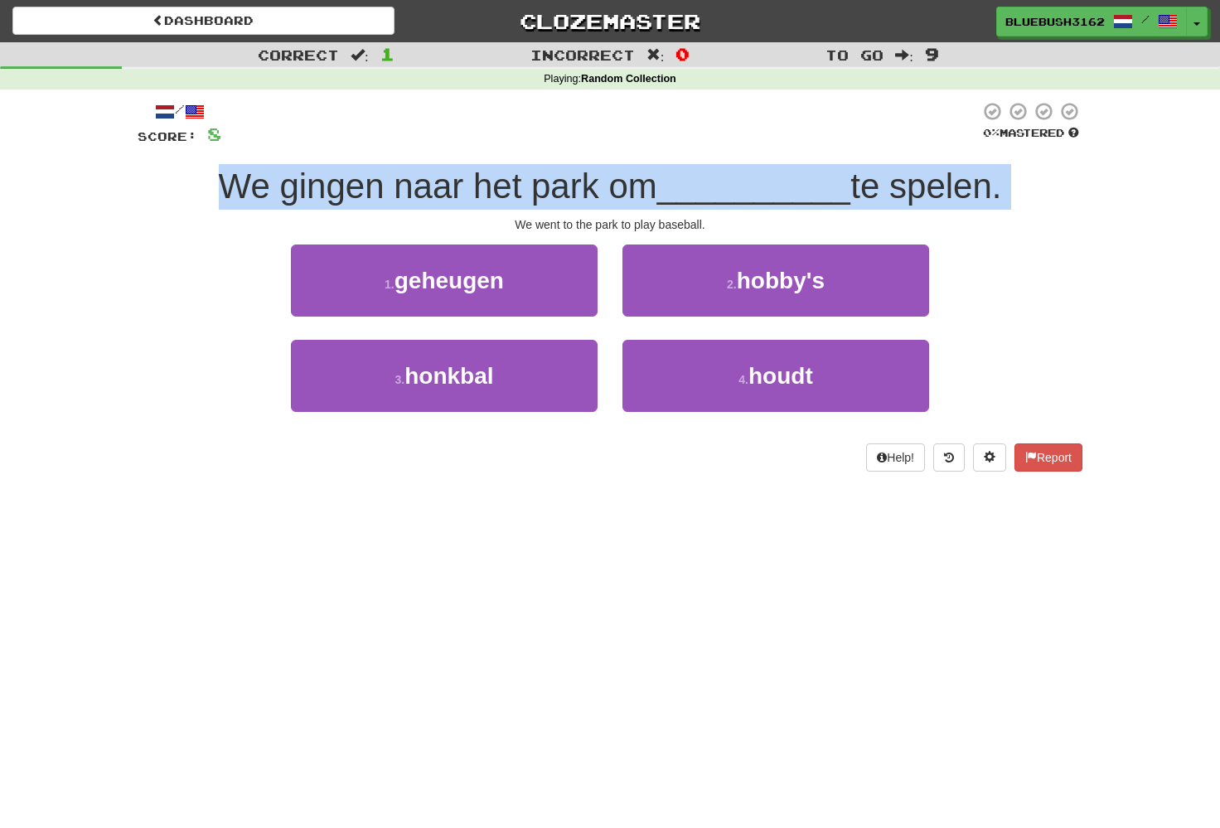
click at [586, 173] on span "We gingen naar het park om" at bounding box center [438, 186] width 438 height 39
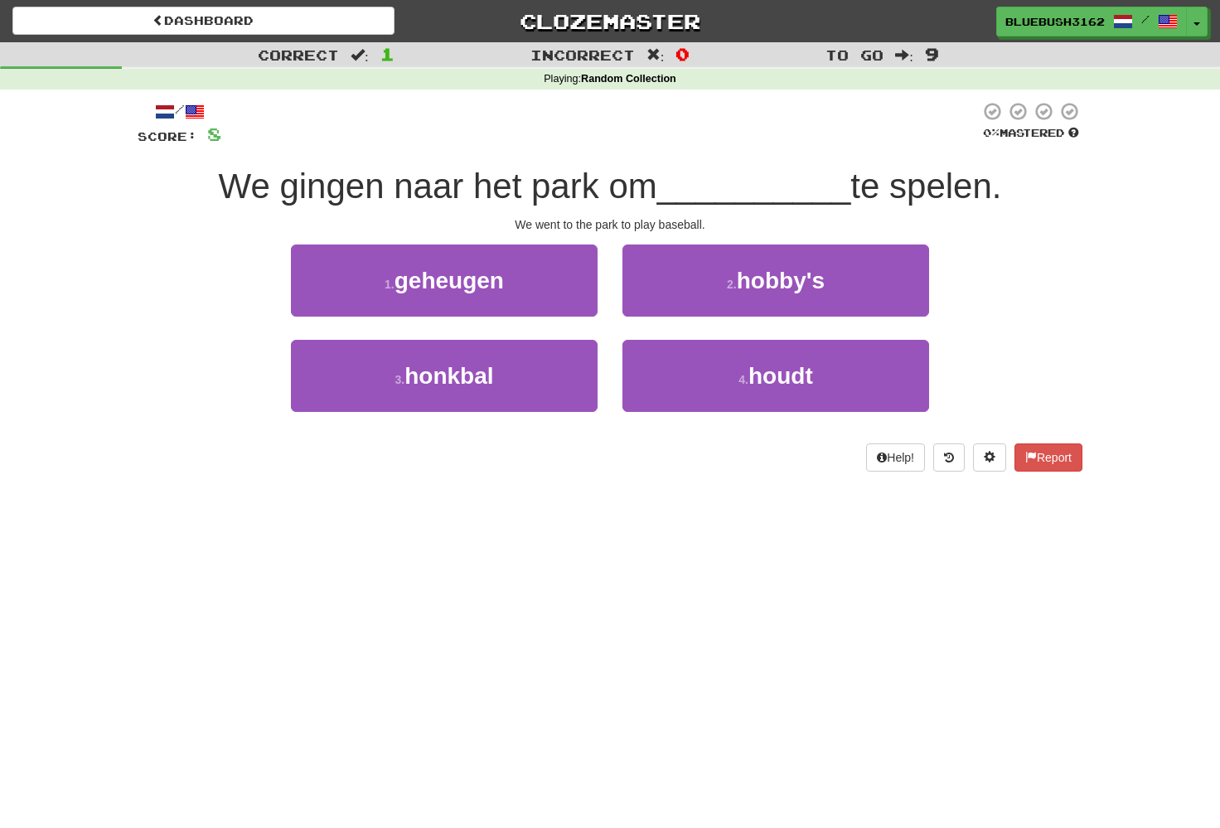
click at [586, 173] on span "We gingen naar het park om" at bounding box center [438, 186] width 438 height 39
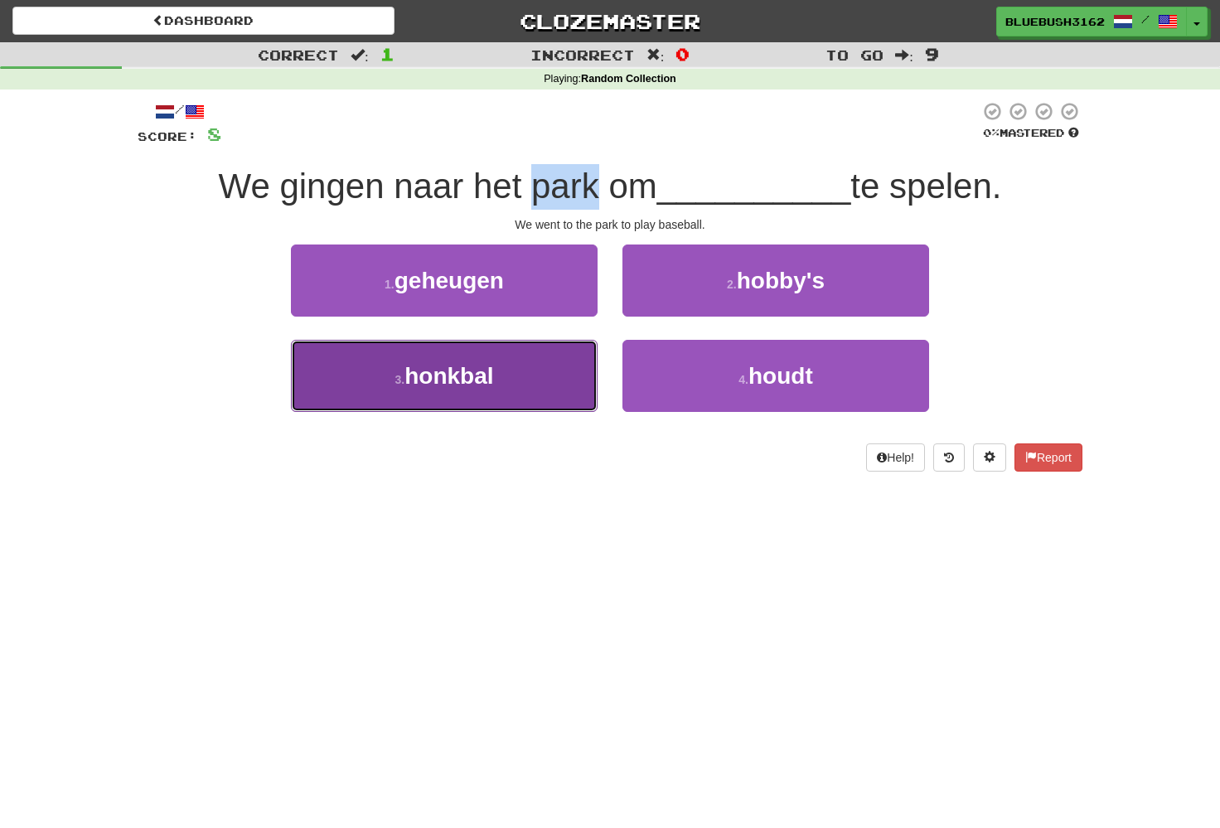
click at [529, 377] on button "3 . honkbal" at bounding box center [444, 376] width 307 height 72
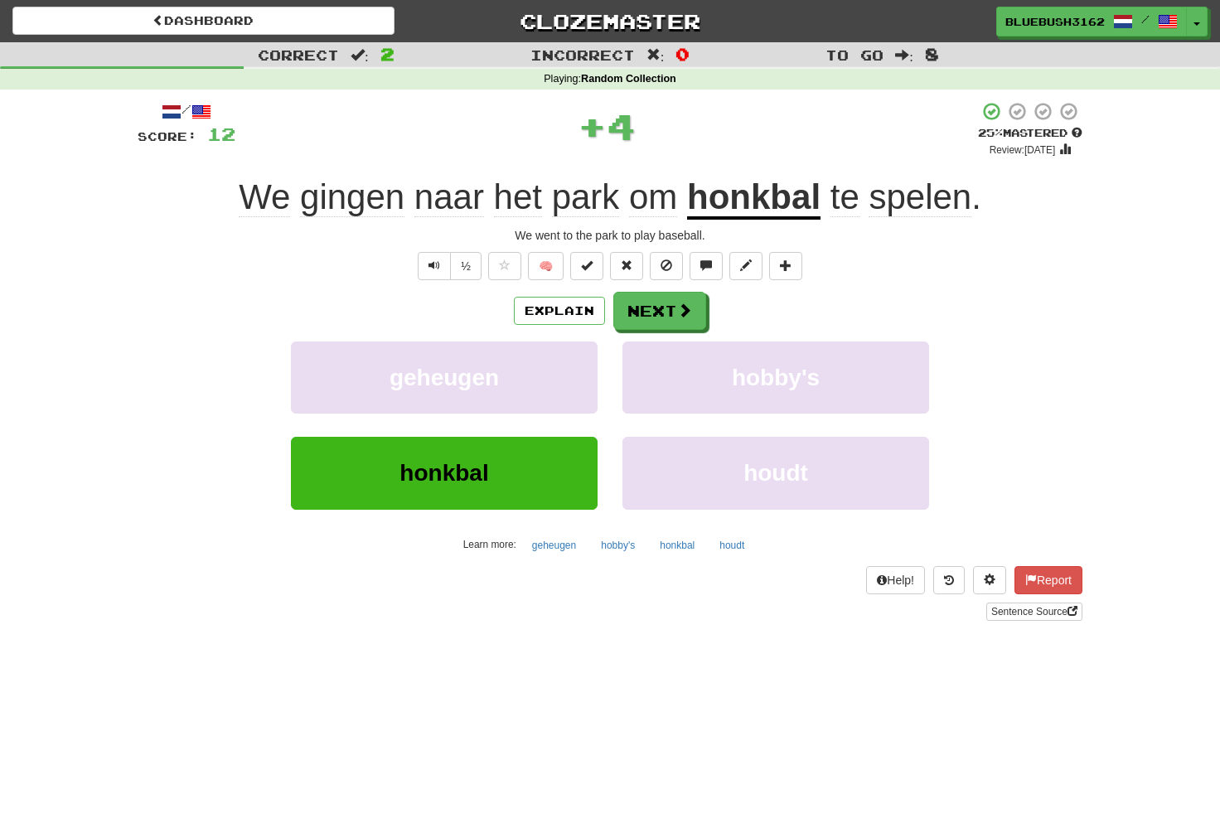
click at [754, 202] on u "honkbal" at bounding box center [753, 198] width 133 height 42
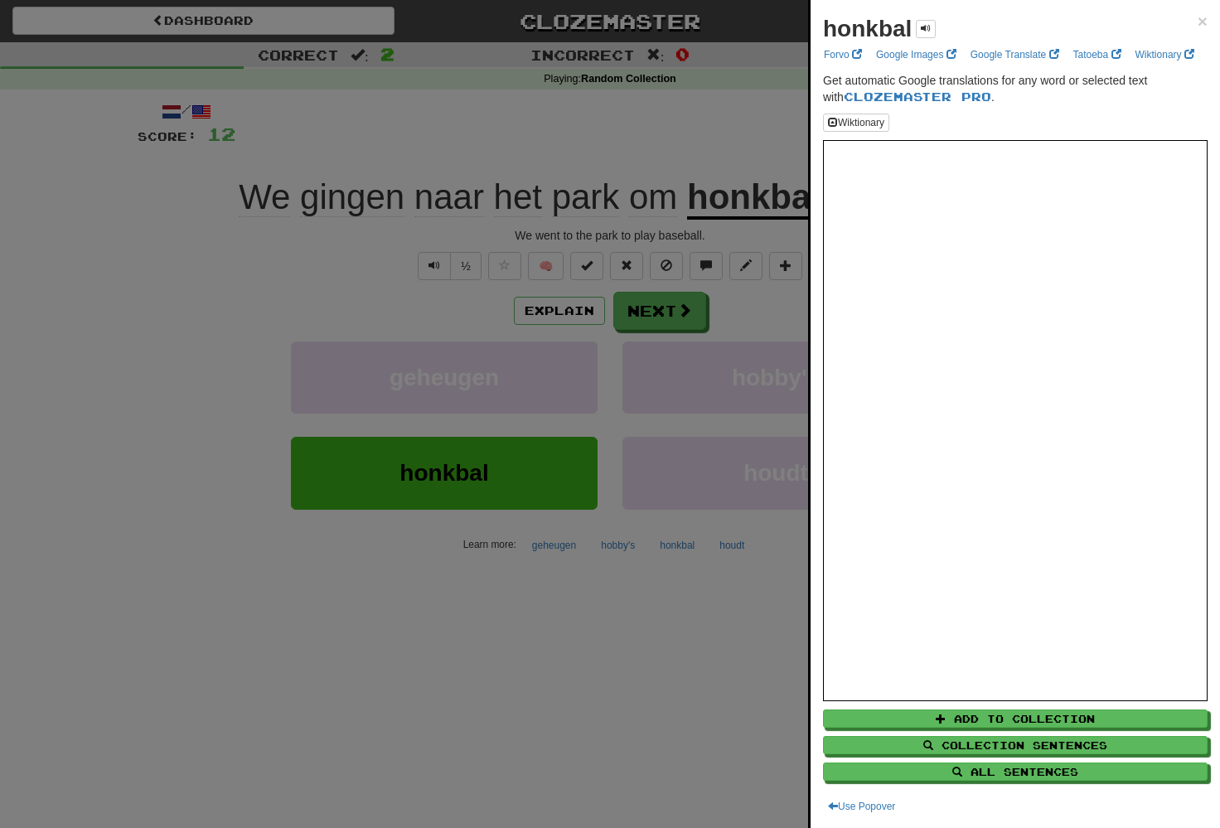
click at [674, 321] on div at bounding box center [610, 414] width 1220 height 828
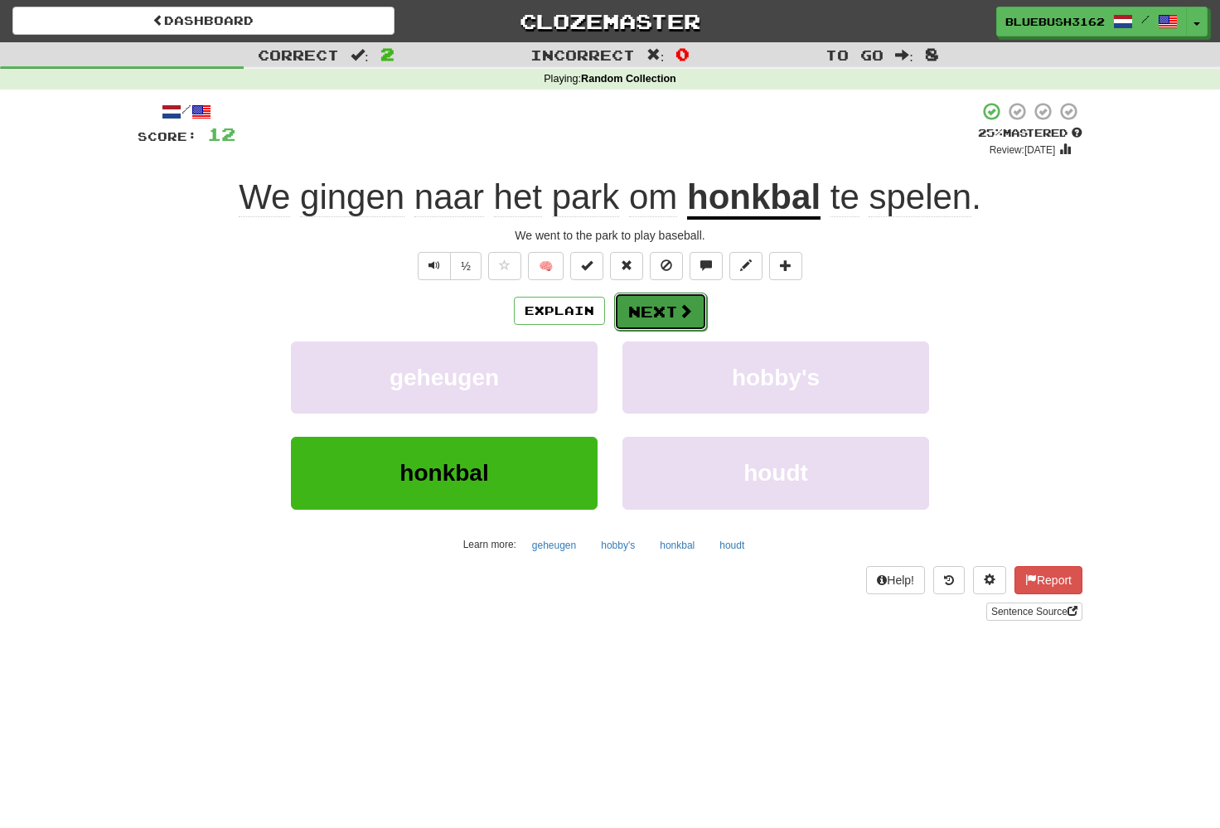
click at [675, 310] on button "Next" at bounding box center [660, 311] width 93 height 38
